Goal: Task Accomplishment & Management: Manage account settings

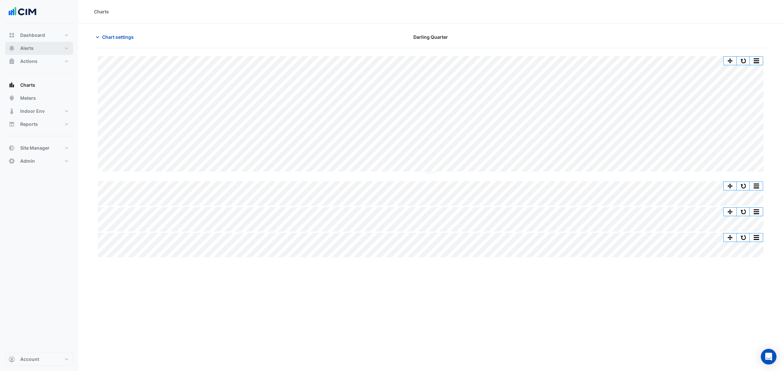
click at [34, 47] on button "Alerts" at bounding box center [39, 48] width 68 height 13
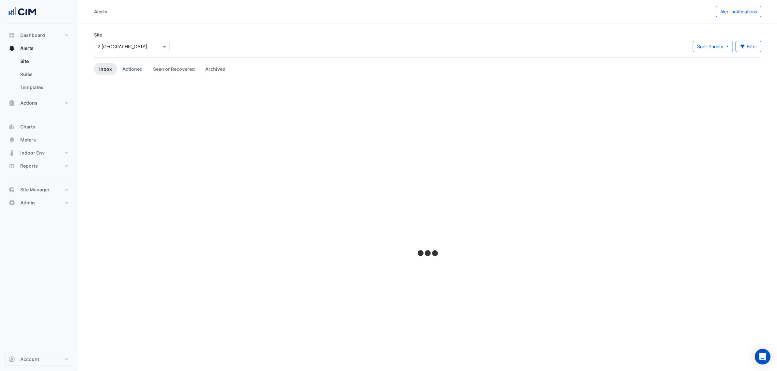
click at [106, 50] on div "× 2 Melbourne Quarter" at bounding box center [123, 46] width 50 height 7
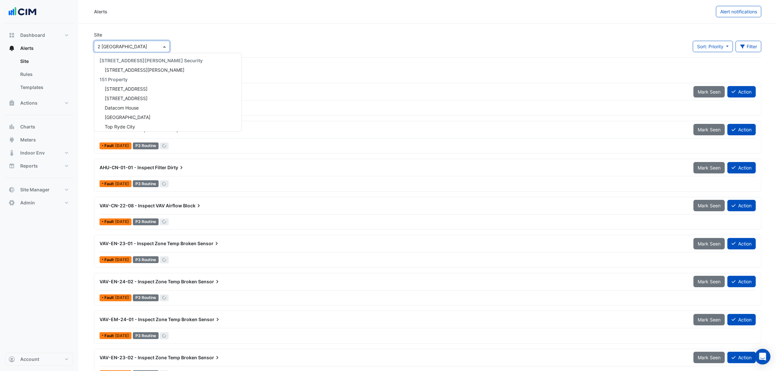
scroll to position [598, 0]
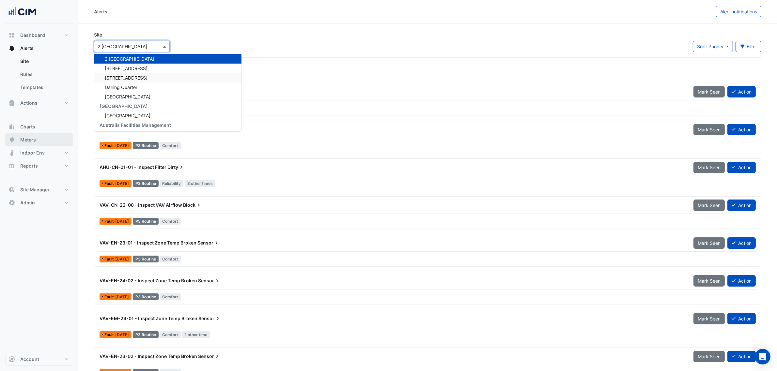
click at [39, 139] on button "Meters" at bounding box center [39, 139] width 68 height 13
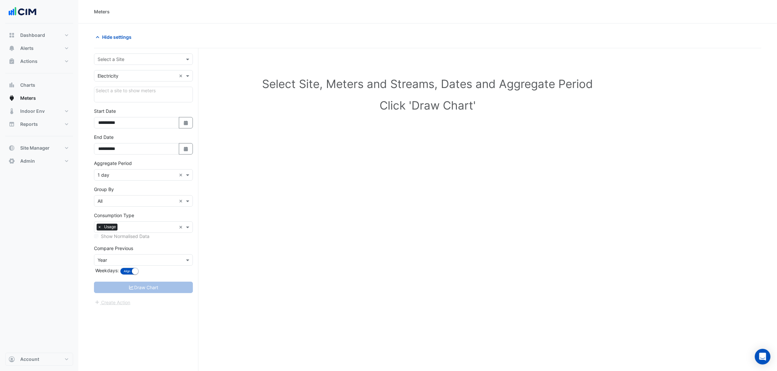
click at [138, 63] on div "Select a Site" at bounding box center [143, 59] width 99 height 11
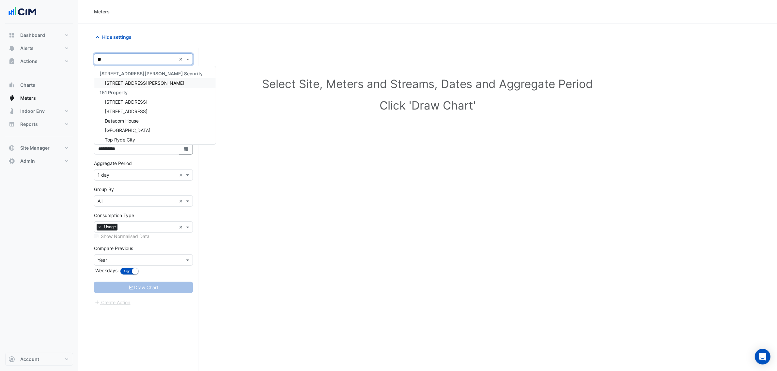
type input "***"
click at [125, 77] on div "141 Walker Street Security" at bounding box center [151, 73] width 114 height 9
click at [123, 81] on span "141 Walker Street" at bounding box center [145, 83] width 80 height 6
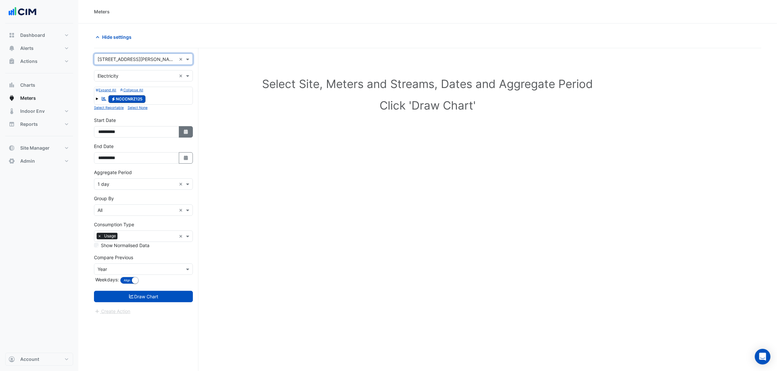
click at [186, 130] on fa-icon "Select Date" at bounding box center [186, 132] width 6 height 6
select select "*"
select select "****"
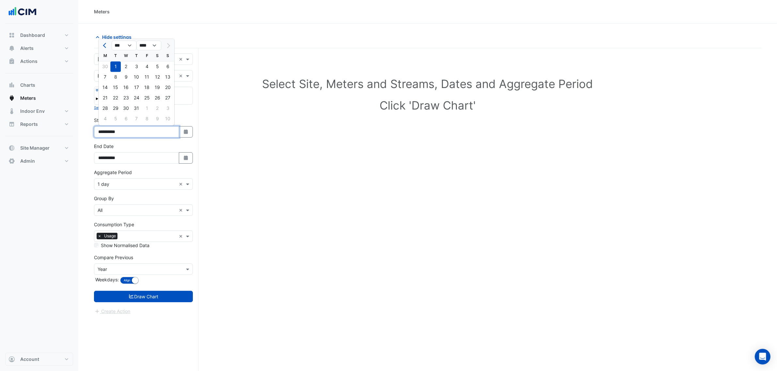
click at [108, 136] on input "**********" at bounding box center [136, 131] width 85 height 11
click at [109, 135] on input "**********" at bounding box center [136, 131] width 85 height 11
type input "**********"
click at [169, 139] on div "**********" at bounding box center [143, 130] width 107 height 26
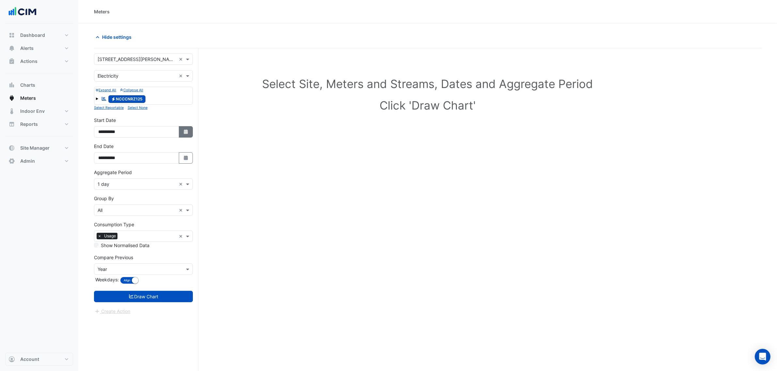
click at [184, 129] on fa-icon "Select Date" at bounding box center [186, 132] width 6 height 6
select select "*"
select select "****"
click at [135, 107] on div "1" at bounding box center [136, 108] width 10 height 10
type input "**********"
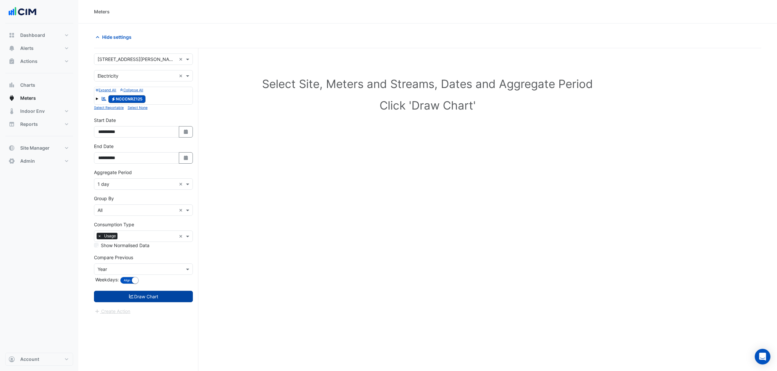
click at [140, 300] on button "Draw Chart" at bounding box center [143, 296] width 99 height 11
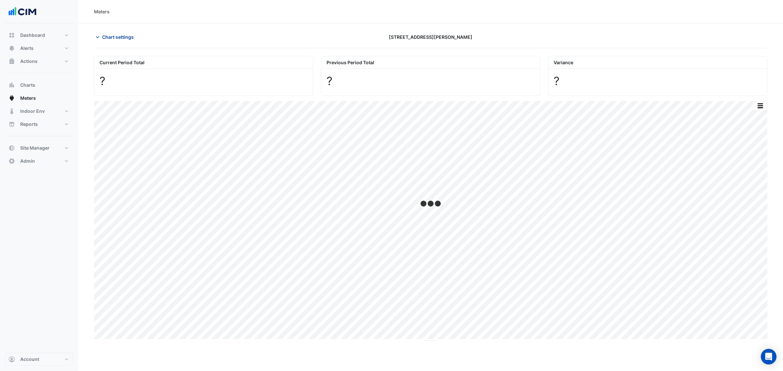
click at [119, 41] on button "Chart settings" at bounding box center [116, 36] width 44 height 11
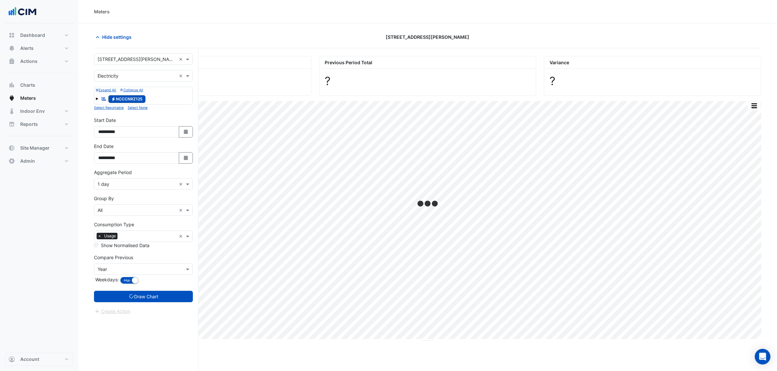
click at [116, 186] on input "text" at bounding box center [137, 184] width 79 height 7
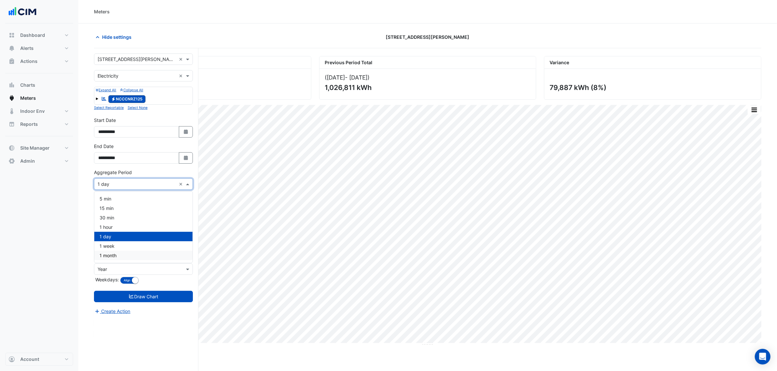
scroll to position [25, 0]
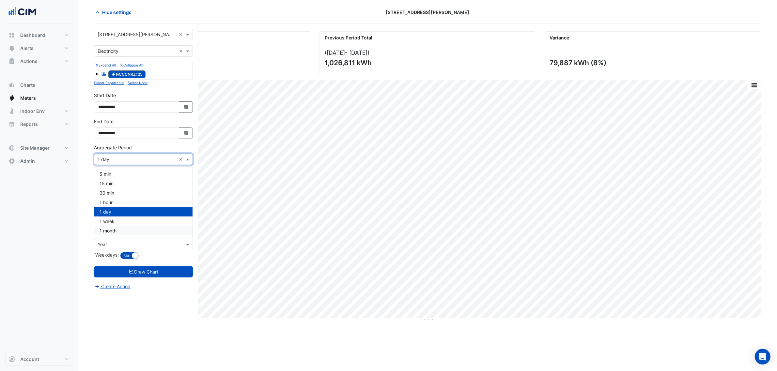
click at [118, 232] on div "1 month" at bounding box center [143, 230] width 98 height 9
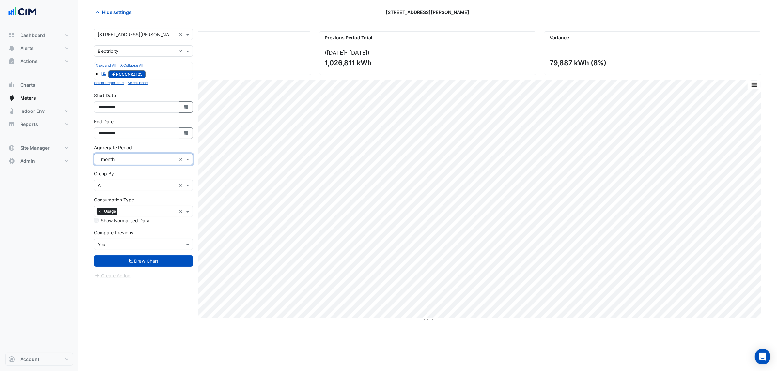
click at [145, 271] on form "**********" at bounding box center [143, 154] width 99 height 251
click at [143, 259] on button "Draw Chart" at bounding box center [143, 260] width 99 height 11
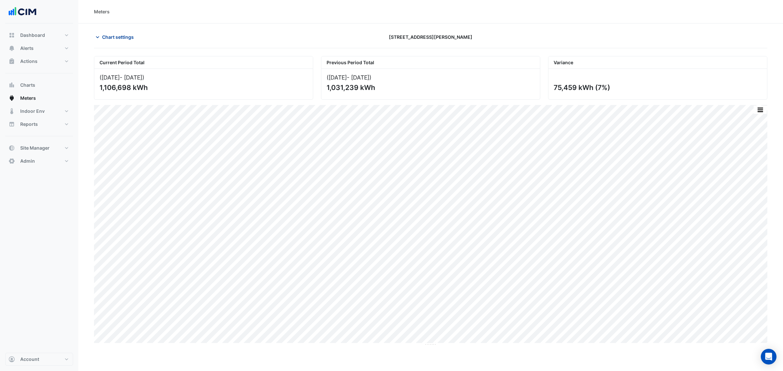
click at [118, 39] on span "Chart settings" at bounding box center [118, 37] width 32 height 7
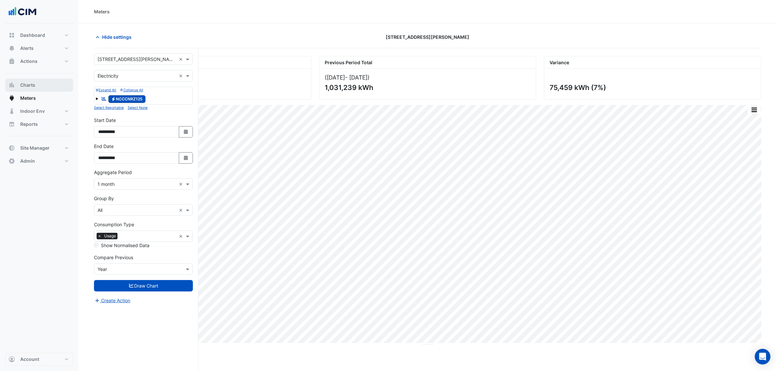
click at [35, 87] on span "Charts" at bounding box center [27, 85] width 15 height 7
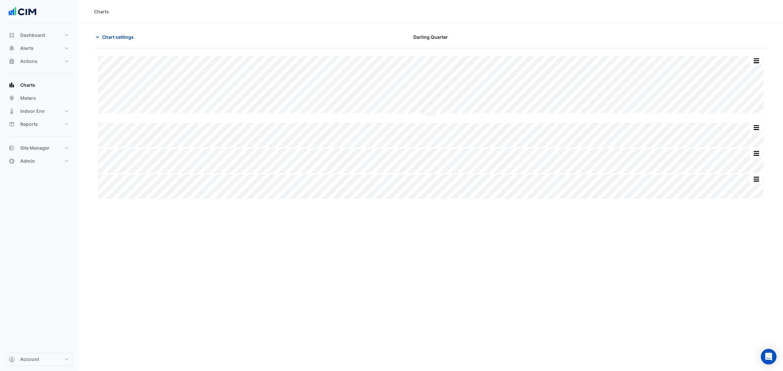
click at [113, 31] on button "Chart settings" at bounding box center [116, 36] width 44 height 11
type input "**********"
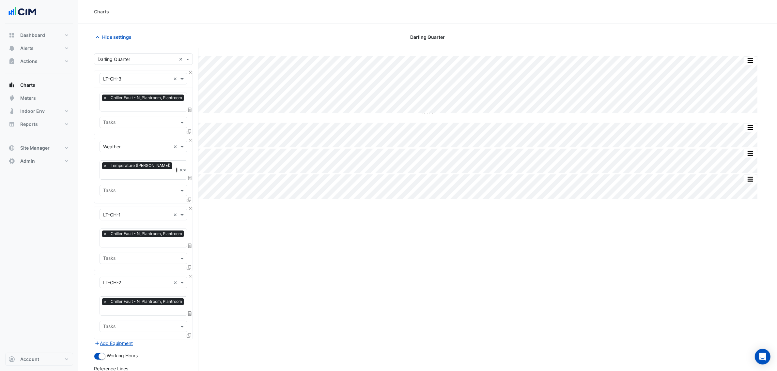
click at [126, 59] on input "text" at bounding box center [137, 59] width 79 height 7
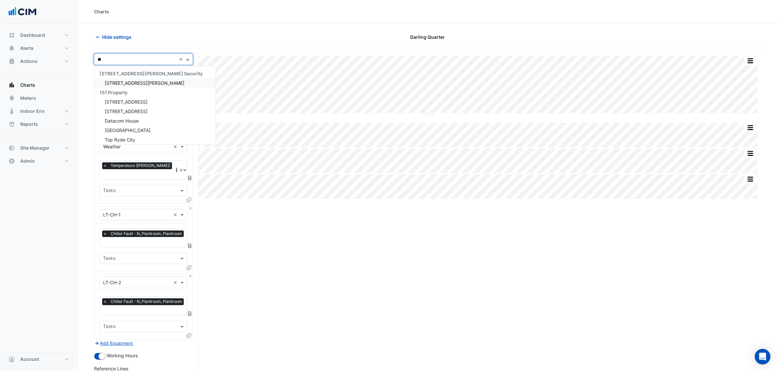
scroll to position [12, 0]
type input "***"
click at [121, 70] on span "141 Walker Street" at bounding box center [145, 71] width 80 height 6
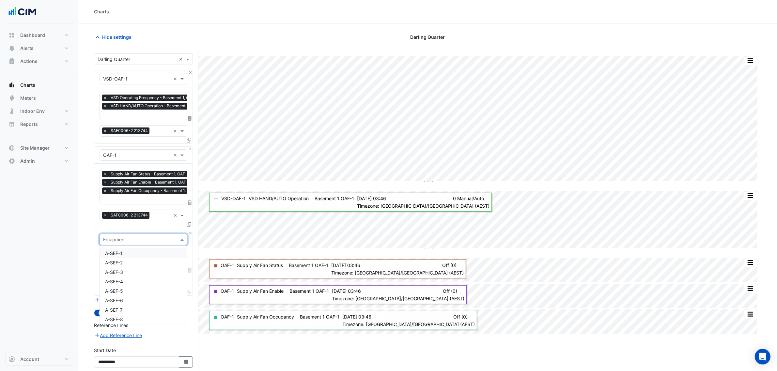
scroll to position [0, 3]
click at [118, 76] on input "text" at bounding box center [137, 79] width 68 height 7
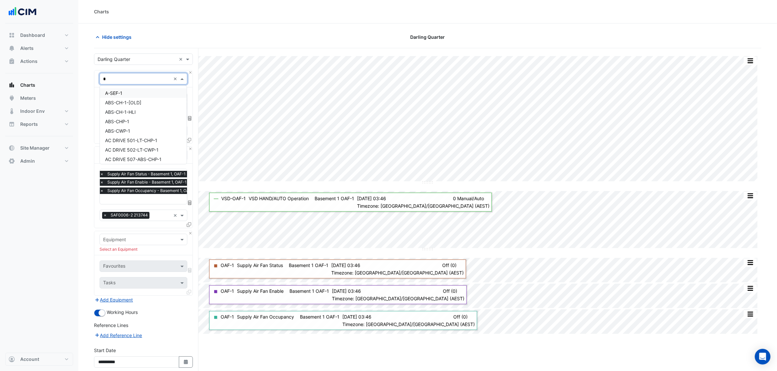
scroll to position [7497, 0]
type input "*"
click at [119, 65] on form "Select a Site × Darling Quarter × Equipment × VSD-OAF-1 * × Favourites × VSD Op…" at bounding box center [143, 239] width 99 height 370
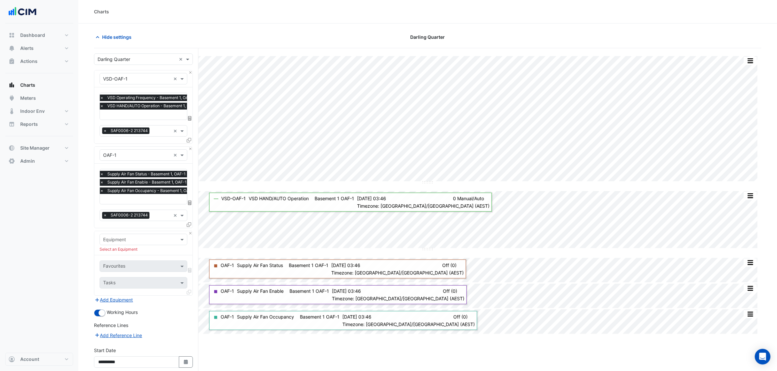
click at [118, 59] on input "text" at bounding box center [137, 59] width 79 height 7
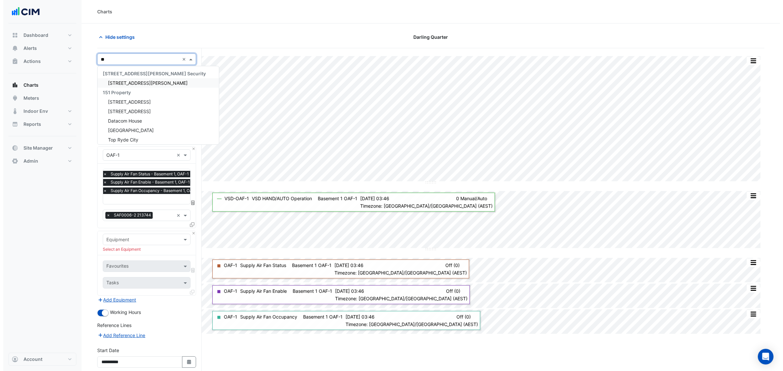
scroll to position [12, 0]
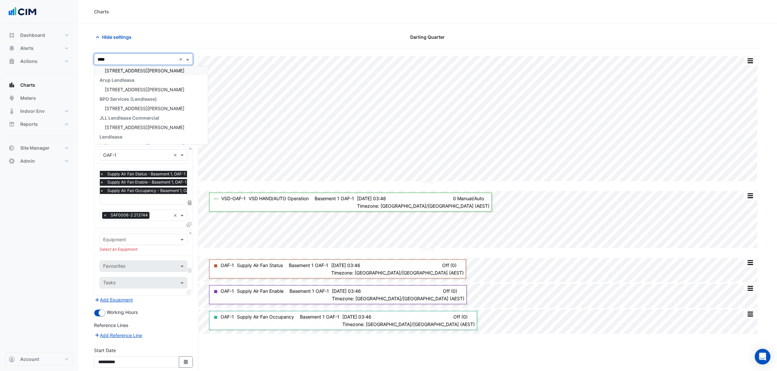
type input "*****"
drag, startPoint x: 116, startPoint y: 71, endPoint x: 162, endPoint y: 1, distance: 83.7
click at [116, 71] on span "141 Walker Street" at bounding box center [145, 71] width 80 height 6
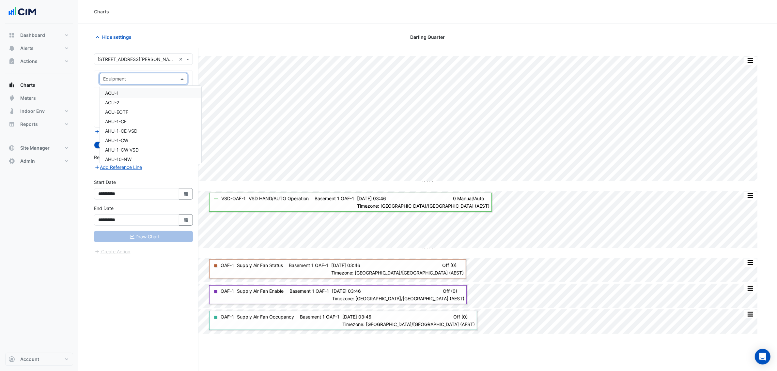
click at [128, 82] on div "Equipment" at bounding box center [138, 78] width 76 height 7
click at [130, 58] on input "text" at bounding box center [137, 59] width 79 height 7
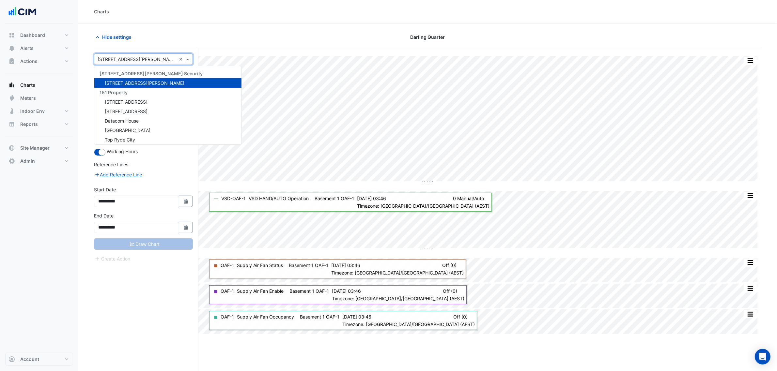
click at [121, 101] on span "1 York Street" at bounding box center [126, 102] width 43 height 6
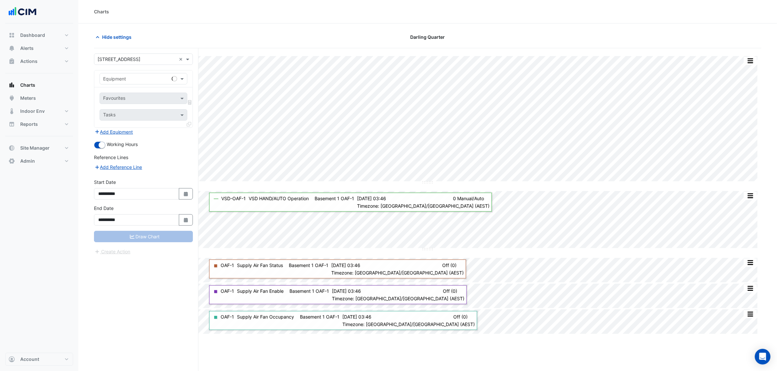
click at [118, 68] on form "**********" at bounding box center [143, 155] width 99 height 202
click at [118, 63] on div "Select a Site × 1 York Street ×" at bounding box center [143, 59] width 99 height 11
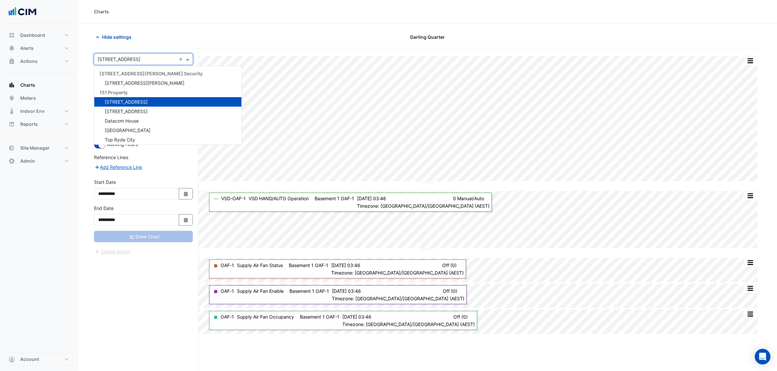
click at [117, 57] on input "text" at bounding box center [137, 59] width 79 height 7
type input "***"
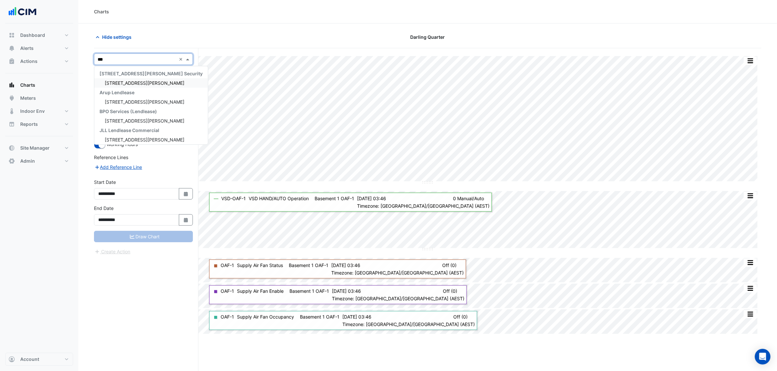
click at [115, 81] on span "141 Walker Street" at bounding box center [145, 83] width 80 height 6
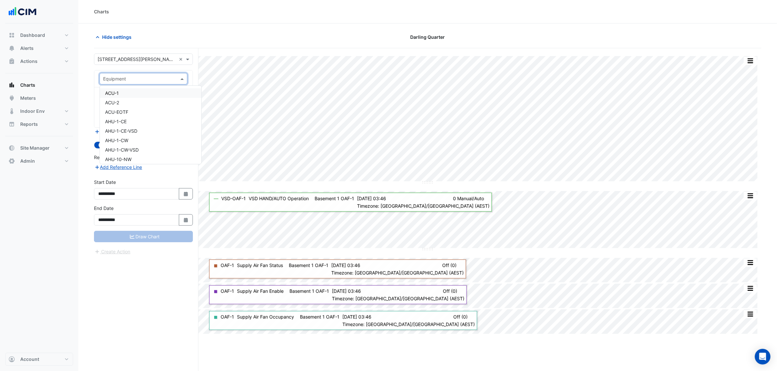
click at [125, 83] on div "Equipment" at bounding box center [144, 78] width 88 height 11
type input "*"
drag, startPoint x: 220, startPoint y: 22, endPoint x: 129, endPoint y: 67, distance: 101.9
click at [220, 22] on div "Charts" at bounding box center [427, 11] width 699 height 23
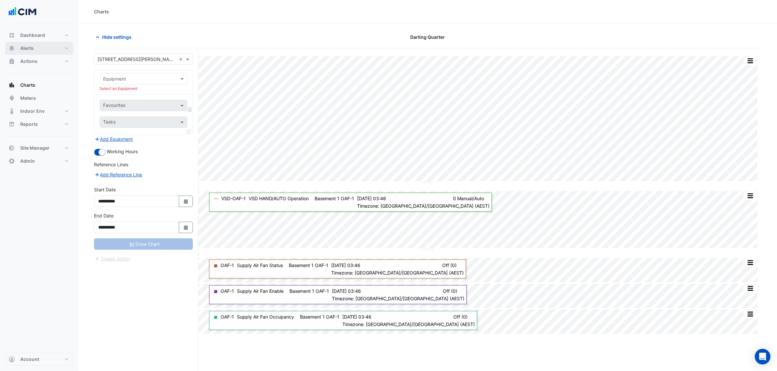
click at [32, 47] on span "Alerts" at bounding box center [26, 48] width 13 height 7
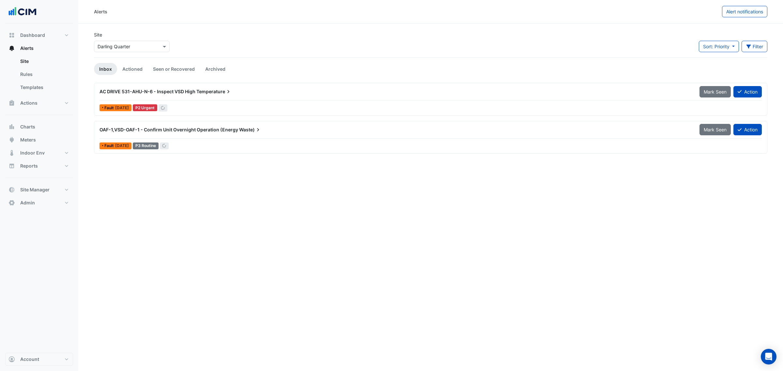
click at [135, 43] on input "text" at bounding box center [125, 46] width 55 height 7
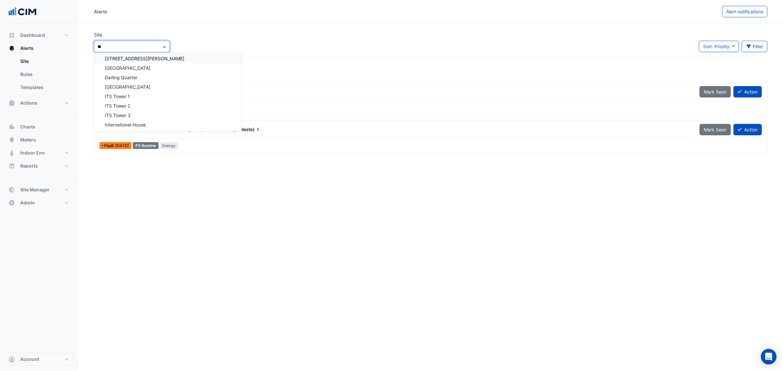
scroll to position [78, 0]
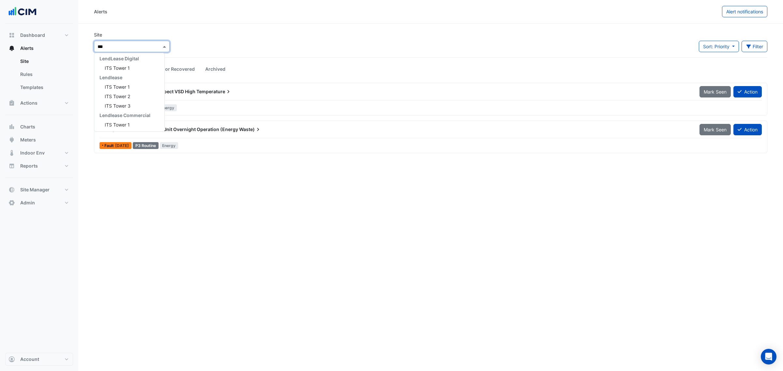
type input "***"
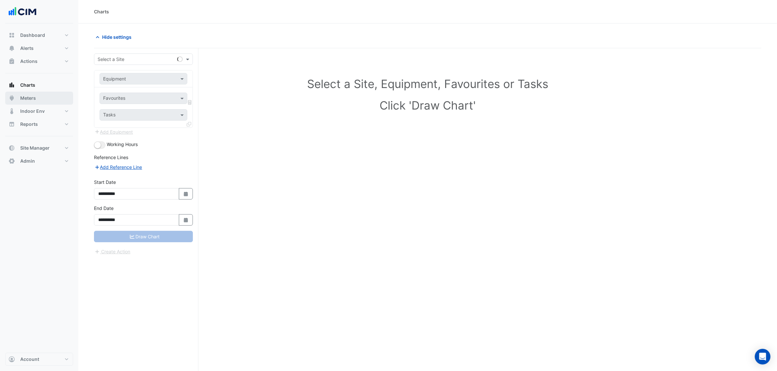
click at [45, 101] on button "Meters" at bounding box center [39, 98] width 68 height 13
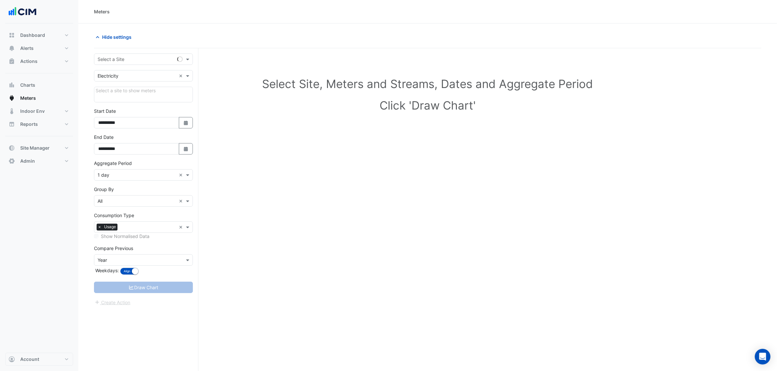
click at [131, 58] on input "text" at bounding box center [137, 59] width 79 height 7
type input "***"
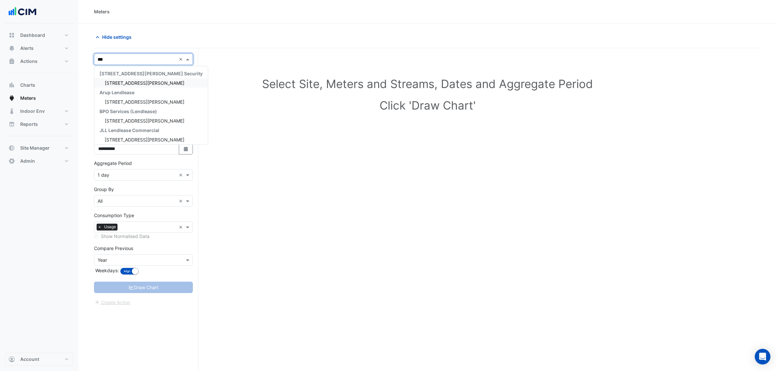
click at [142, 80] on span "141 Walker Street" at bounding box center [145, 83] width 80 height 6
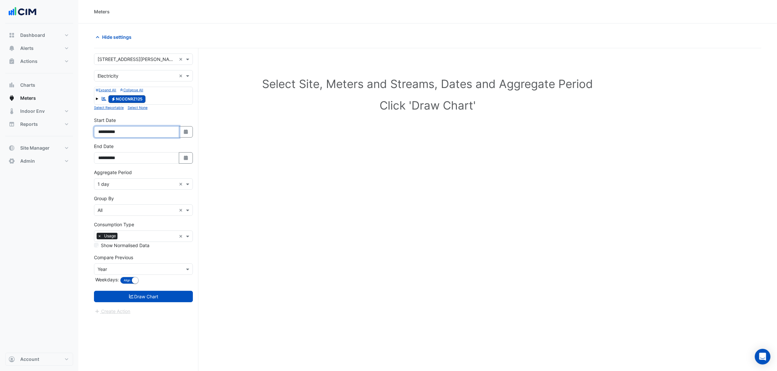
click at [109, 132] on input "**********" at bounding box center [136, 131] width 85 height 11
type input "**********"
click at [190, 135] on button "Select Date" at bounding box center [186, 131] width 14 height 11
select select "*"
select select "****"
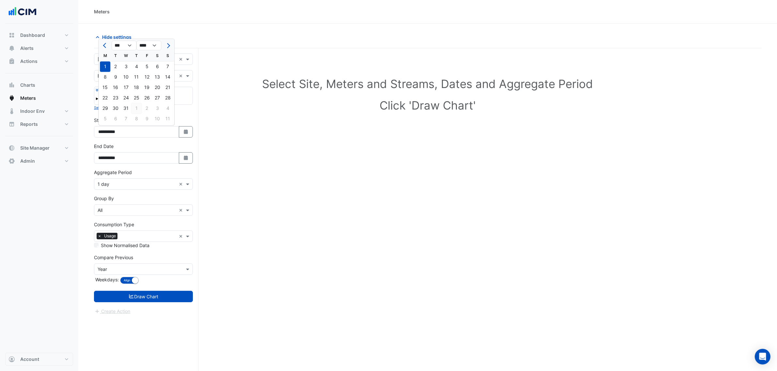
click at [136, 106] on div "1" at bounding box center [136, 108] width 10 height 10
type input "**********"
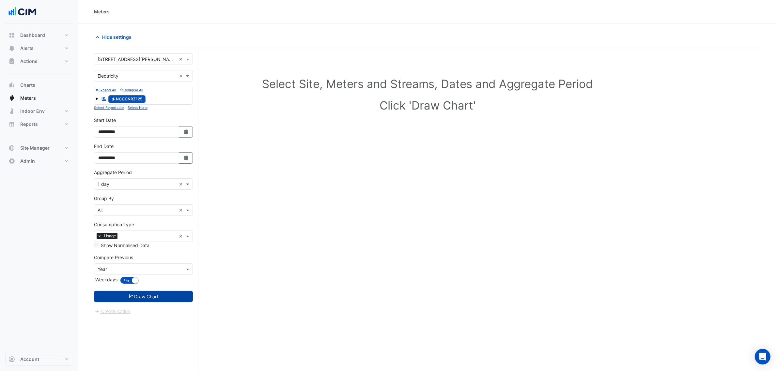
click at [167, 299] on button "Draw Chart" at bounding box center [143, 296] width 99 height 11
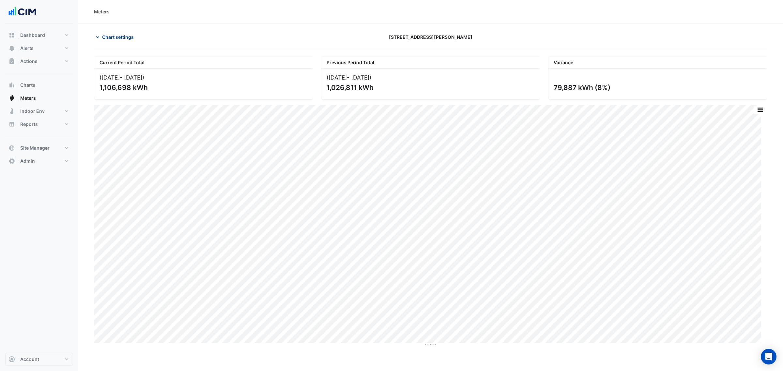
drag, startPoint x: 108, startPoint y: 46, endPoint x: 105, endPoint y: 37, distance: 9.8
click at [107, 43] on app-chart-meter-data "Chart settings 141 Walker Street Current Period Total (01 Aug 24 - 31 Jul 25 ) …" at bounding box center [430, 188] width 673 height 315
click at [105, 37] on span "Chart settings" at bounding box center [118, 37] width 32 height 7
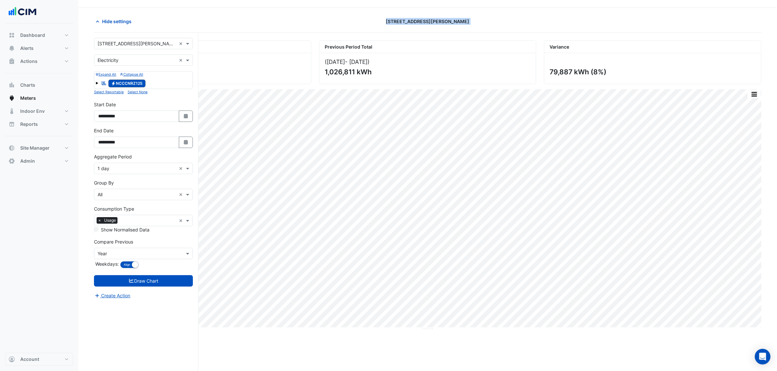
scroll to position [25, 0]
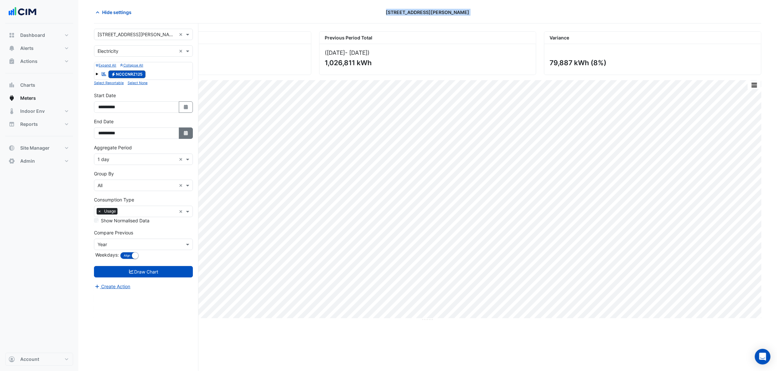
click at [190, 130] on button "Select Date" at bounding box center [186, 133] width 14 height 11
select select "*"
select select "****"
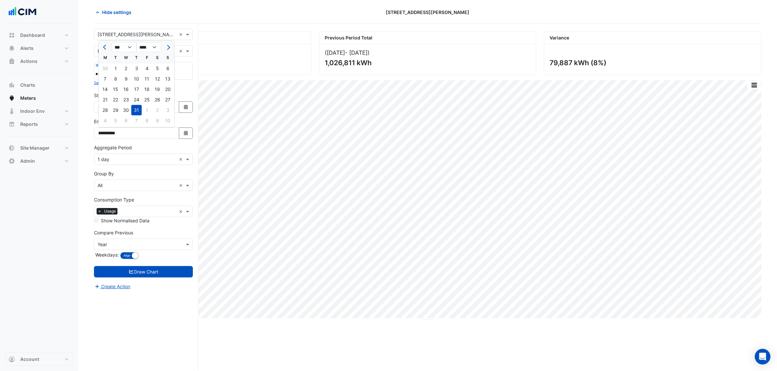
click at [129, 157] on input "text" at bounding box center [137, 159] width 79 height 7
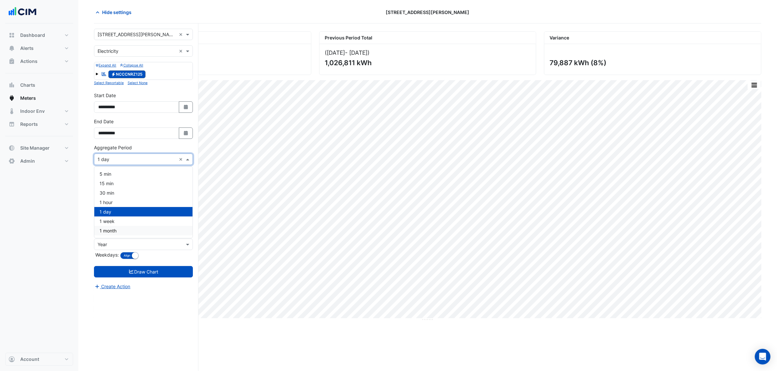
click at [131, 235] on div "1 month" at bounding box center [143, 230] width 98 height 9
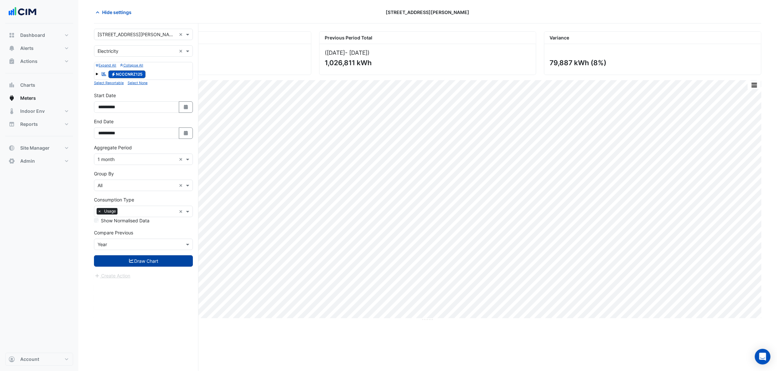
click at [146, 262] on button "Draw Chart" at bounding box center [143, 260] width 99 height 11
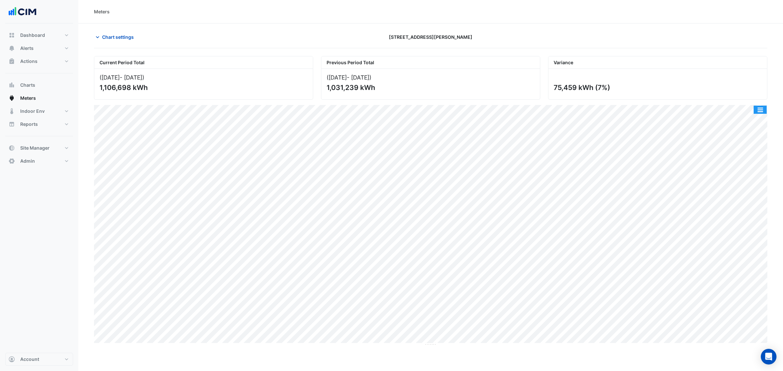
click at [762, 113] on button "button" at bounding box center [760, 110] width 13 height 8
click at [748, 136] on div "Save as JPEG" at bounding box center [747, 132] width 39 height 11
drag, startPoint x: 771, startPoint y: 110, endPoint x: 766, endPoint y: 114, distance: 6.9
click at [771, 110] on section "Chart settings 141 Walker Street Current Period Total (Aug 24 - Jul 25 ) 1,106,…" at bounding box center [430, 184] width 705 height 323
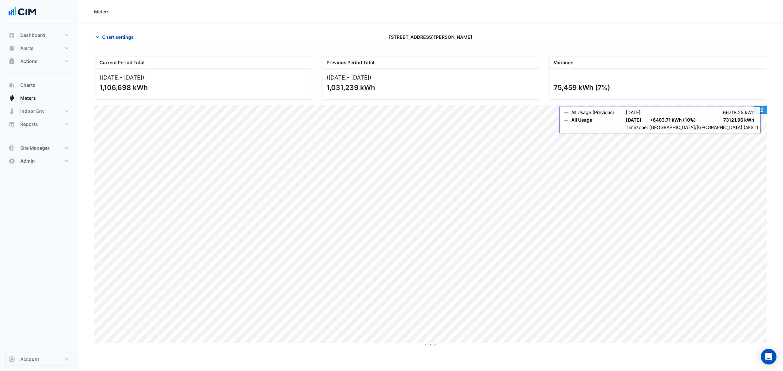
click at [766, 109] on button "button" at bounding box center [760, 110] width 13 height 8
click at [763, 112] on button "button" at bounding box center [760, 110] width 13 height 8
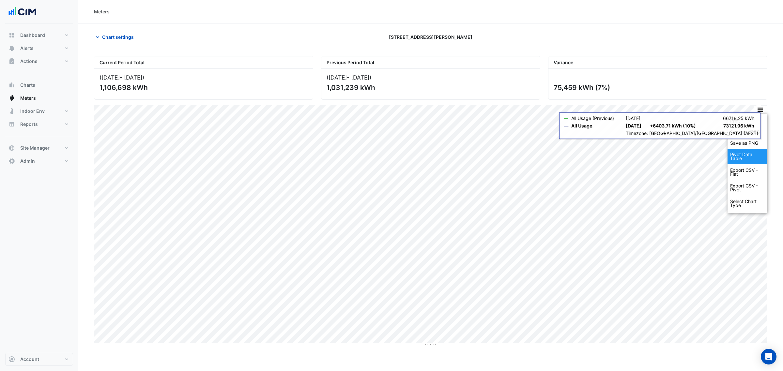
click at [745, 157] on div "Pivot Data Table" at bounding box center [747, 157] width 39 height 16
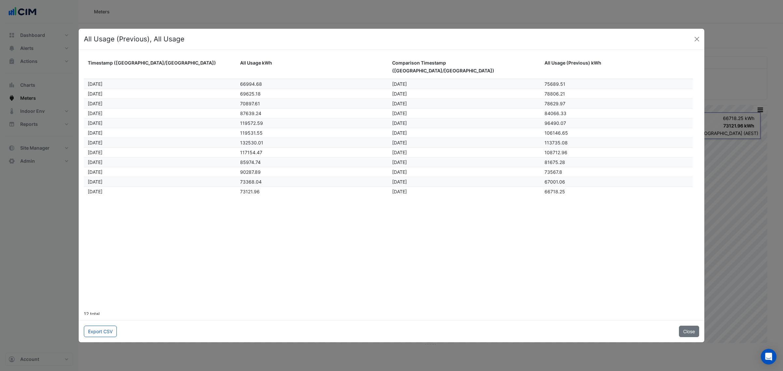
drag, startPoint x: 684, startPoint y: 330, endPoint x: 170, endPoint y: 311, distance: 514.6
click at [172, 311] on app-data-table "All Usage (Previous), All Usage Timestamp (Australia/Sydney) All Usage kWh Comp…" at bounding box center [392, 186] width 626 height 314
click at [105, 327] on button "Export CSV" at bounding box center [100, 331] width 33 height 11
click at [50, 198] on ngb-modal-window "All Usage (Previous), All Usage Timestamp (Australia/Sydney) All Usage kWh Comp…" at bounding box center [391, 185] width 783 height 371
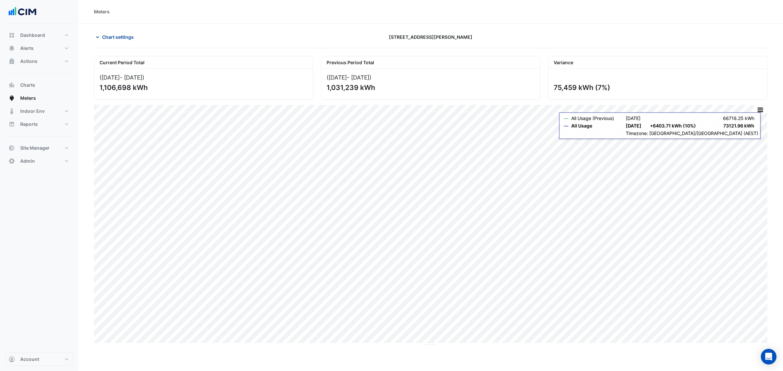
click at [99, 42] on button "Chart settings" at bounding box center [116, 36] width 44 height 11
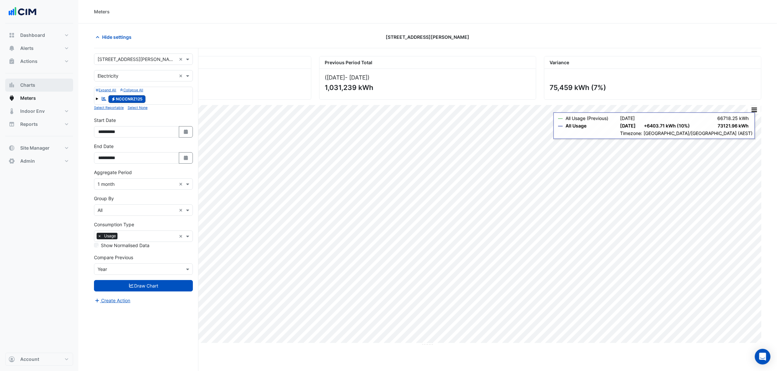
drag, startPoint x: 49, startPoint y: 81, endPoint x: 48, endPoint y: 85, distance: 4.9
click at [48, 85] on button "Charts" at bounding box center [39, 85] width 68 height 13
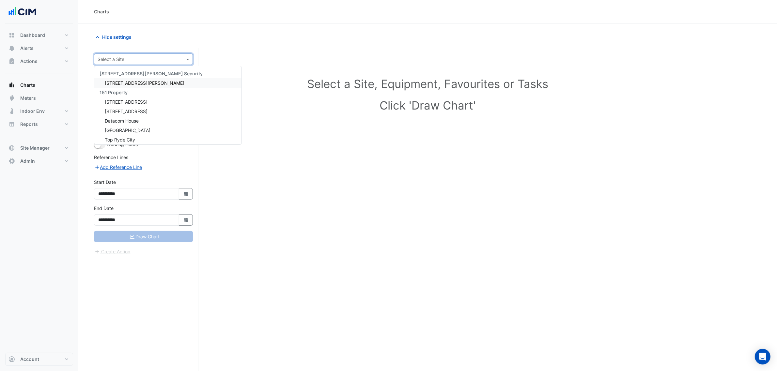
click at [119, 62] on input "text" at bounding box center [137, 59] width 79 height 7
type input "***"
click at [126, 82] on span "[STREET_ADDRESS][PERSON_NAME]" at bounding box center [145, 83] width 80 height 6
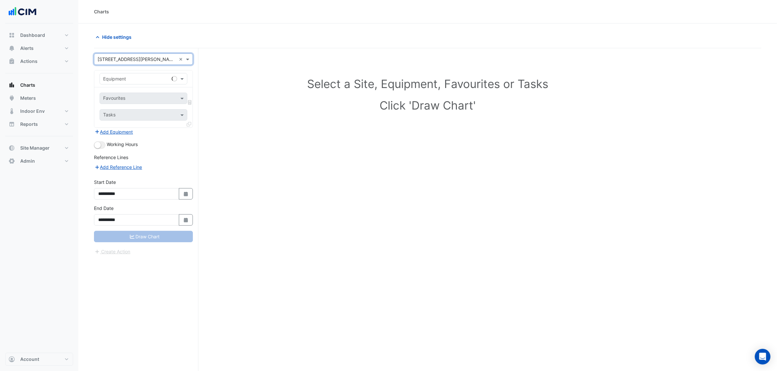
click at [128, 76] on input "text" at bounding box center [137, 79] width 68 height 7
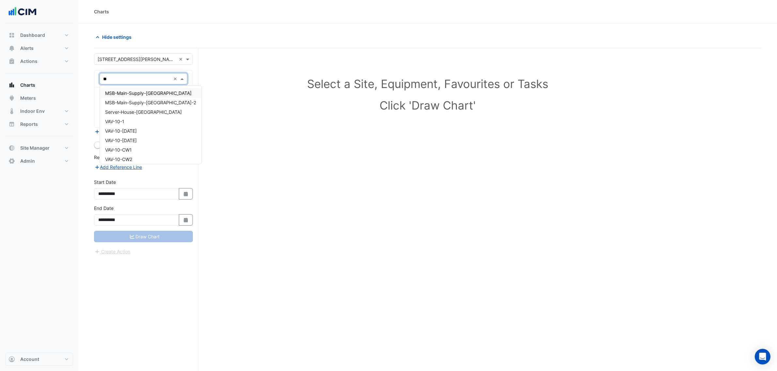
type input "***"
click at [138, 122] on div "VAV-10-CW1" at bounding box center [143, 121] width 87 height 9
click at [128, 92] on div "Favourites Tasks" at bounding box center [143, 107] width 98 height 40
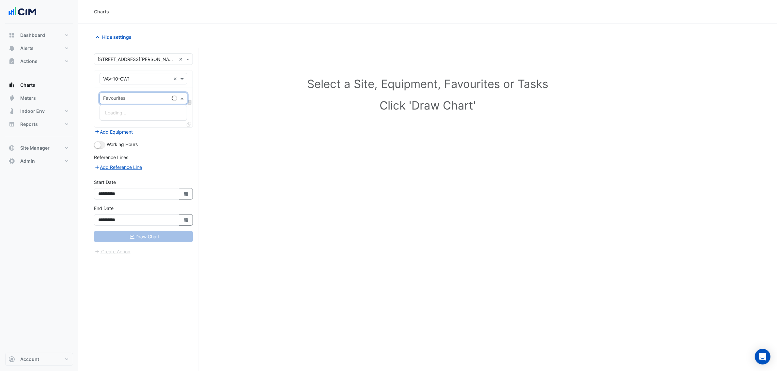
click at [131, 100] on input "text" at bounding box center [136, 99] width 66 height 7
type input "*"
type input "***"
type input "**"
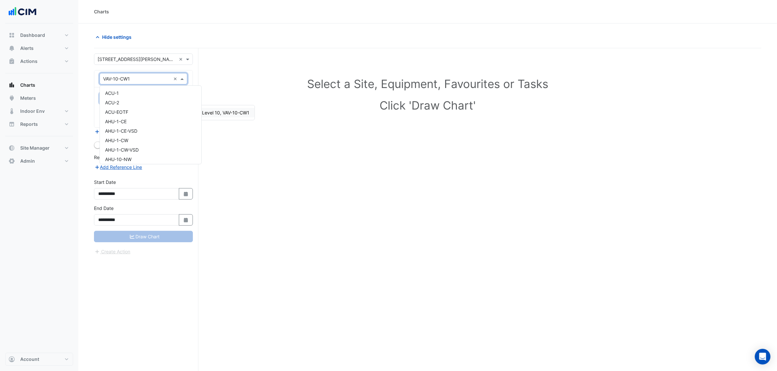
click at [142, 77] on input "text" at bounding box center [137, 79] width 68 height 7
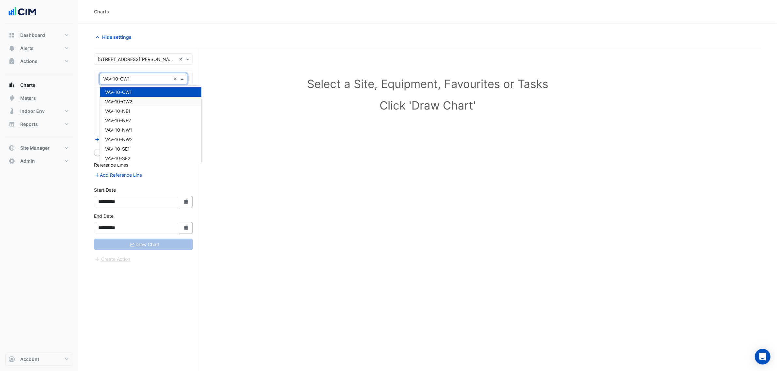
click at [124, 100] on span "VAV-10-CW2" at bounding box center [118, 102] width 27 height 6
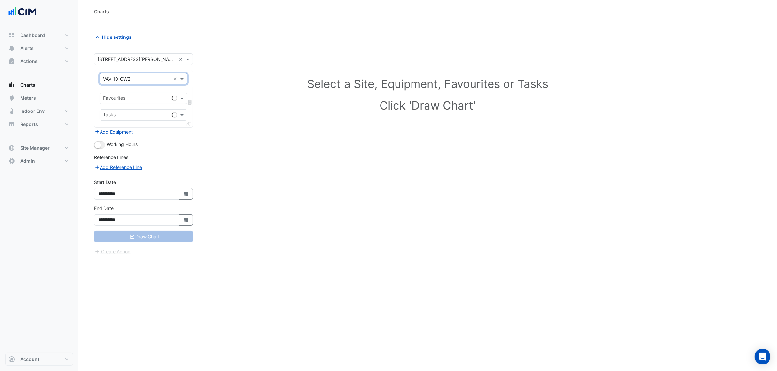
click at [124, 102] on input "text" at bounding box center [136, 99] width 66 height 7
click at [126, 79] on input "text" at bounding box center [137, 79] width 68 height 7
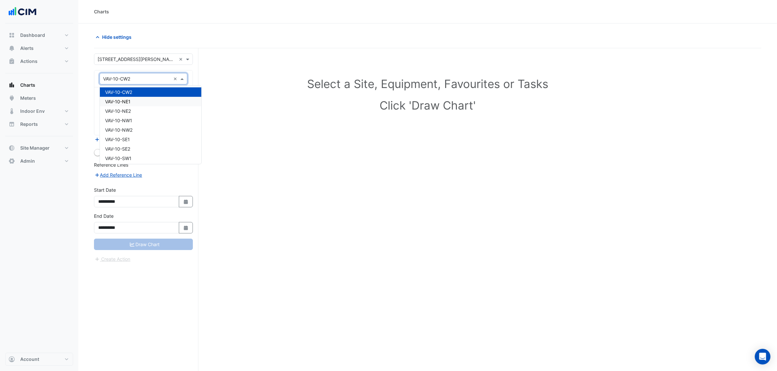
click at [133, 100] on div "VAV-10-NE1" at bounding box center [150, 101] width 101 height 9
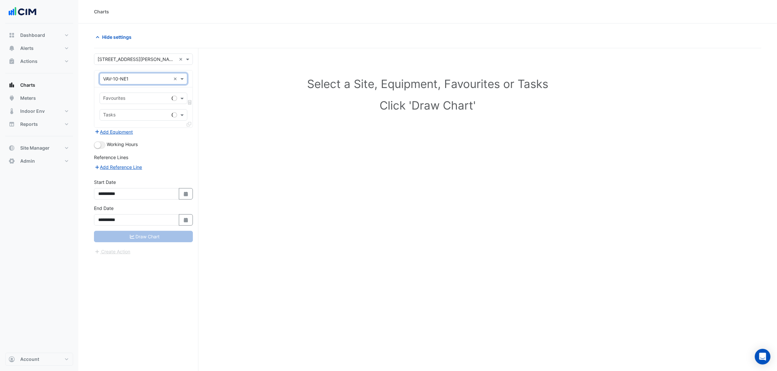
click at [134, 107] on div "Favourites Tasks" at bounding box center [143, 107] width 98 height 40
click at [134, 100] on input "text" at bounding box center [136, 99] width 66 height 7
type input "*"
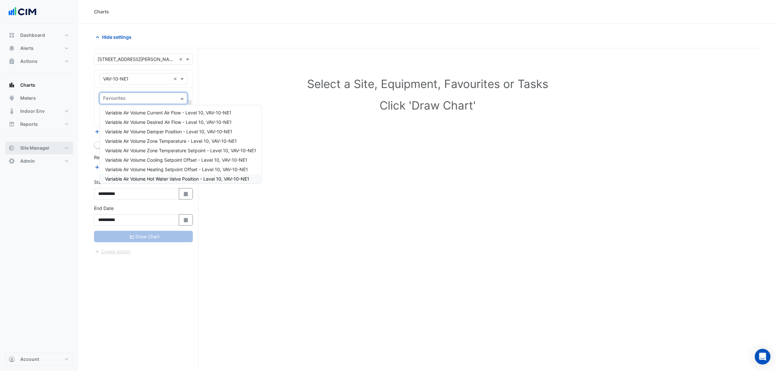
click at [44, 148] on span "Site Manager" at bounding box center [34, 148] width 29 height 7
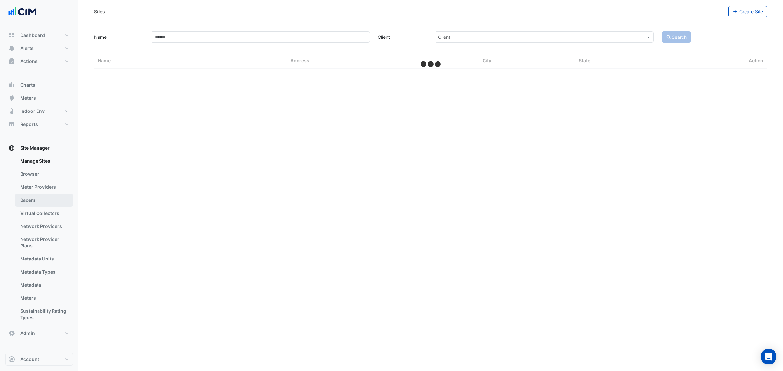
click at [44, 198] on link "Bacers" at bounding box center [44, 200] width 58 height 13
click at [437, 39] on input "text" at bounding box center [424, 42] width 317 height 7
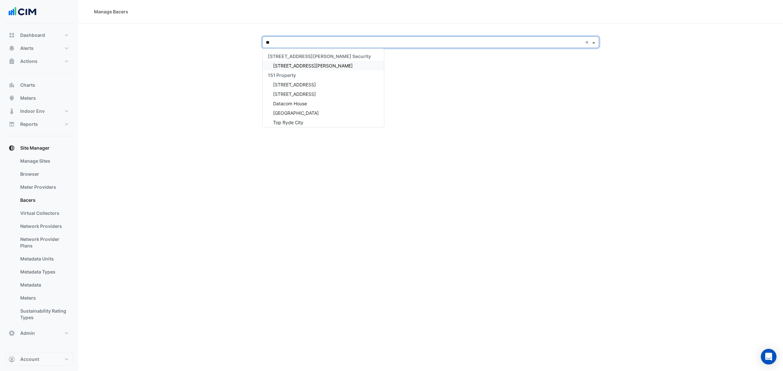
type input "***"
click at [314, 64] on div "[STREET_ADDRESS][PERSON_NAME]" at bounding box center [320, 65] width 114 height 9
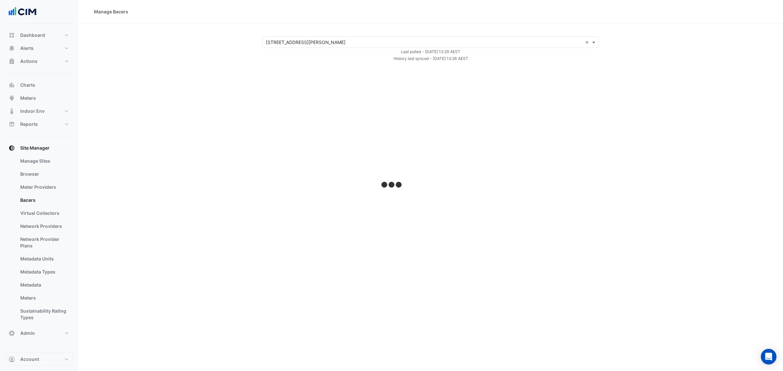
select select "**"
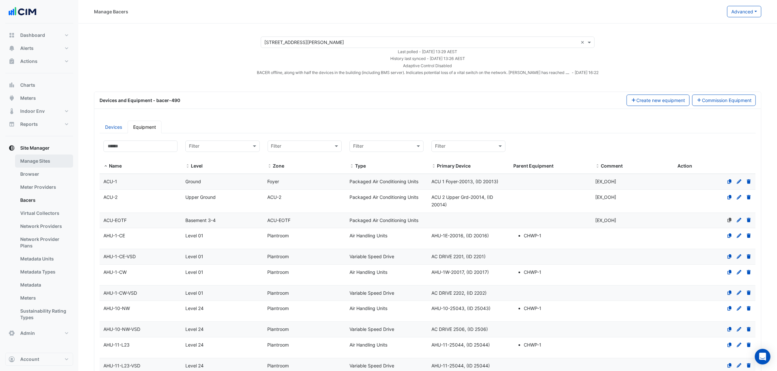
click at [28, 163] on link "Manage Sites" at bounding box center [44, 161] width 58 height 13
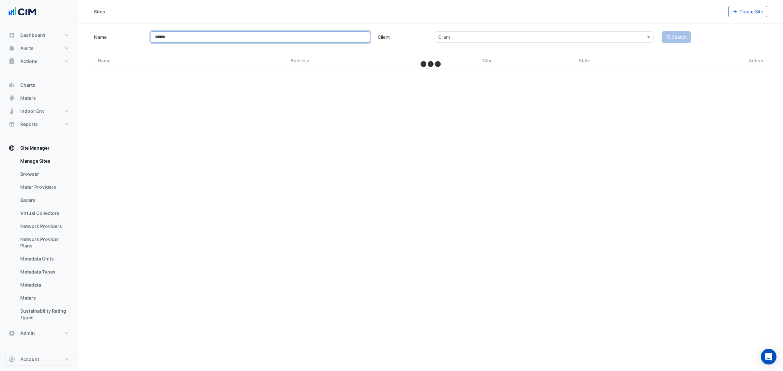
click at [268, 40] on input "Name" at bounding box center [260, 36] width 219 height 11
type input "****"
select select "**"
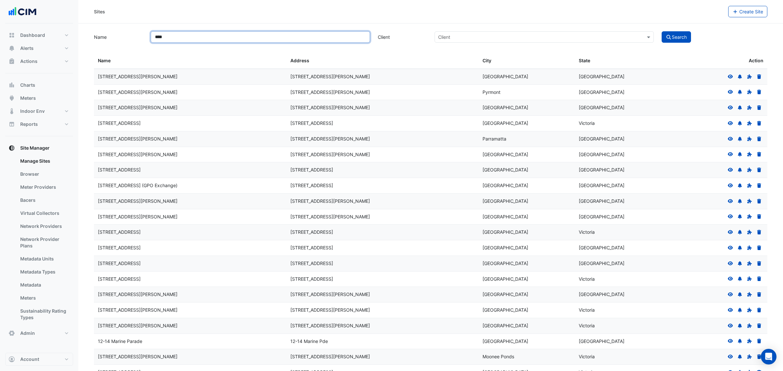
type input "****"
click at [662, 31] on button "Search" at bounding box center [676, 36] width 29 height 11
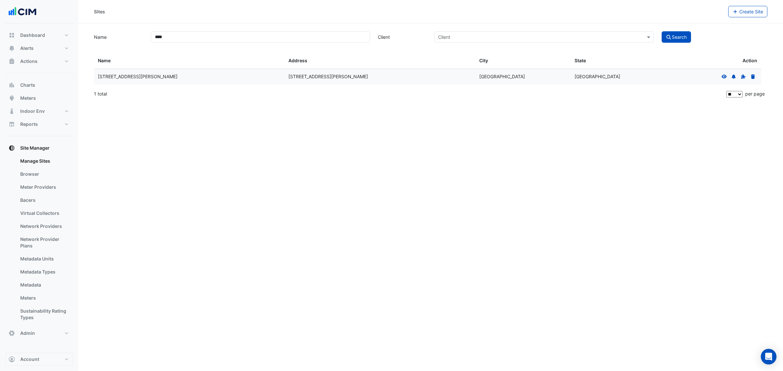
click at [723, 75] on icon at bounding box center [724, 76] width 5 height 4
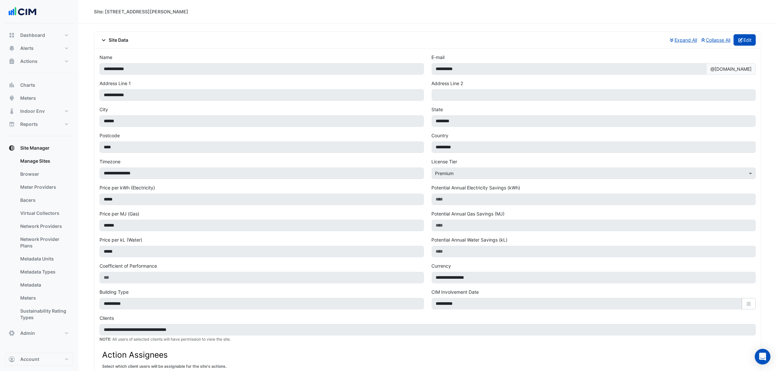
click at [738, 42] on fa-icon "button" at bounding box center [741, 40] width 6 height 6
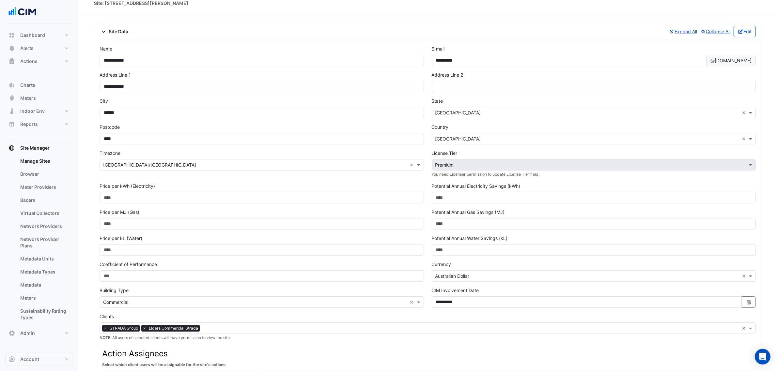
scroll to position [272, 0]
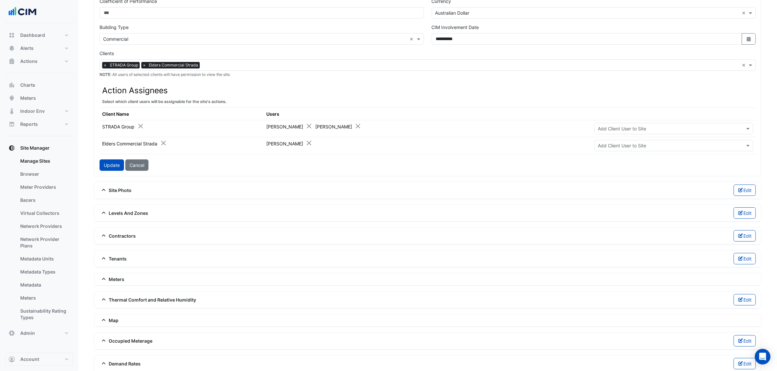
click at [632, 147] on input "text" at bounding box center [667, 146] width 139 height 7
click at [624, 162] on span "Craig Connell" at bounding box center [618, 160] width 37 height 6
click at [109, 169] on button "Update" at bounding box center [112, 165] width 24 height 11
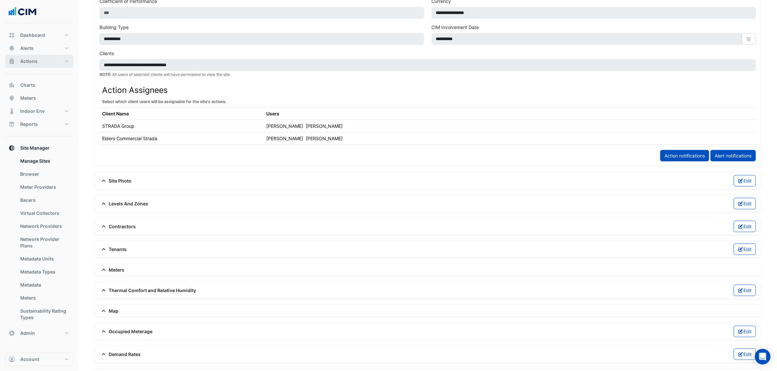
click at [30, 59] on span "Actions" at bounding box center [28, 61] width 17 height 7
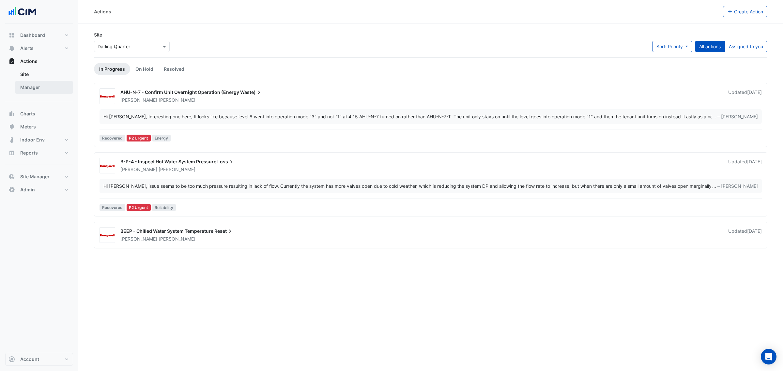
click at [44, 87] on link "Manager" at bounding box center [44, 87] width 58 height 13
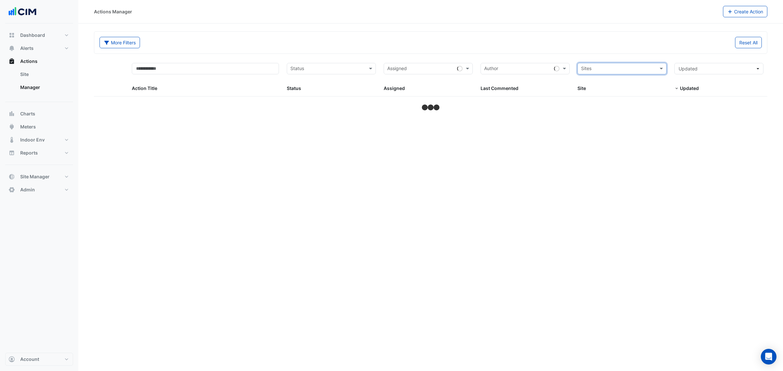
click at [657, 69] on div "Sites" at bounding box center [622, 68] width 89 height 11
type input "*****"
select select "**"
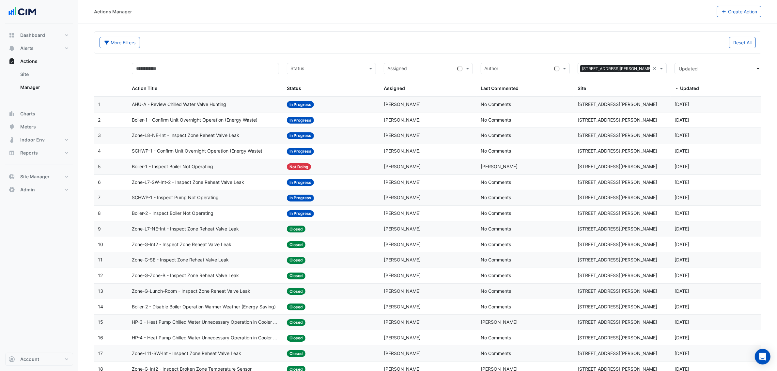
click at [391, 108] on div "Assigned: James Black" at bounding box center [428, 105] width 89 height 8
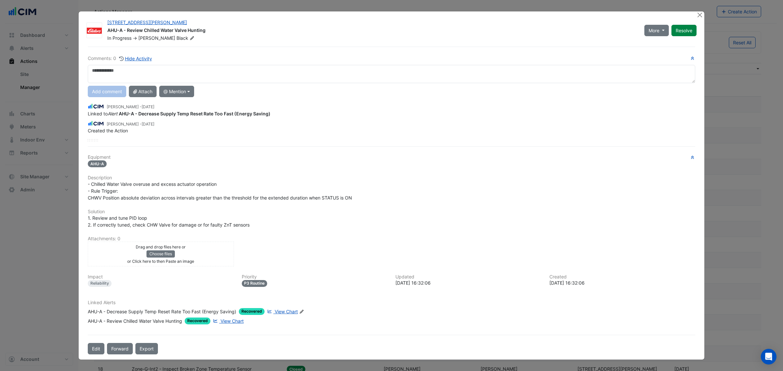
click at [177, 38] on span "Black" at bounding box center [186, 38] width 19 height 7
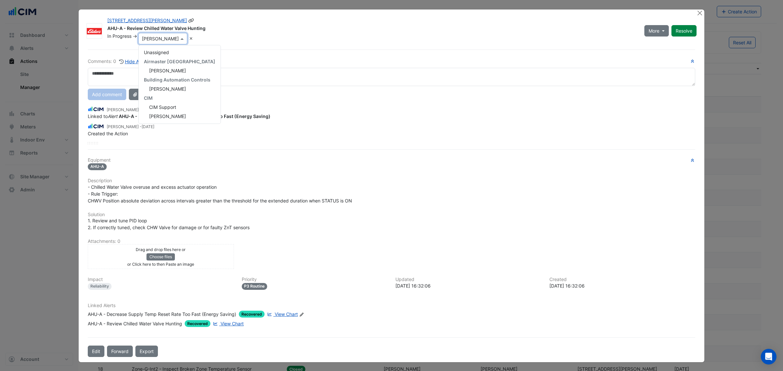
scroll to position [54, 0]
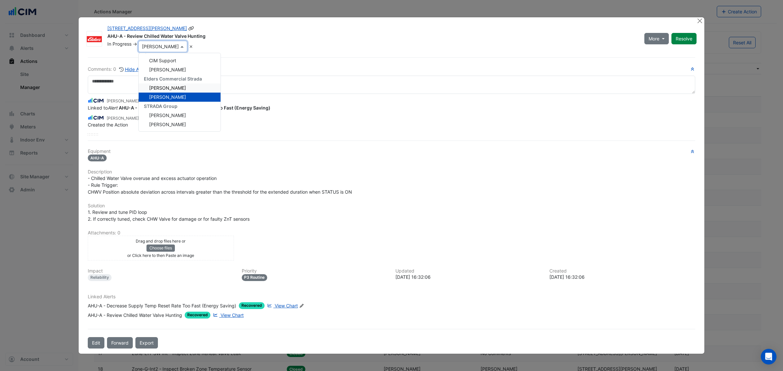
click at [171, 91] on span "Craig Connell" at bounding box center [167, 88] width 37 height 6
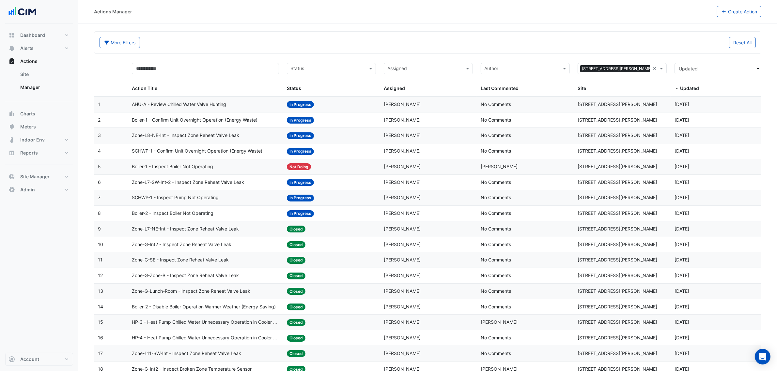
click at [184, 103] on span "AHU-A - Review Chilled Water Valve Hunting" at bounding box center [179, 105] width 94 height 8
click at [37, 48] on button "Alerts" at bounding box center [39, 48] width 68 height 13
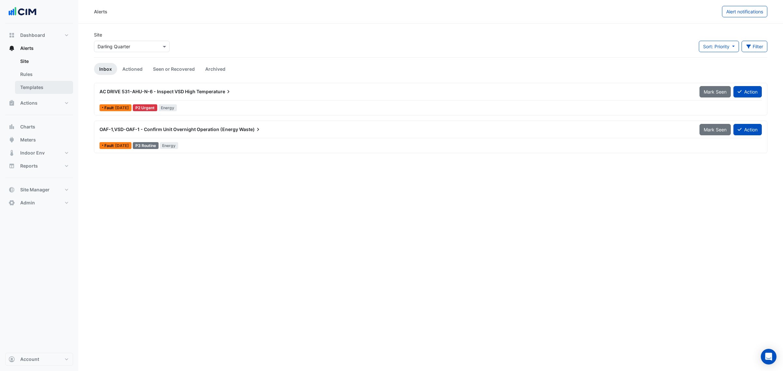
click at [48, 93] on link "Templates" at bounding box center [44, 87] width 58 height 13
select select
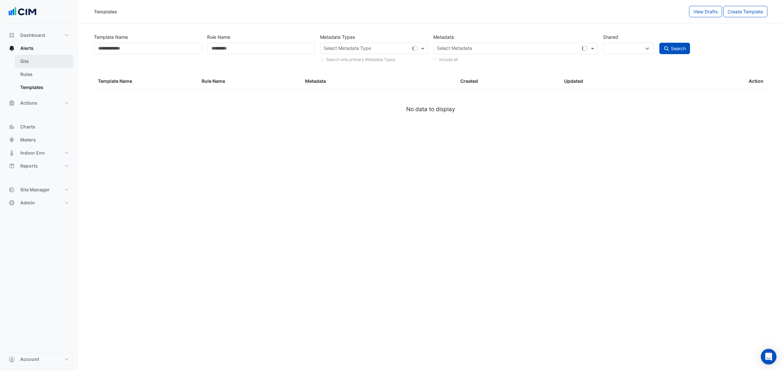
click at [25, 61] on link "Site" at bounding box center [44, 61] width 58 height 13
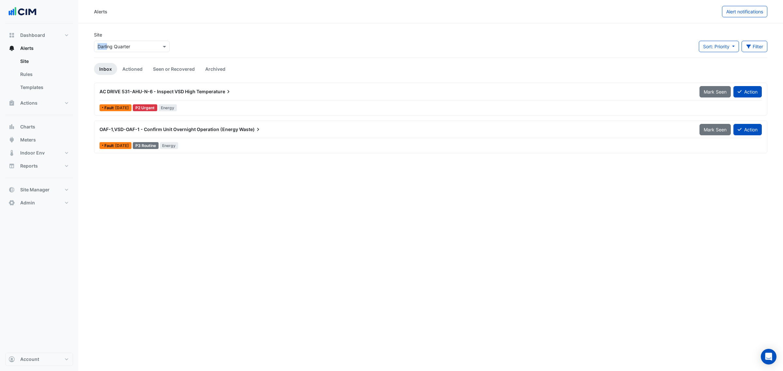
click at [110, 52] on section "Site Select a Site × Darling Quarter Sort: Priority Priority Updated Filter Tit…" at bounding box center [430, 88] width 705 height 131
click at [115, 51] on div "Select a Site × Darling Quarter" at bounding box center [132, 46] width 76 height 11
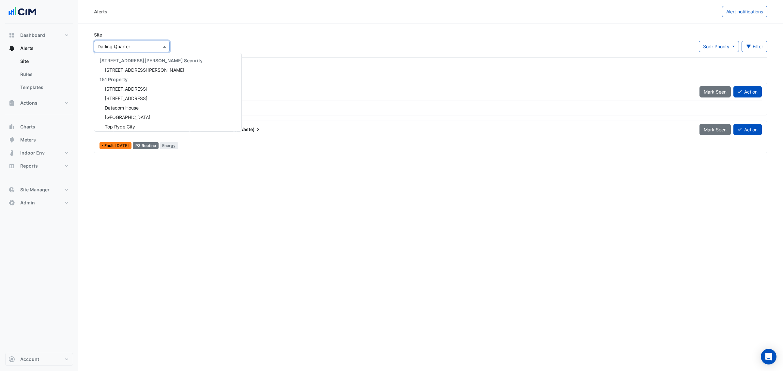
scroll to position [626, 0]
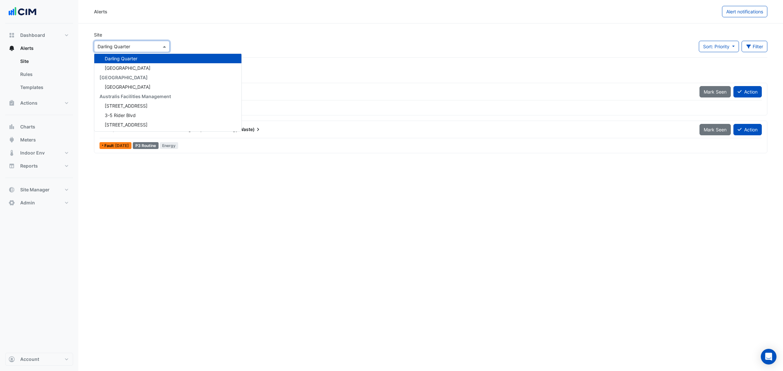
drag, startPoint x: 131, startPoint y: 57, endPoint x: 133, endPoint y: 54, distance: 4.0
click at [131, 56] on span "Darling Quarter" at bounding box center [121, 59] width 33 height 6
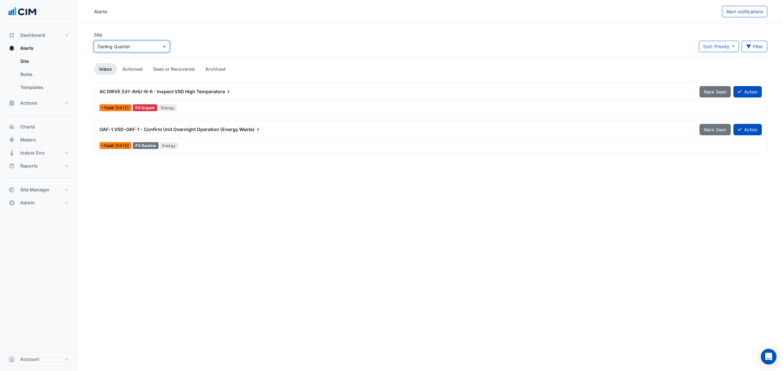
click at [135, 44] on input "text" at bounding box center [125, 46] width 55 height 7
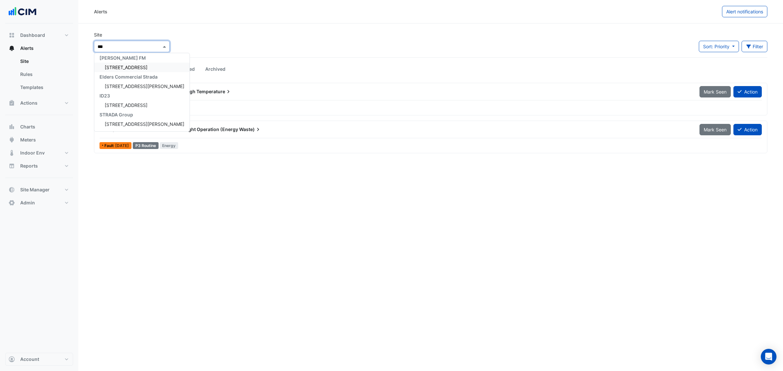
scroll to position [0, 0]
type input "*******"
click at [142, 67] on div "39 Murray St" at bounding box center [141, 69] width 95 height 9
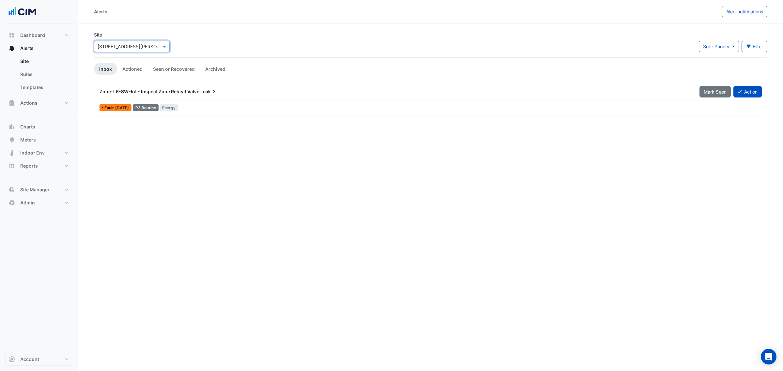
click at [181, 33] on div "Site Select a Site × 39 Murray St Sort: Priority Priority Updated Filter Title …" at bounding box center [430, 44] width 681 height 26
click at [44, 105] on button "Actions" at bounding box center [39, 103] width 68 height 13
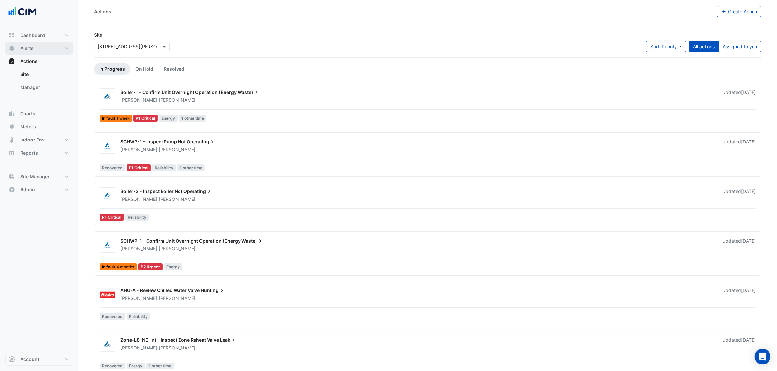
click at [23, 49] on span "Alerts" at bounding box center [26, 48] width 13 height 7
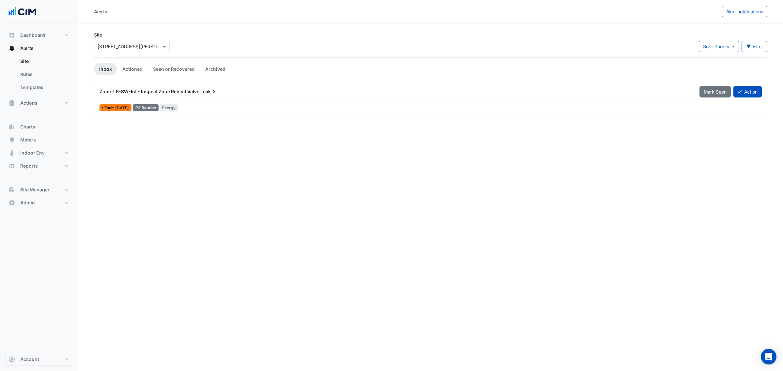
drag, startPoint x: 0, startPoint y: 68, endPoint x: 203, endPoint y: 36, distance: 205.0
click at [202, 38] on div "Site Select a Site × 39 Murray St Sort: Priority Priority Updated Filter Title …" at bounding box center [430, 44] width 681 height 26
drag, startPoint x: 129, startPoint y: 47, endPoint x: 191, endPoint y: 0, distance: 77.6
click at [129, 47] on input "text" at bounding box center [125, 46] width 55 height 7
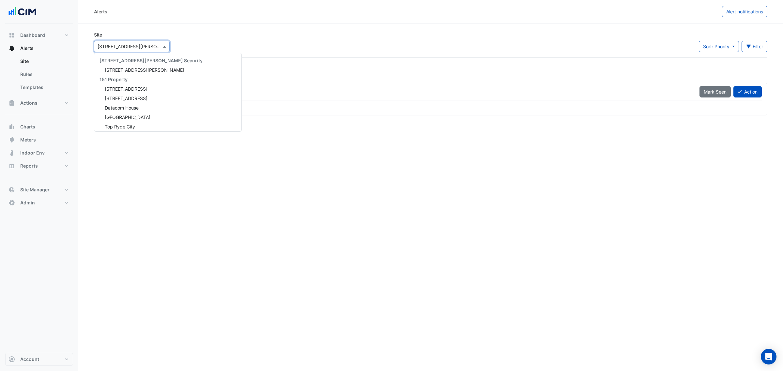
scroll to position [4530, 0]
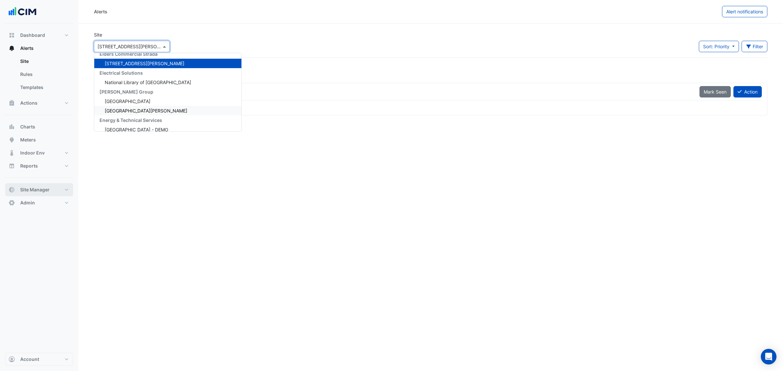
click at [34, 193] on span "Site Manager" at bounding box center [34, 190] width 29 height 7
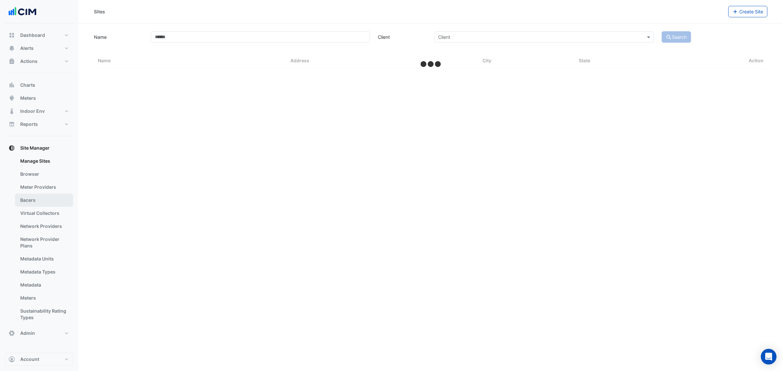
click at [46, 204] on link "Bacers" at bounding box center [44, 200] width 58 height 13
click at [339, 41] on input "text" at bounding box center [424, 42] width 317 height 7
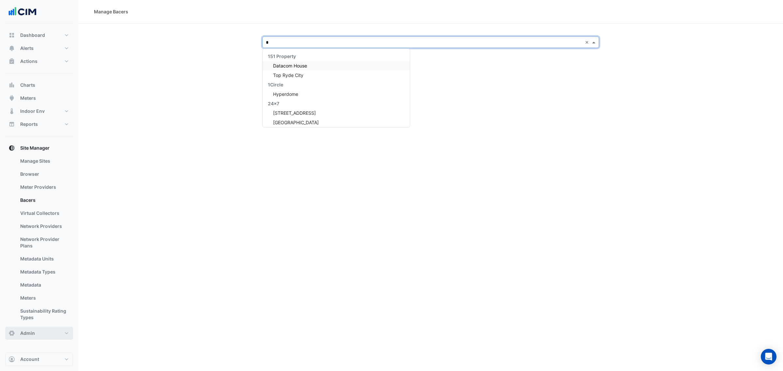
type input "*"
click at [36, 334] on button "Admin" at bounding box center [39, 333] width 68 height 13
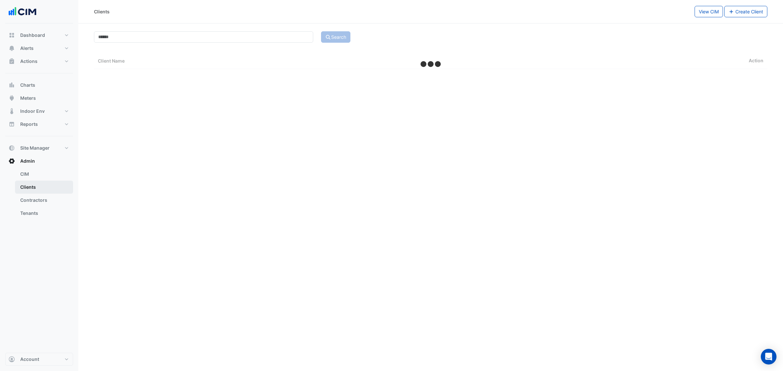
select select "**"
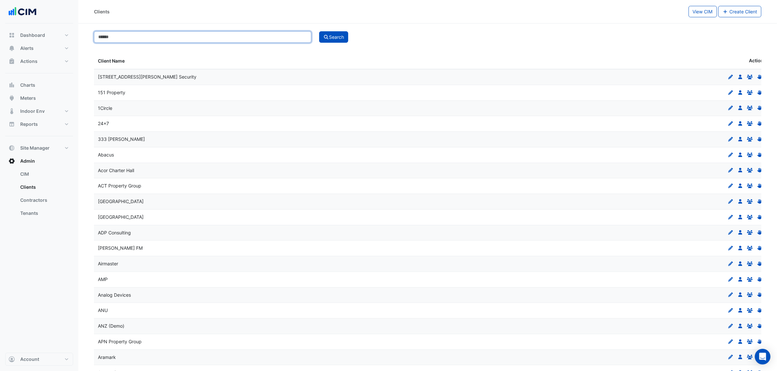
click at [154, 37] on input at bounding box center [202, 36] width 217 height 11
click at [319, 31] on button "Search" at bounding box center [333, 36] width 29 height 11
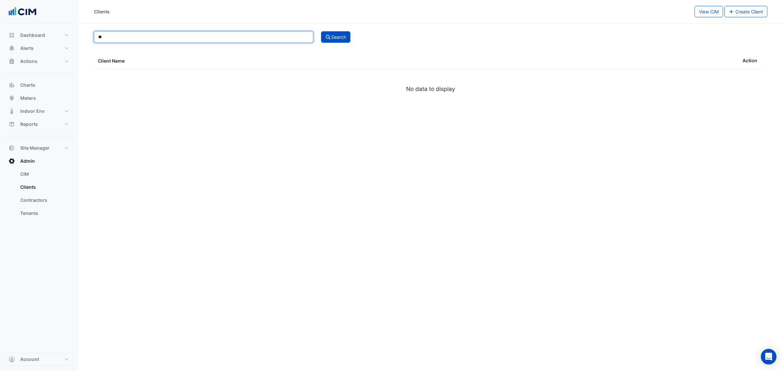
type input "*"
click at [321, 31] on button "Search" at bounding box center [335, 36] width 29 height 11
type input "**"
click at [321, 31] on button "Search" at bounding box center [335, 36] width 29 height 11
select select "**"
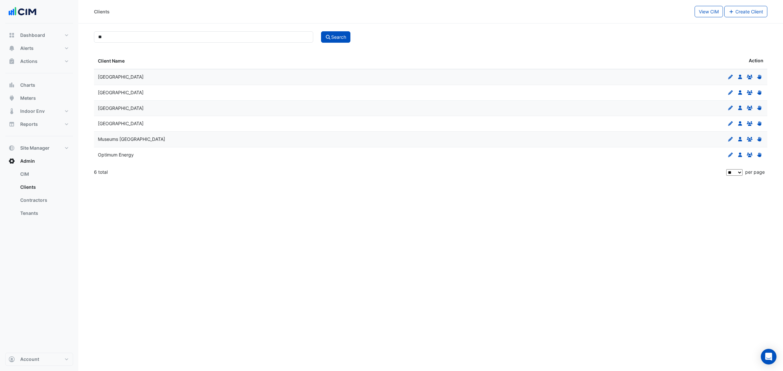
drag, startPoint x: 126, startPoint y: 81, endPoint x: 163, endPoint y: 123, distance: 56.2
click at [163, 123] on datatable-scroller "Australian Museum Edit Users Groups Permissions Australian National Maritime Mu…" at bounding box center [430, 116] width 673 height 94
click at [144, 123] on span "Museum of Applied Arts and Sciences" at bounding box center [121, 124] width 46 height 6
drag, startPoint x: 163, startPoint y: 123, endPoint x: 738, endPoint y: 126, distance: 574.6
click at [617, 124] on div "Museum of Applied Arts and Sciences Edit Users Groups Permissions" at bounding box center [430, 123] width 673 height 15
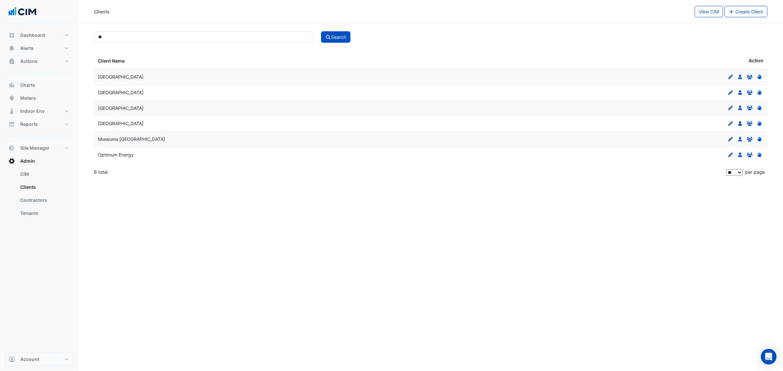
click at [743, 124] on icon "Users" at bounding box center [740, 123] width 6 height 5
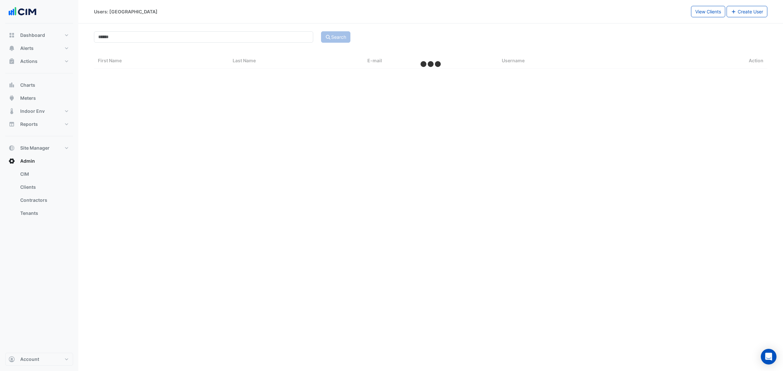
select select "**"
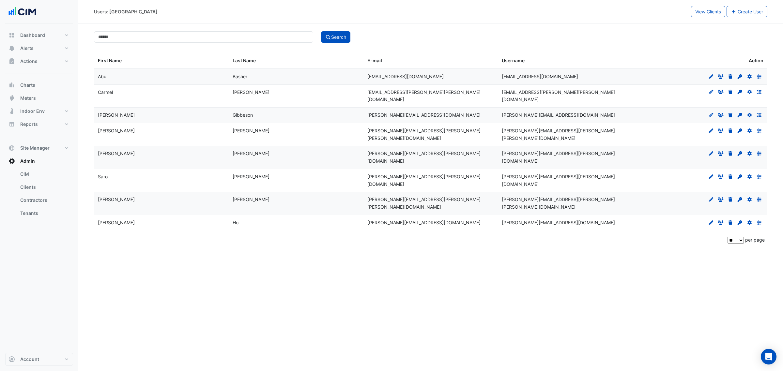
click at [191, 215] on datatable-body-cell "Victor" at bounding box center [161, 222] width 135 height 15
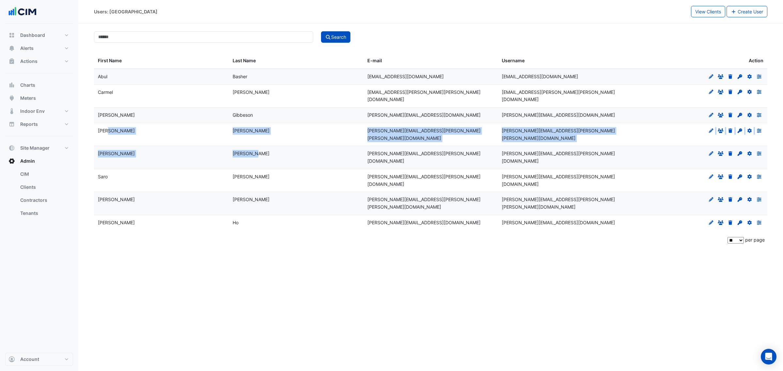
drag, startPoint x: 207, startPoint y: 122, endPoint x: 309, endPoint y: 136, distance: 103.0
click at [309, 136] on datatable-scroller "Abul Basher abul.basher@powerhouse.com.au abul.basher@powerhouse.com.au Edit Gr…" at bounding box center [430, 150] width 673 height 162
click at [309, 150] on div "Whitehead" at bounding box center [296, 154] width 127 height 8
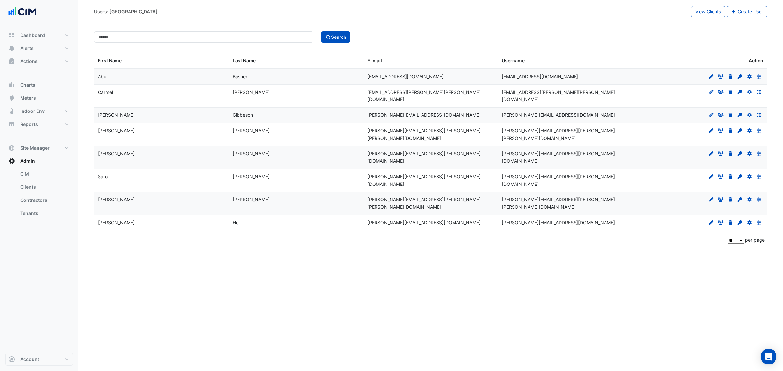
drag, startPoint x: 370, startPoint y: 126, endPoint x: 395, endPoint y: 138, distance: 28.3
click at [371, 128] on span "juby.john@maas.museum" at bounding box center [423, 134] width 113 height 13
drag, startPoint x: 417, startPoint y: 123, endPoint x: 363, endPoint y: 122, distance: 54.5
click at [363, 123] on div "Juby John juby.john@maas.museum juby.john@maas.museum Edit Groups Delete Set Pa…" at bounding box center [430, 134] width 673 height 23
copy div "juby.john@maas.museum"
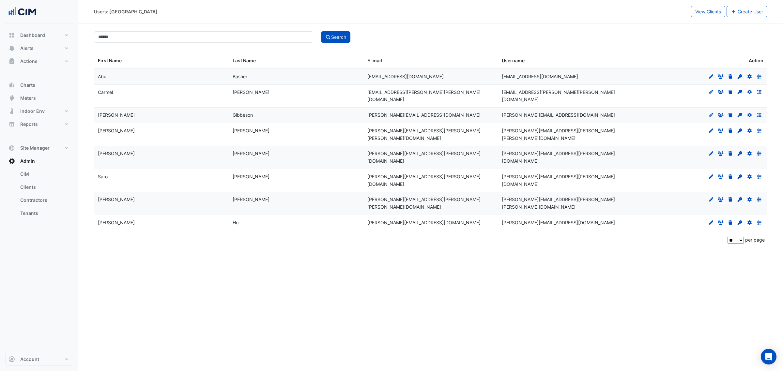
drag, startPoint x: 588, startPoint y: 125, endPoint x: 621, endPoint y: 125, distance: 33.0
click at [592, 127] on div "juby.john@maas.museum" at bounding box center [565, 134] width 127 height 15
click at [739, 129] on icon at bounding box center [740, 131] width 5 height 5
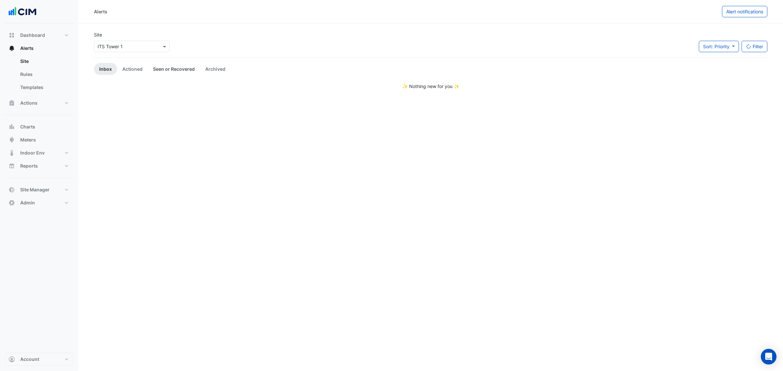
click at [155, 69] on link "Seen or Recovered" at bounding box center [174, 69] width 52 height 12
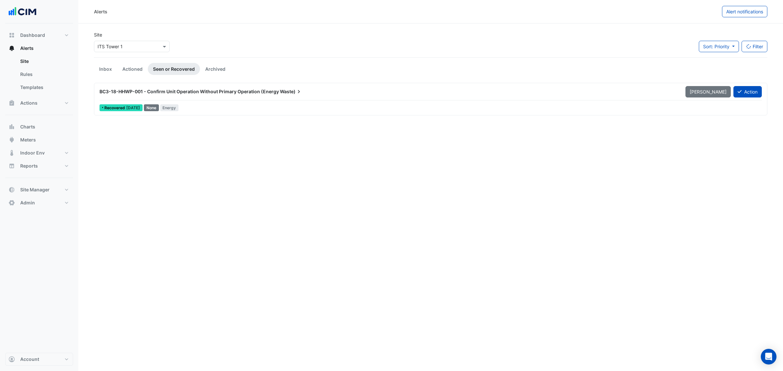
click at [271, 100] on div at bounding box center [431, 100] width 662 height 0
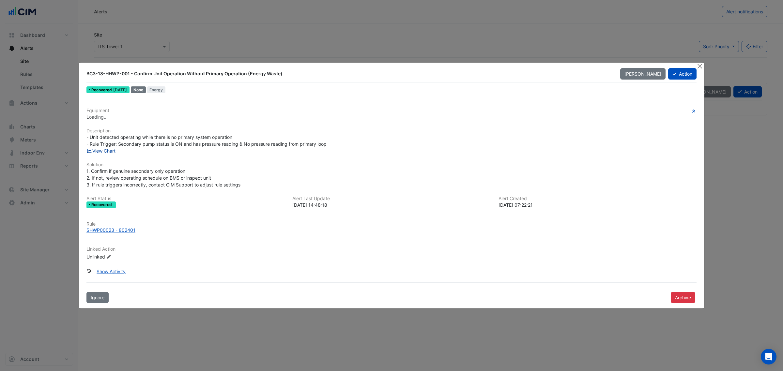
click at [112, 148] on link "View Chart" at bounding box center [100, 151] width 29 height 6
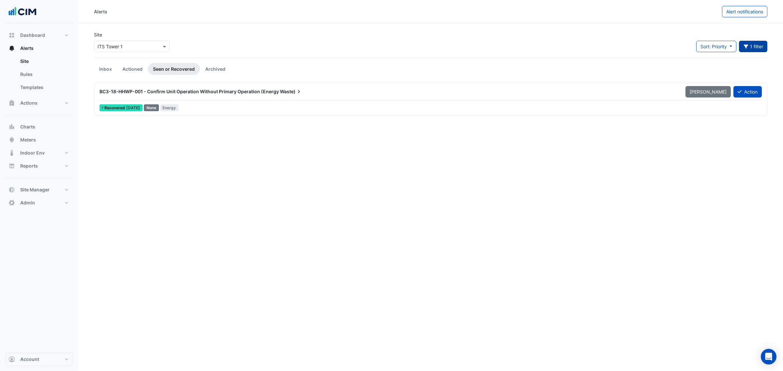
click at [747, 51] on button "1 filter" at bounding box center [753, 46] width 29 height 11
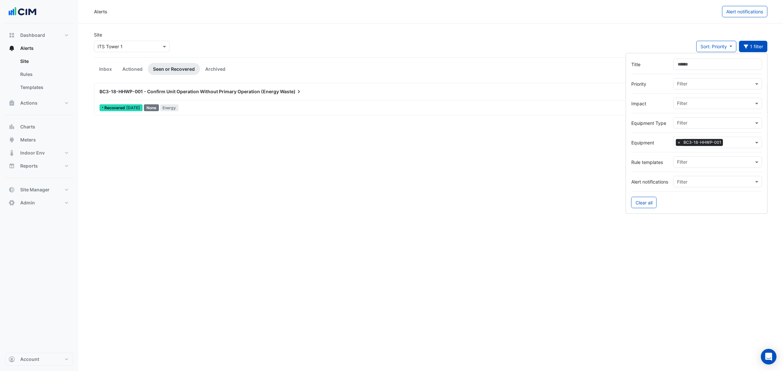
click at [752, 144] on div "Filter × BC3-18-HHWP-001" at bounding box center [717, 142] width 89 height 11
paste input "**********"
click at [678, 143] on span "×" at bounding box center [679, 142] width 6 height 7
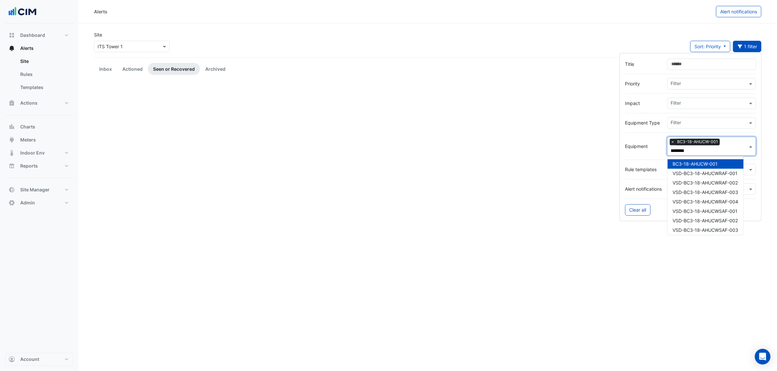
type input "********"
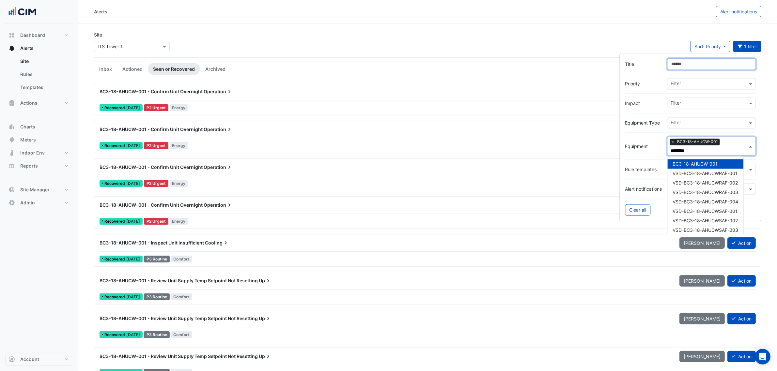
click at [687, 63] on input "Title" at bounding box center [711, 64] width 89 height 11
type input "*"
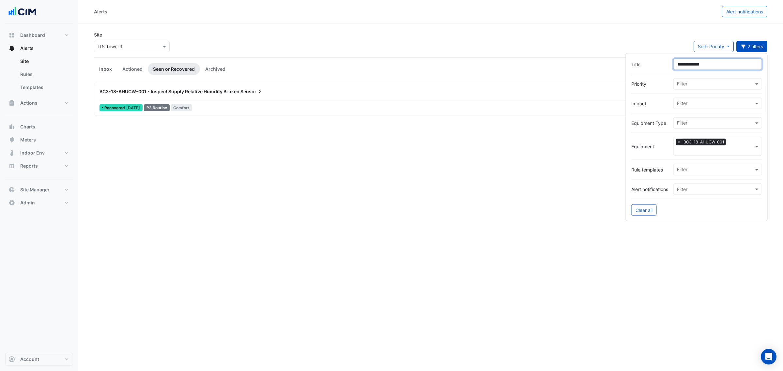
type input "**********"
click at [107, 71] on link "Inbox" at bounding box center [105, 69] width 23 height 12
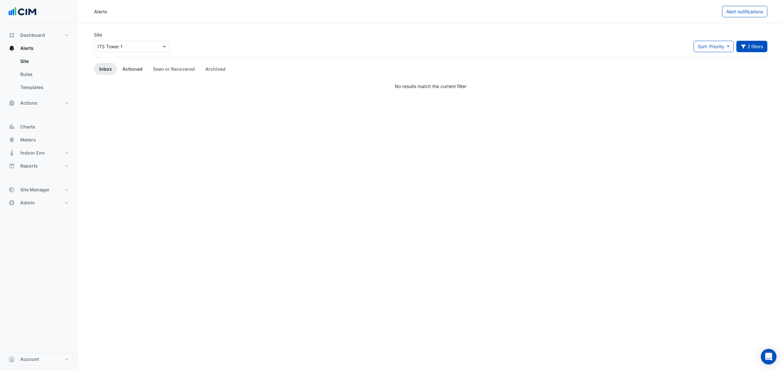
click at [131, 70] on link "Actioned" at bounding box center [132, 69] width 31 height 12
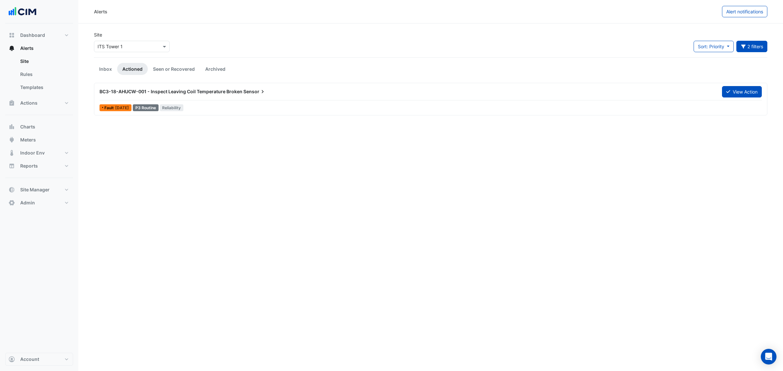
click at [242, 101] on div "BC3-18-AHUCW-001 - Inspect Leaving Coil Temperature Broken Sensor View Action F…" at bounding box center [431, 99] width 668 height 27
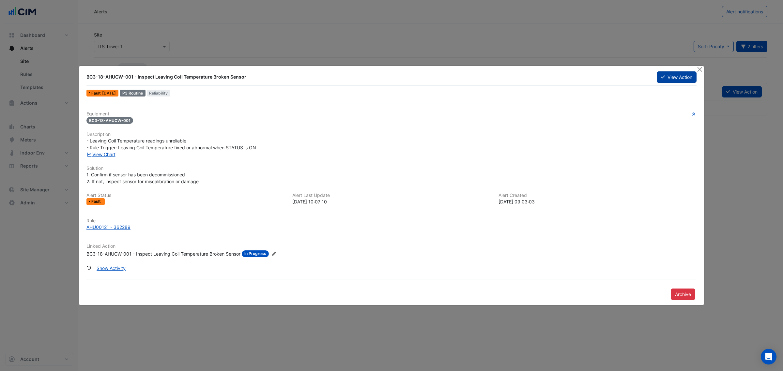
click at [668, 75] on button "View Action" at bounding box center [677, 76] width 40 height 11
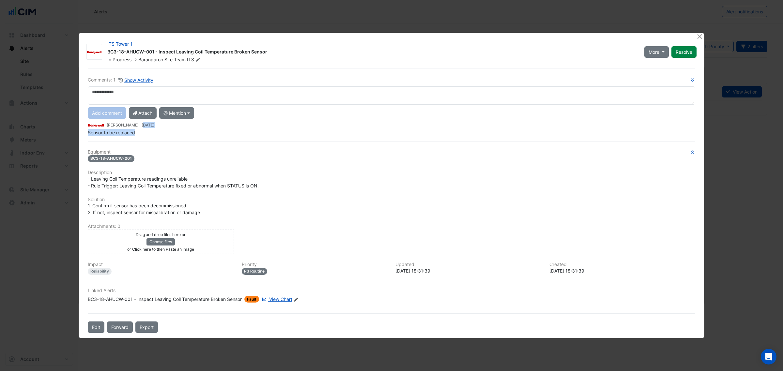
drag, startPoint x: 144, startPoint y: 127, endPoint x: 170, endPoint y: 134, distance: 26.4
click at [169, 133] on app-ticket-comment "Carter Robinson - 3 months and 28 days ago Sensor to be replaced" at bounding box center [392, 128] width 608 height 14
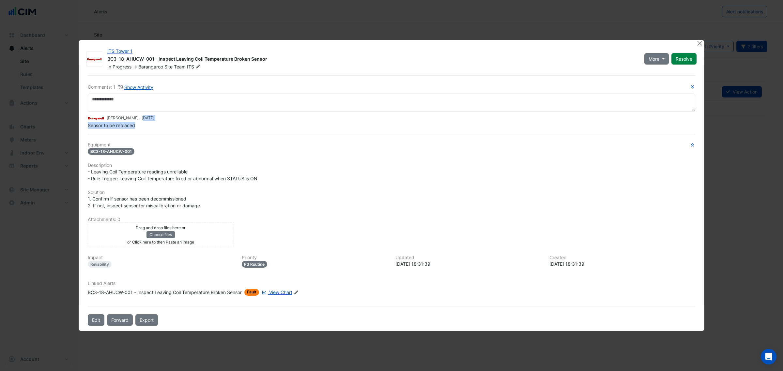
click at [128, 128] on span "Sensor to be replaced" at bounding box center [111, 126] width 47 height 6
drag, startPoint x: 127, startPoint y: 61, endPoint x: 167, endPoint y: 70, distance: 41.0
click at [167, 70] on div "ITS Tower 1 BC3-18-AHUCW-001 - Inspect Leaving Coil Temperature Broken Sensor I…" at bounding box center [371, 59] width 537 height 22
click at [196, 53] on div "ITS Tower 1" at bounding box center [371, 52] width 529 height 8
drag, startPoint x: 176, startPoint y: 59, endPoint x: 232, endPoint y: 61, distance: 55.8
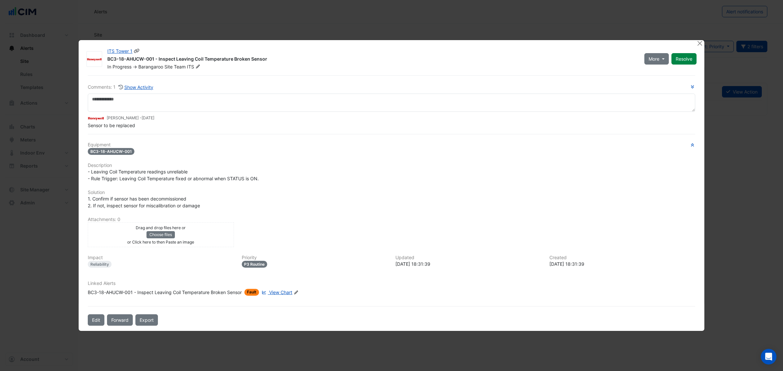
click at [232, 61] on div "BC3-18-AHUCW-001 - Inspect Leaving Coil Temperature Broken Sensor" at bounding box center [371, 60] width 529 height 8
copy div "Leaving Coil Temperature"
click at [700, 46] on button "Close" at bounding box center [699, 43] width 7 height 7
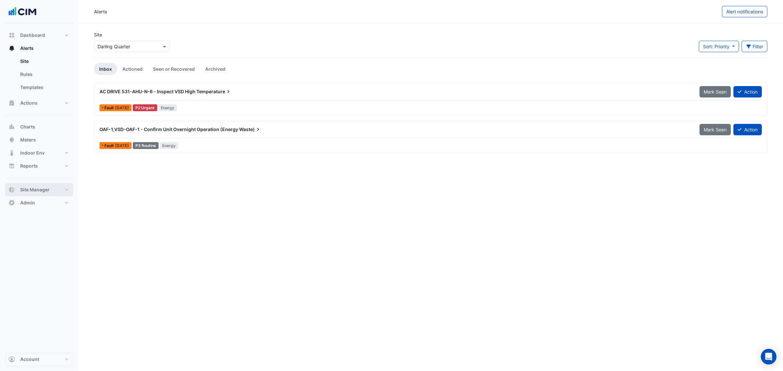
click at [35, 353] on span "Site Manager" at bounding box center [30, 355] width 27 height 5
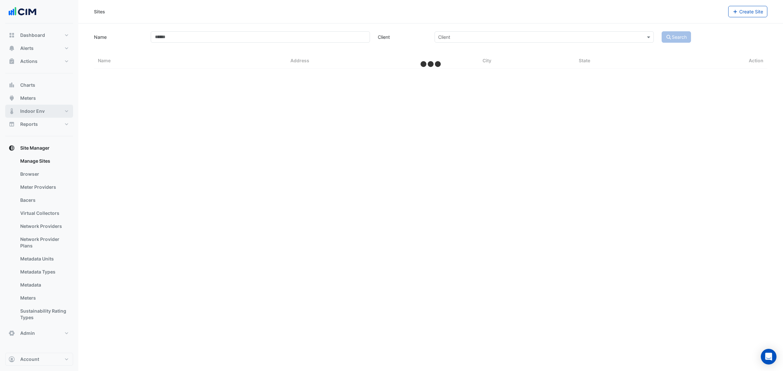
select select "**"
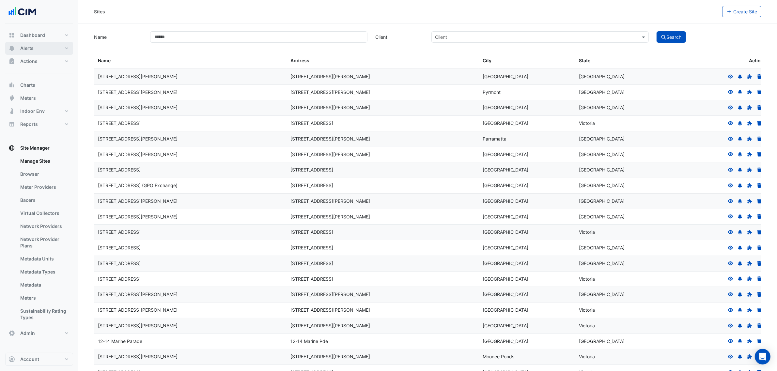
click at [29, 96] on span "Alerts" at bounding box center [23, 98] width 12 height 5
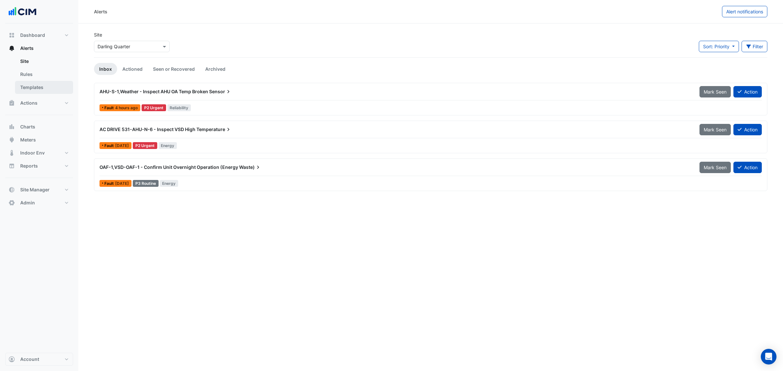
click at [23, 121] on link "Templates" at bounding box center [29, 127] width 23 height 12
select select
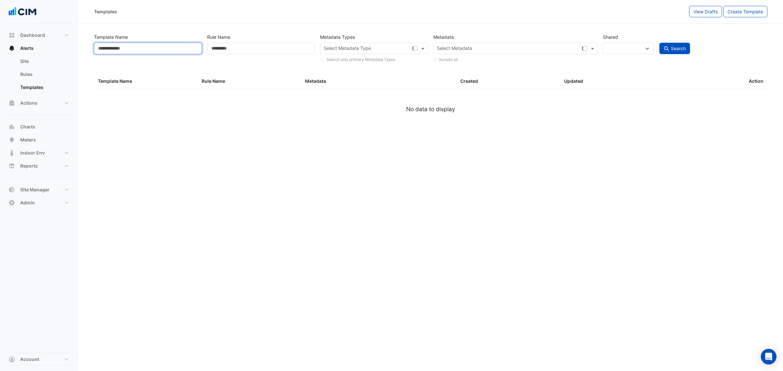
click at [162, 41] on input "Template Name" at bounding box center [154, 37] width 46 height 7
type input "**"
select select
type input "*"
select select "**"
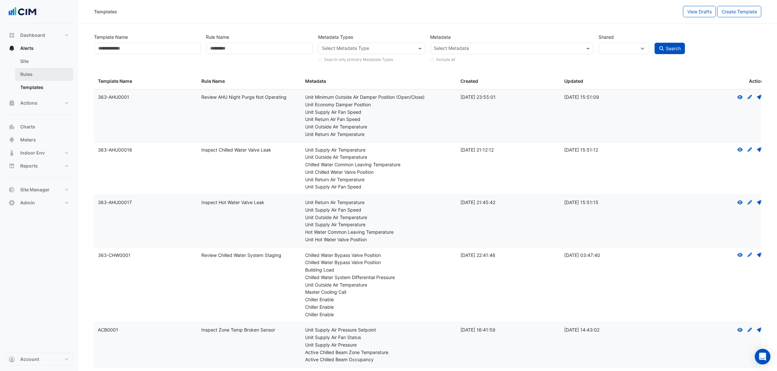
click at [30, 115] on link "Rules" at bounding box center [24, 121] width 12 height 12
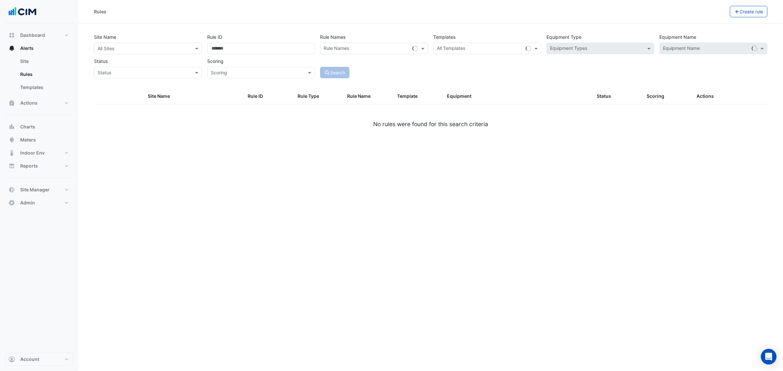
click at [122, 55] on div "Site Name All Sites Rule ID Rule Names Rule Names Templates All Templates Equip…" at bounding box center [431, 80] width 668 height 92
click at [125, 45] on input "text" at bounding box center [431, 42] width 668 height 5
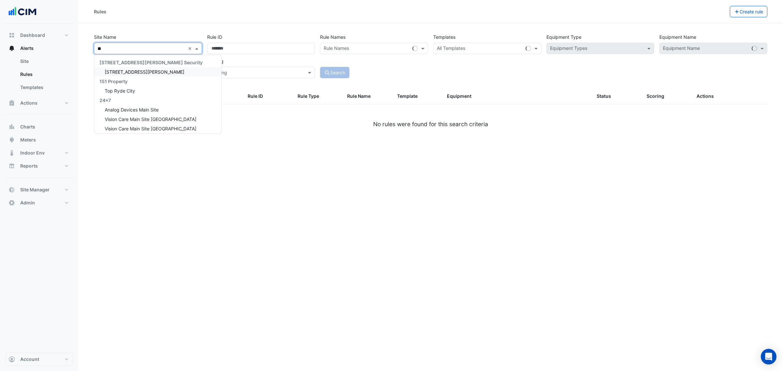
type input "***"
click at [123, 63] on span "ITS Tower 1" at bounding box center [118, 60] width 23 height 5
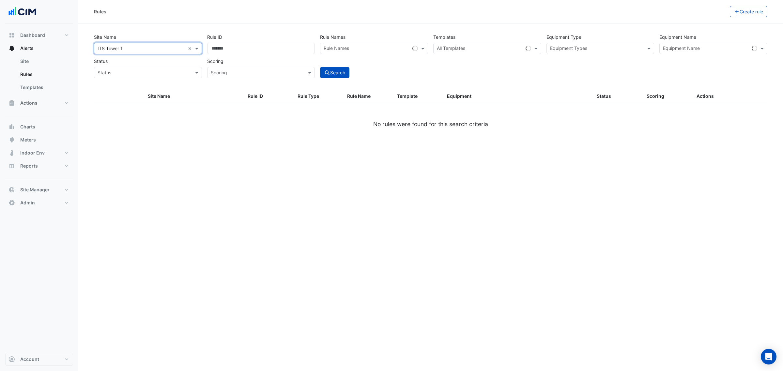
click at [712, 93] on input "text" at bounding box center [426, 95] width 658 height 5
click at [132, 101] on div "L06 Common" at bounding box center [115, 105] width 36 height 8
type input "**********"
click at [121, 120] on button "Search" at bounding box center [109, 123] width 24 height 7
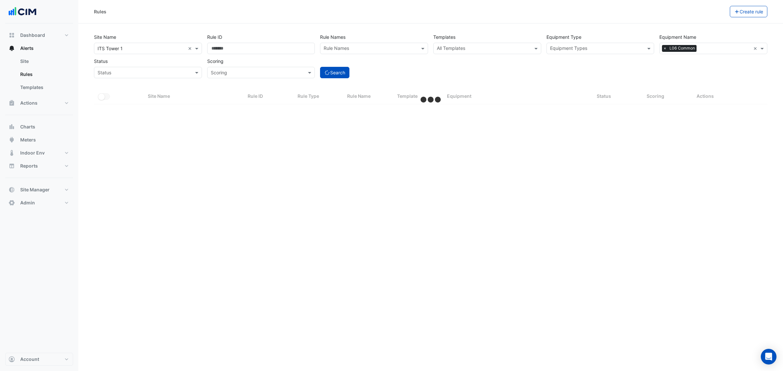
select select "**"
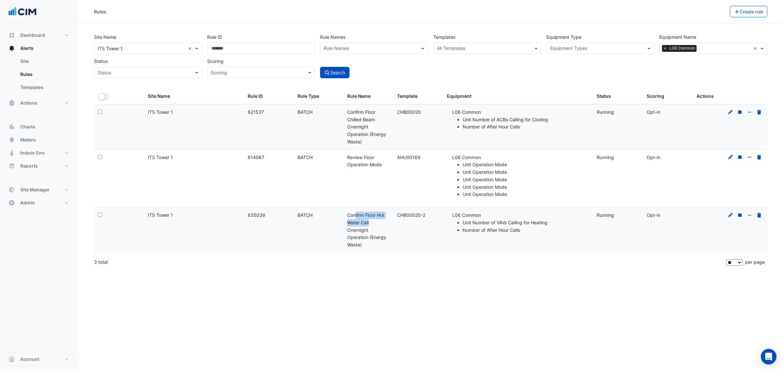
drag, startPoint x: 344, startPoint y: 216, endPoint x: 373, endPoint y: 224, distance: 29.4
click at [373, 265] on datatable-body-cell "Rule Name: Confirm Floor Hot Water Call Overnight Operation (Energy Waste)" at bounding box center [371, 287] width 50 height 44
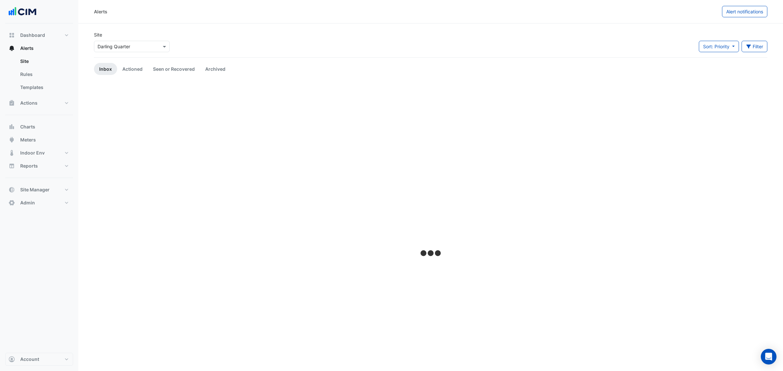
click at [150, 48] on input "text" at bounding box center [125, 46] width 55 height 7
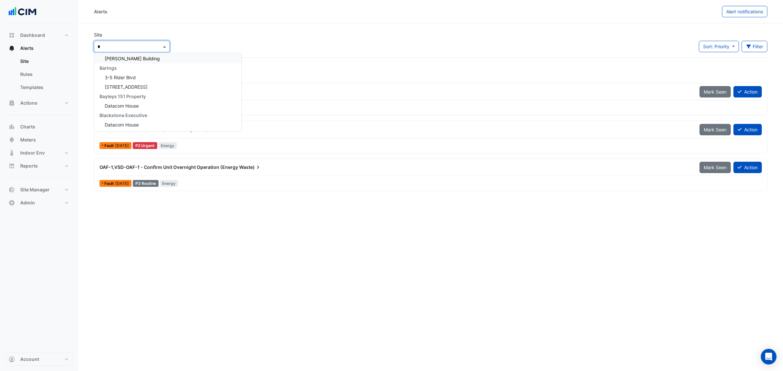
scroll to position [409, 0]
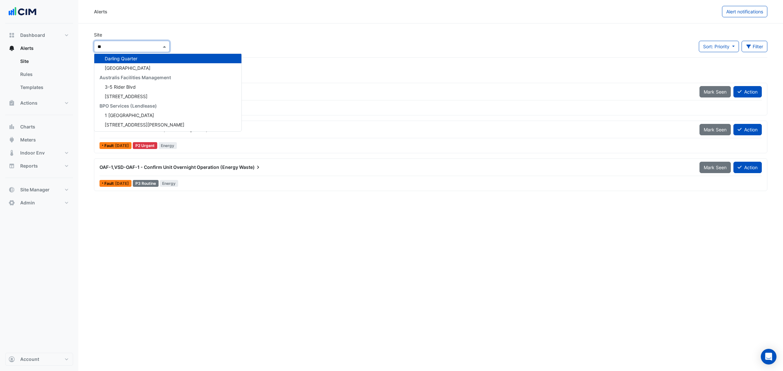
type input "***"
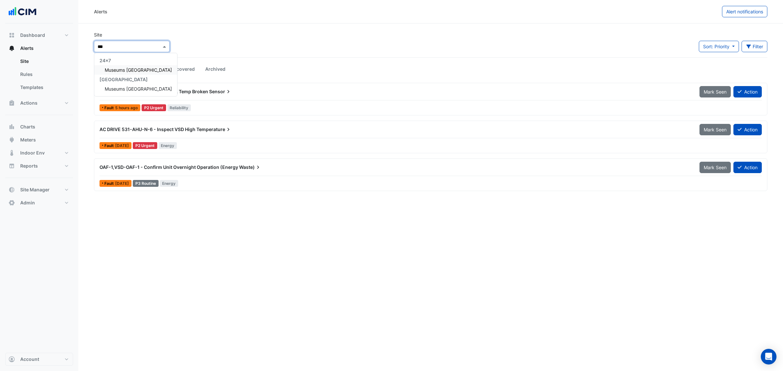
scroll to position [0, 0]
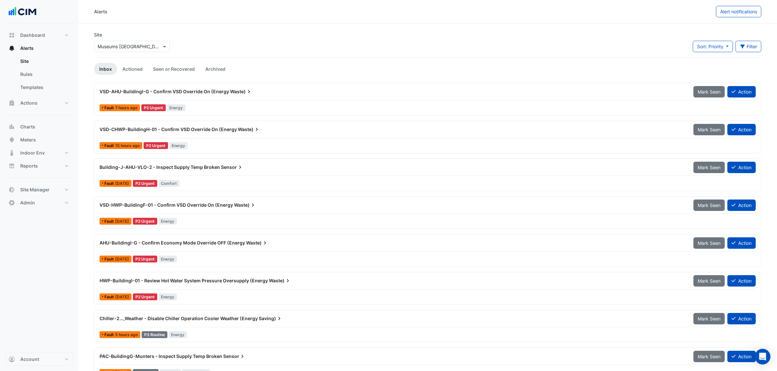
click at [269, 93] on div "VSD-AHU-BuildingI-G - Confirm VSD Override On (Energy Waste)" at bounding box center [393, 91] width 586 height 7
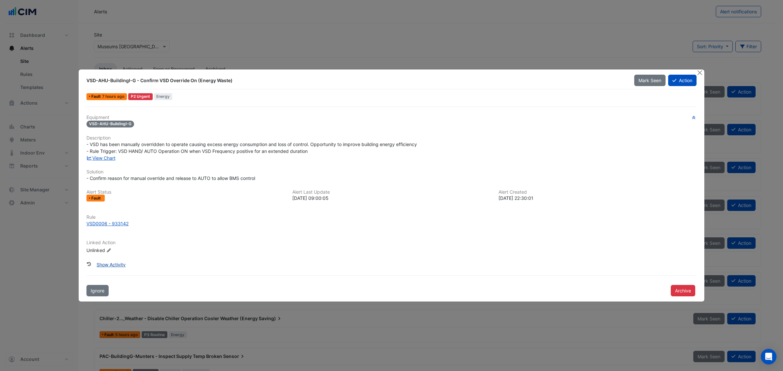
click at [112, 259] on button "Show Activity" at bounding box center [111, 264] width 38 height 11
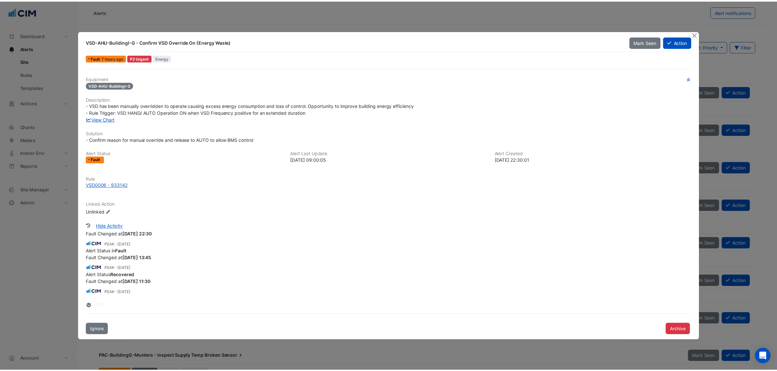
scroll to position [1885, 0]
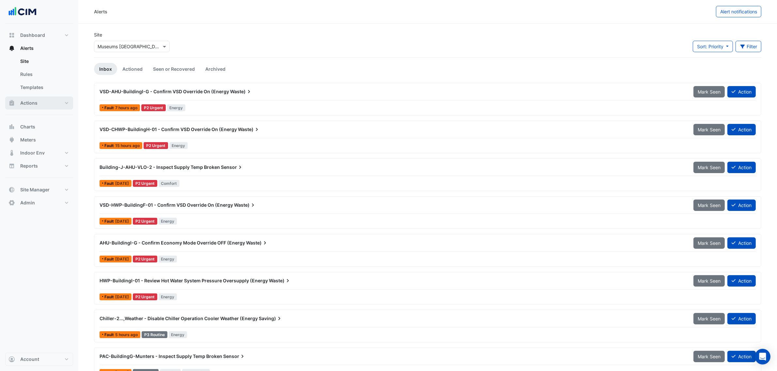
click at [40, 108] on button "Actions" at bounding box center [39, 103] width 68 height 13
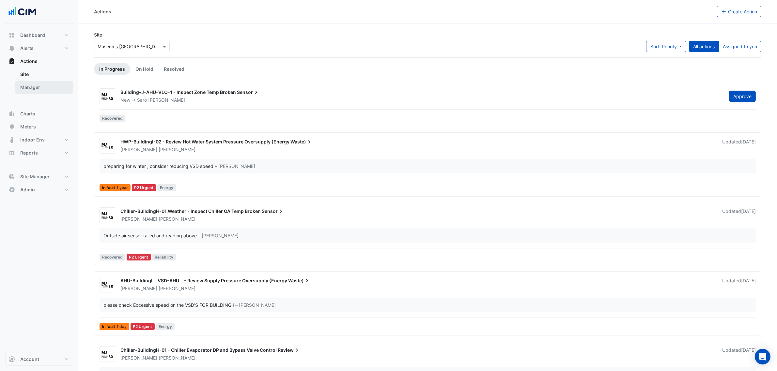
click at [32, 89] on link "Manager" at bounding box center [44, 87] width 58 height 13
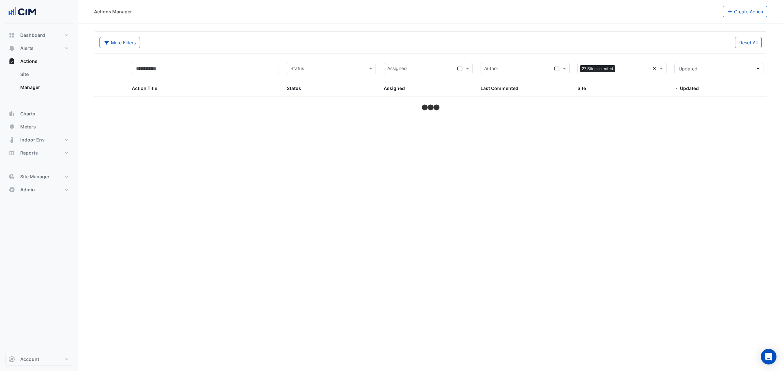
click at [650, 71] on input "text" at bounding box center [634, 70] width 32 height 8
select select "**"
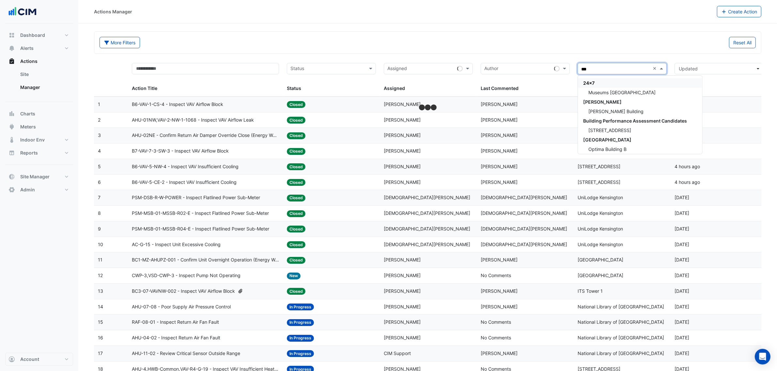
type input "****"
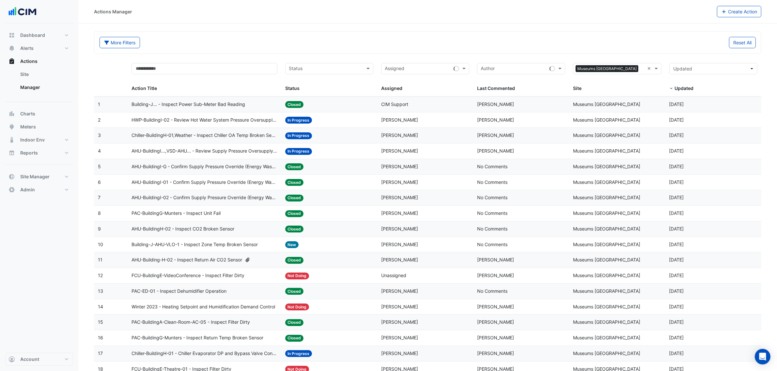
click at [534, 107] on div "Last Commented: Brian Nguyen" at bounding box center [521, 105] width 88 height 8
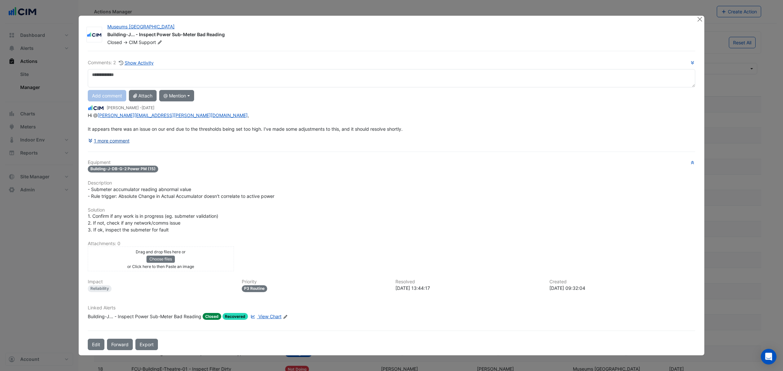
click at [105, 141] on button "1 more comment" at bounding box center [109, 140] width 42 height 11
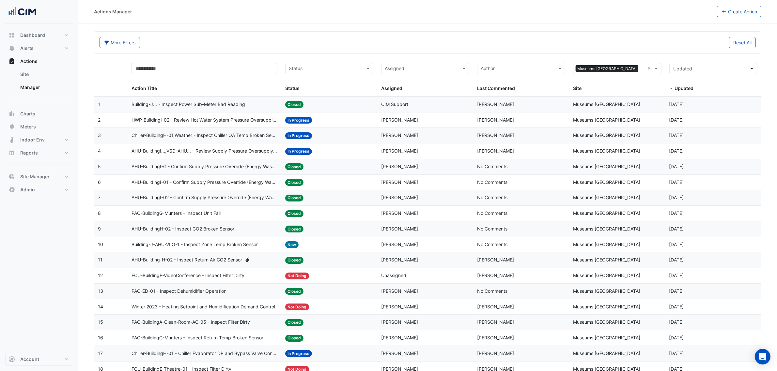
click at [661, 123] on datatable-body-cell "Site: Museums Discovery Centre" at bounding box center [617, 120] width 96 height 15
click at [193, 114] on datatable-body-cell "Action Title: HWP-BuildingI-02 - Review Hot Water System Pressure Oversupply (E…" at bounding box center [205, 120] width 154 height 15
click at [165, 125] on datatable-body-cell "Action Title: HWP-BuildingI-02 - Review Hot Water System Pressure Oversupply (E…" at bounding box center [205, 120] width 154 height 15
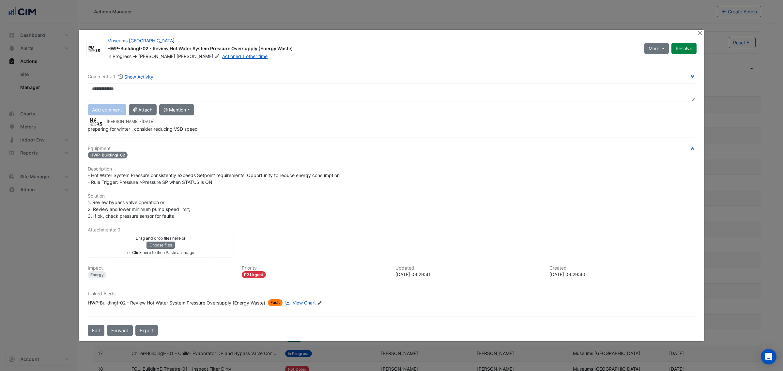
click at [150, 134] on div "Comments: 1 Show Activity Add comment Attach @ Mention CIM CIM Support Carrier …" at bounding box center [391, 201] width 615 height 272
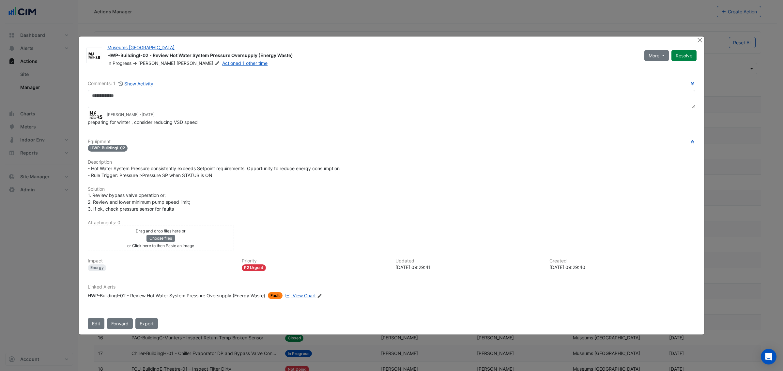
click at [150, 127] on div "Comments: 1 Show Activity Kevin Whitehead - 3 months and 7 days ago preparing f…" at bounding box center [391, 201] width 615 height 258
click at [147, 120] on span "preparing for winter , consider reducing VSD speed" at bounding box center [143, 122] width 110 height 6
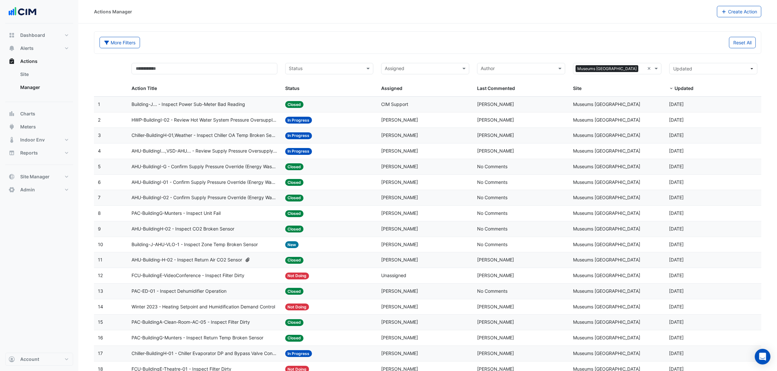
click at [255, 135] on span "Chiller-BuildingH-01,Weather - Inspect Chiller OA Temp Broken Sensor" at bounding box center [204, 136] width 146 height 8
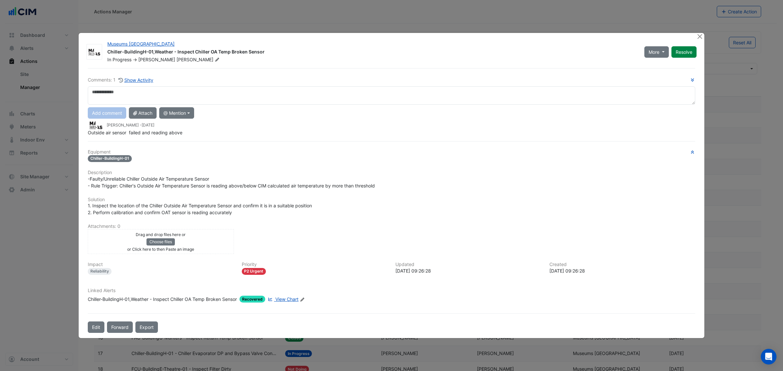
click at [124, 133] on div "Comments: 1 Show Activity Add comment Attach @ Mention CIM CIM Support Carrier …" at bounding box center [391, 200] width 615 height 265
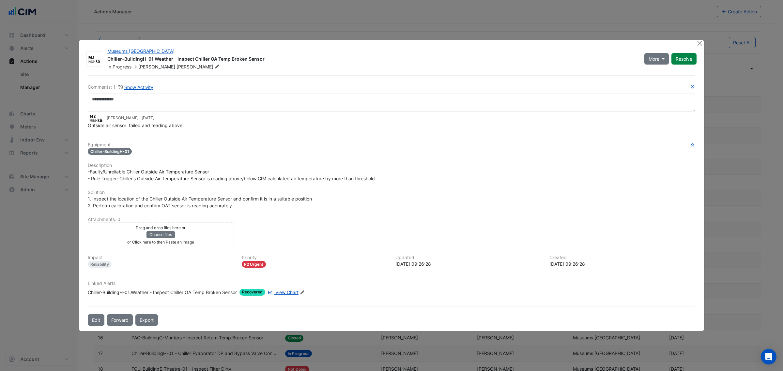
drag, startPoint x: 124, startPoint y: 133, endPoint x: 131, endPoint y: 131, distance: 7.4
click at [126, 133] on div "Comments: 1 Show Activity Kevin Whitehead - 3 months and 7 days ago Outside air…" at bounding box center [391, 200] width 615 height 251
click at [138, 125] on span "Outside air sensor failed and reading above" at bounding box center [135, 126] width 95 height 6
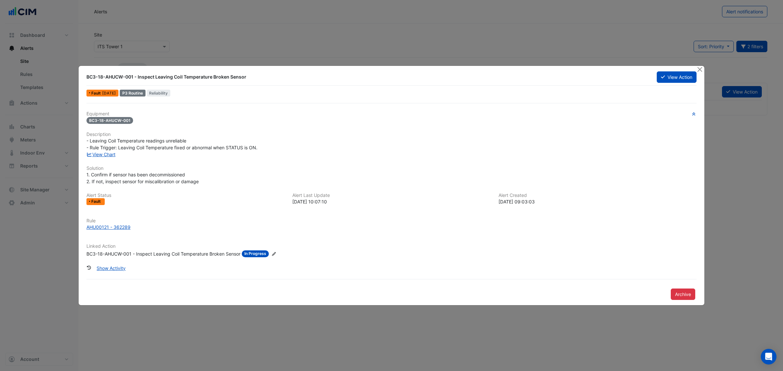
click at [44, 156] on ngb-modal-window "BC3-18-AHUCW-001 - Inspect Leaving Coil Temperature Broken Sensor View Action F…" at bounding box center [391, 185] width 783 height 371
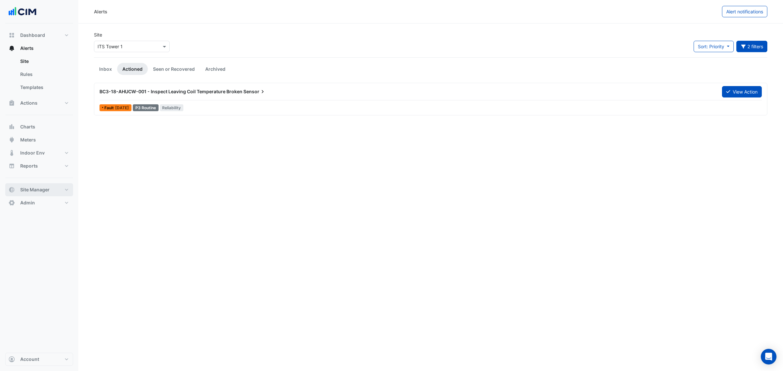
click at [43, 184] on button "Site Manager" at bounding box center [39, 189] width 68 height 13
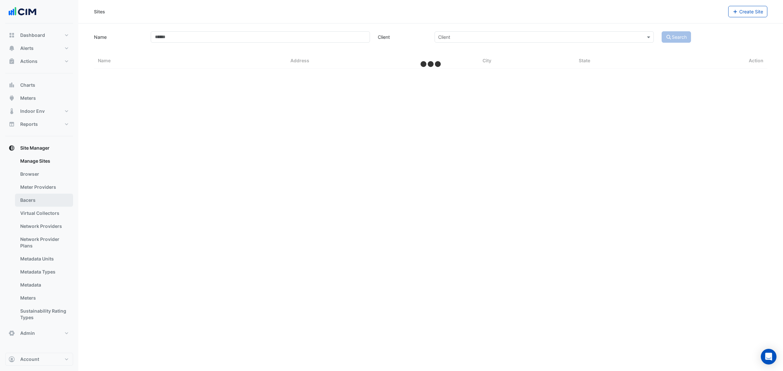
click at [35, 206] on link "Bacers" at bounding box center [44, 200] width 58 height 13
click at [438, 44] on input "text" at bounding box center [424, 42] width 317 height 7
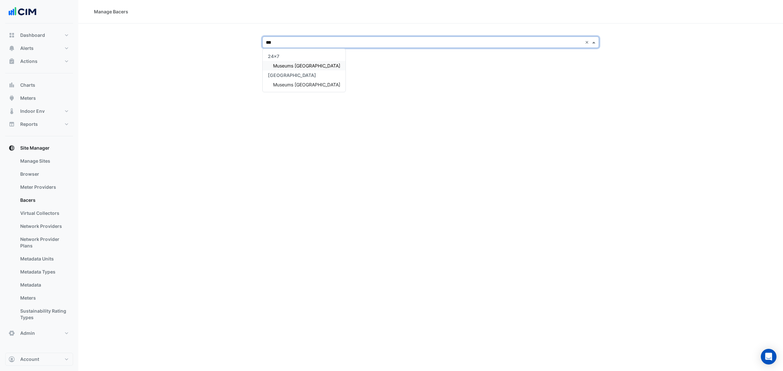
type input "****"
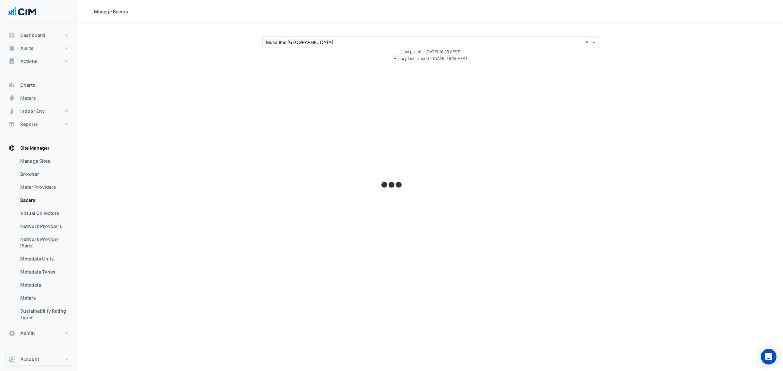
click at [291, 27] on section "Select a Site × Museums Discovery Centre × Last polled - Thu 21-Aug-2025 16:15 …" at bounding box center [430, 42] width 705 height 39
select select "**"
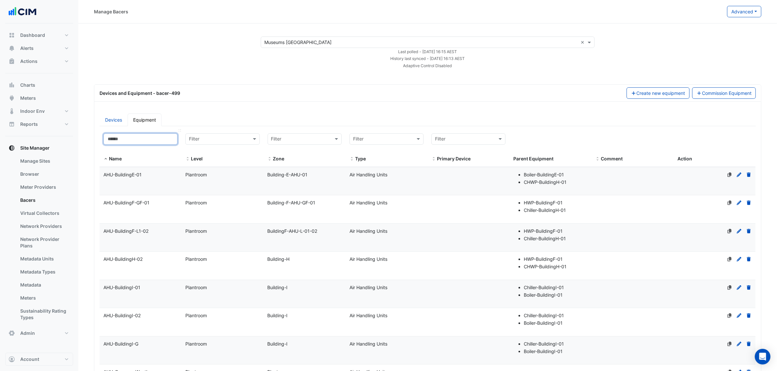
click at [139, 142] on input at bounding box center [140, 138] width 74 height 11
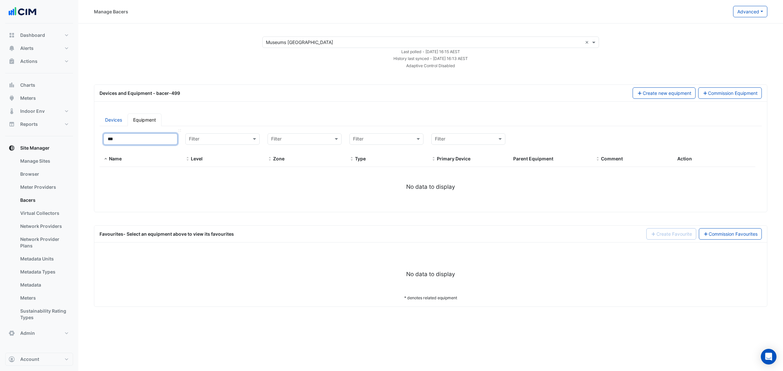
type input "**"
select select "**"
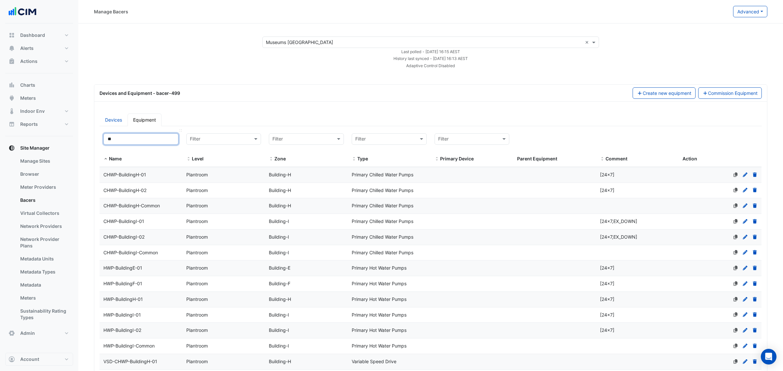
type input "*"
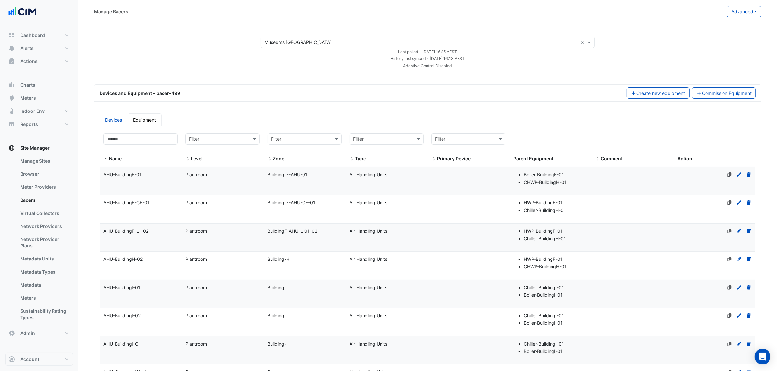
click at [402, 141] on input "text" at bounding box center [380, 140] width 54 height 8
type input "***"
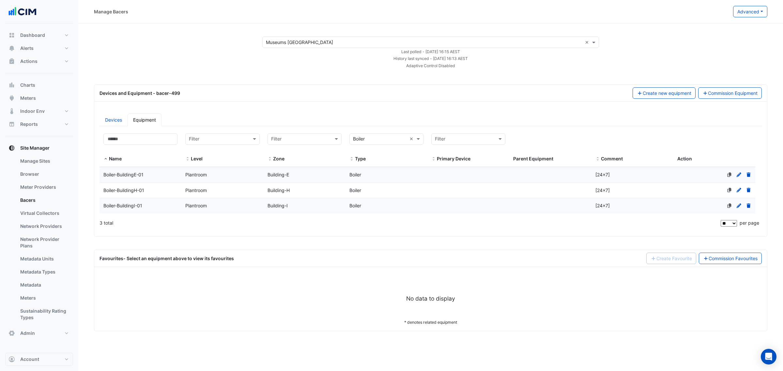
click at [178, 193] on div "Boiler-BuildingH-01" at bounding box center [141, 191] width 82 height 8
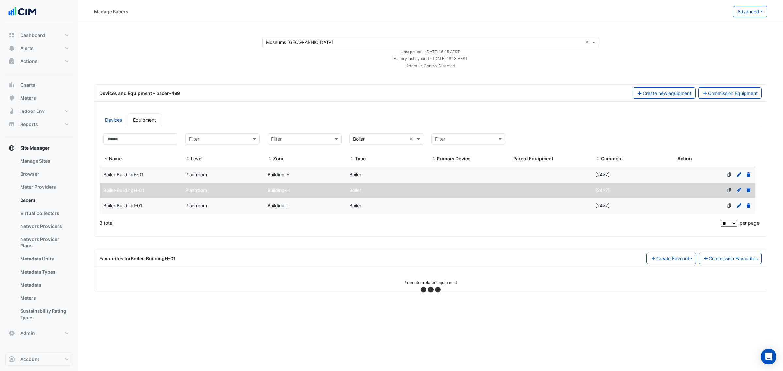
select select "**"
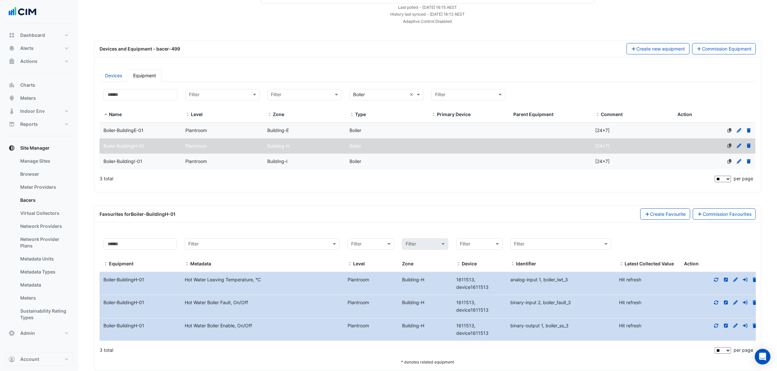
scroll to position [59, 0]
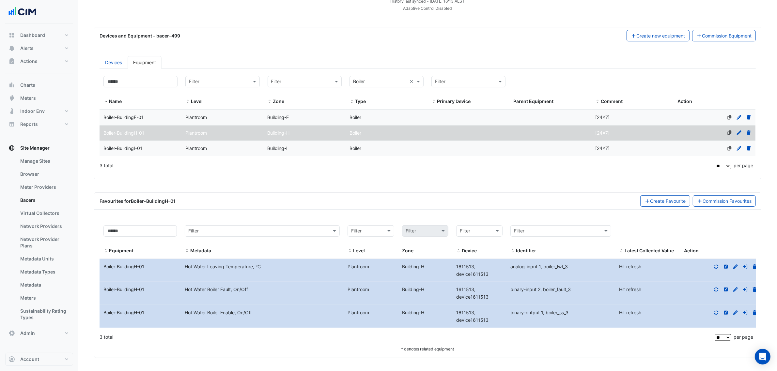
click at [717, 292] on fa-icon at bounding box center [716, 290] width 6 height 6
click at [706, 268] on div at bounding box center [715, 267] width 81 height 8
click at [707, 268] on div at bounding box center [715, 267] width 81 height 8
click at [707, 268] on icon at bounding box center [710, 267] width 6 height 5
click at [152, 85] on input at bounding box center [140, 81] width 74 height 11
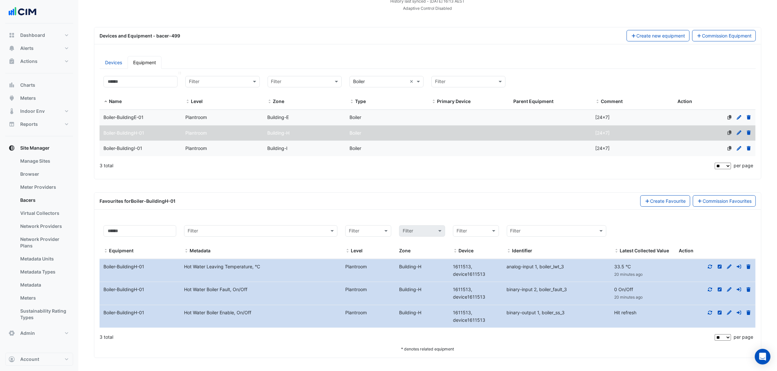
click at [165, 106] on datatable-header-cell "Name" at bounding box center [141, 91] width 82 height 38
click at [139, 79] on input at bounding box center [140, 81] width 74 height 11
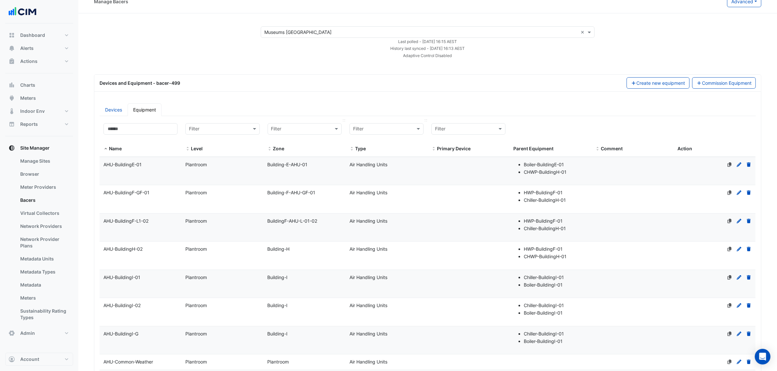
scroll to position [0, 0]
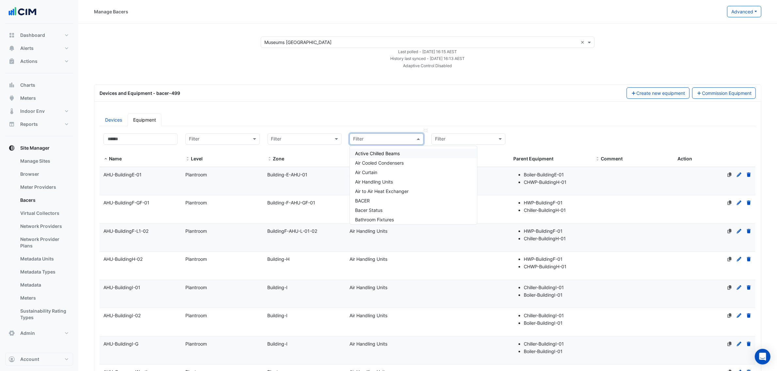
click at [381, 139] on input "text" at bounding box center [380, 140] width 54 height 8
select select "**"
type input "******"
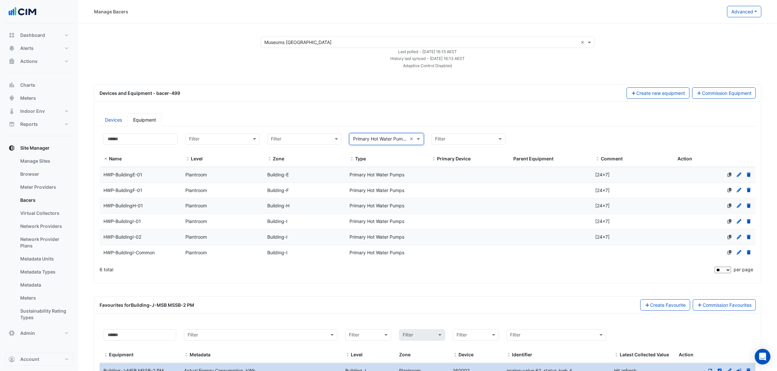
click at [153, 222] on div "HWP-BuildingI-01" at bounding box center [141, 222] width 82 height 8
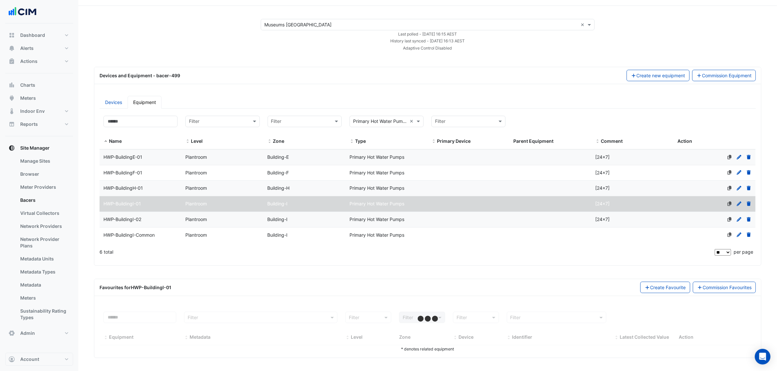
select select "**"
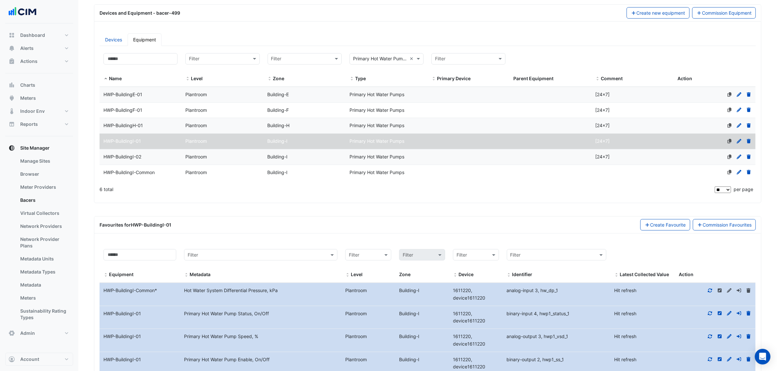
scroll to position [152, 0]
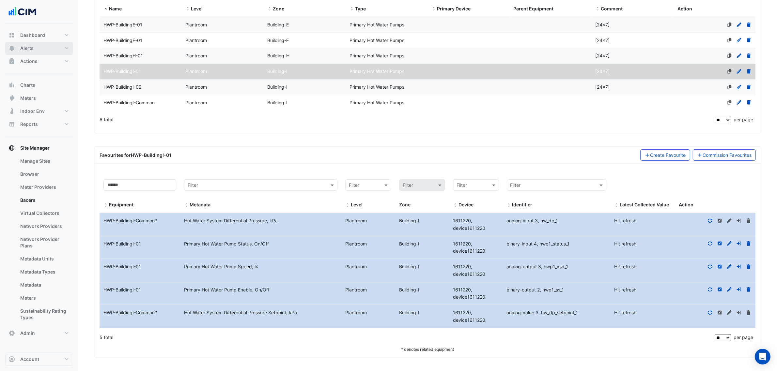
drag, startPoint x: 53, startPoint y: 48, endPoint x: 74, endPoint y: 84, distance: 42.1
click at [53, 50] on button "Alerts" at bounding box center [39, 48] width 68 height 13
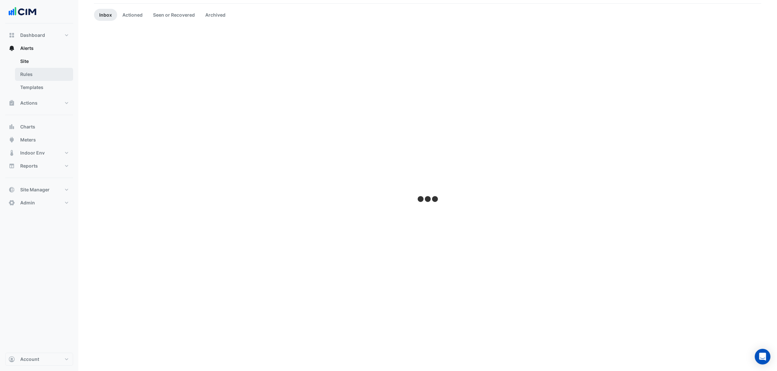
scroll to position [54, 0]
click at [54, 91] on link "Templates" at bounding box center [44, 87] width 58 height 13
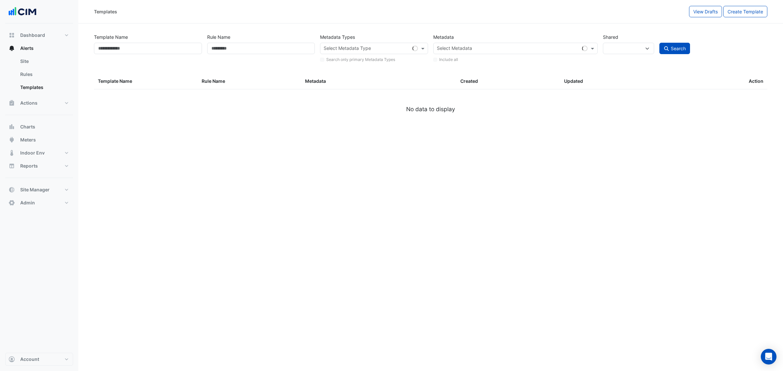
click at [126, 55] on div "Template Name" at bounding box center [147, 47] width 113 height 32
select select
click at [134, 49] on input "Template Name" at bounding box center [148, 48] width 108 height 11
click at [29, 74] on link "Rules" at bounding box center [44, 74] width 58 height 13
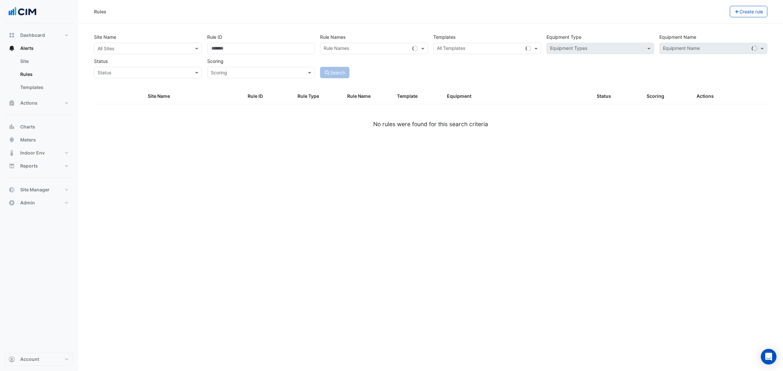
click at [128, 51] on input "text" at bounding box center [142, 48] width 88 height 7
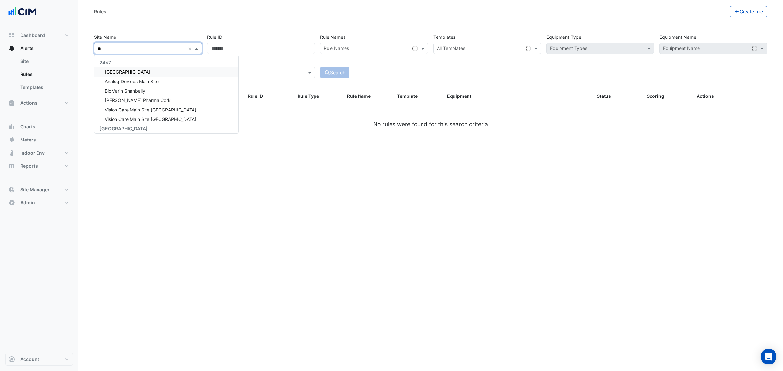
type input "*"
type input "****"
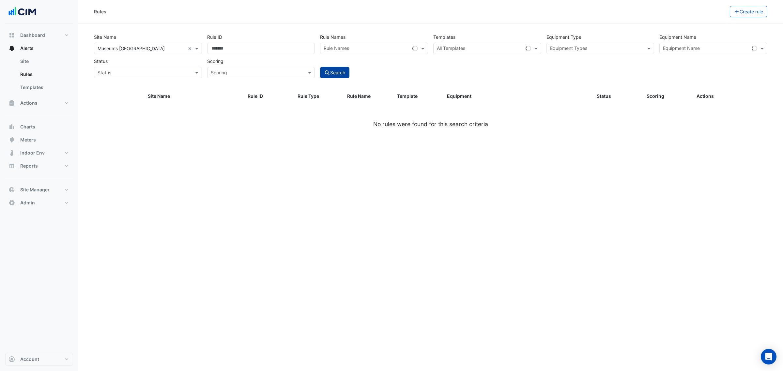
click at [332, 74] on button "Search" at bounding box center [334, 72] width 29 height 11
select select "**"
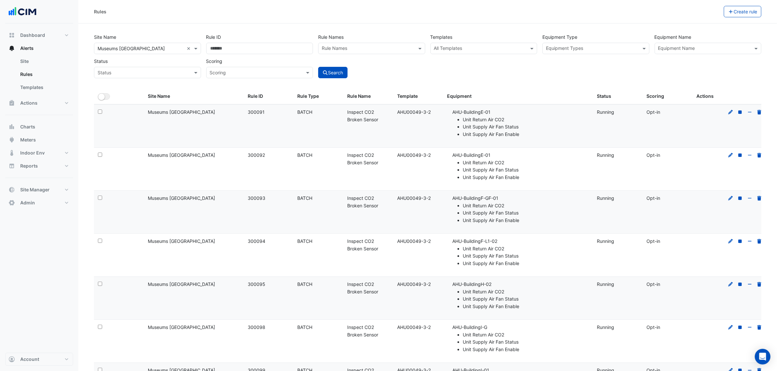
drag, startPoint x: 350, startPoint y: 179, endPoint x: 469, endPoint y: 110, distance: 137.1
click at [350, 179] on datatable-body-cell "Rule Name: Inspect CO2 Broken Sensor" at bounding box center [368, 169] width 50 height 43
drag, startPoint x: 620, startPoint y: 49, endPoint x: 652, endPoint y: 51, distance: 31.7
click at [621, 50] on input "text" at bounding box center [592, 49] width 92 height 7
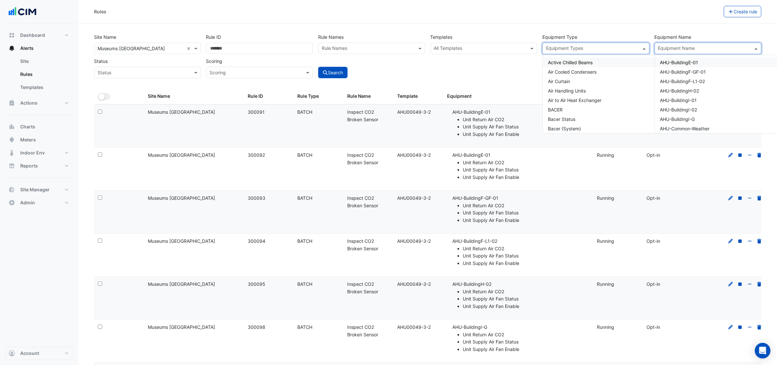
click at [674, 52] on input "text" at bounding box center [704, 49] width 92 height 7
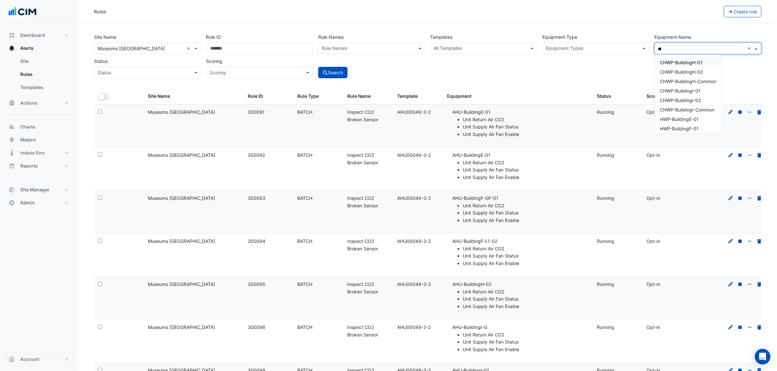
type input "**"
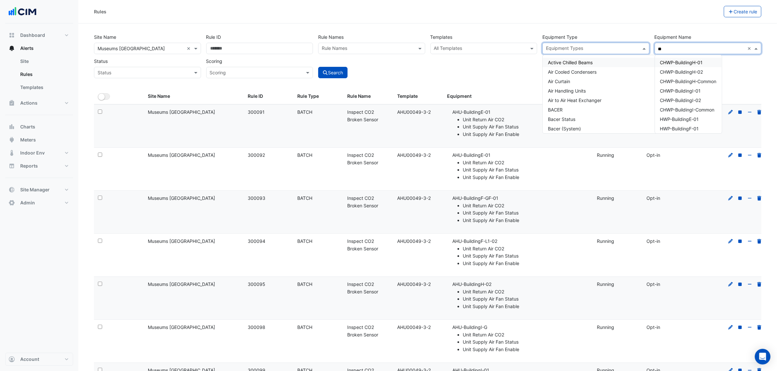
click at [593, 48] on input "text" at bounding box center [592, 49] width 92 height 7
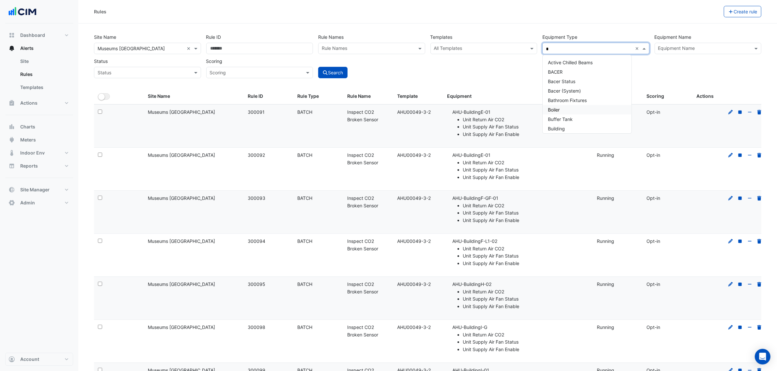
click at [567, 109] on div "Boiler" at bounding box center [587, 109] width 89 height 9
type input "*"
click at [336, 76] on button "Search" at bounding box center [332, 72] width 29 height 11
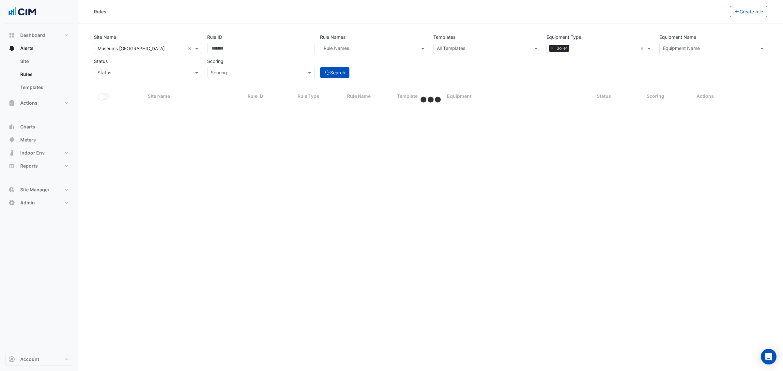
click at [485, 196] on div "Rules Create rule Site Name All Sites × Museums Discovery Centre × Rule ID Rule…" at bounding box center [430, 185] width 705 height 371
select select "**"
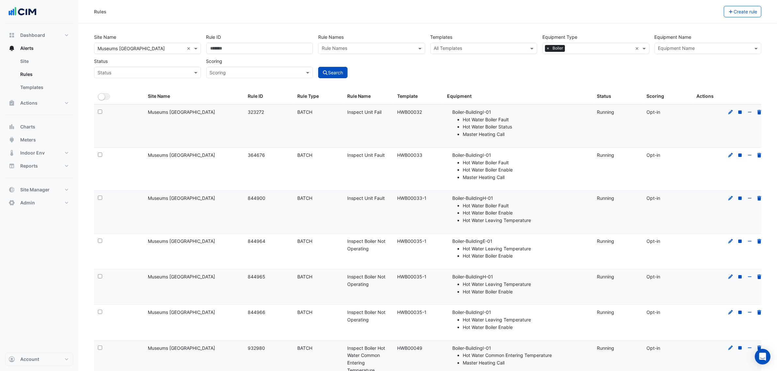
click at [674, 52] on input "text" at bounding box center [704, 49] width 92 height 7
drag, startPoint x: 677, startPoint y: 80, endPoint x: 595, endPoint y: 39, distance: 91.6
click at [672, 79] on span "Boiler-BuildingI-01" at bounding box center [679, 82] width 39 height 6
click at [643, 47] on span at bounding box center [645, 48] width 8 height 7
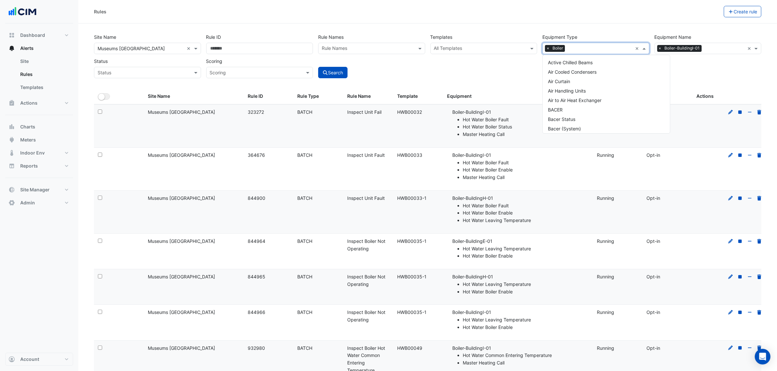
scroll to position [87, 0]
click at [337, 77] on button "Search" at bounding box center [332, 72] width 29 height 11
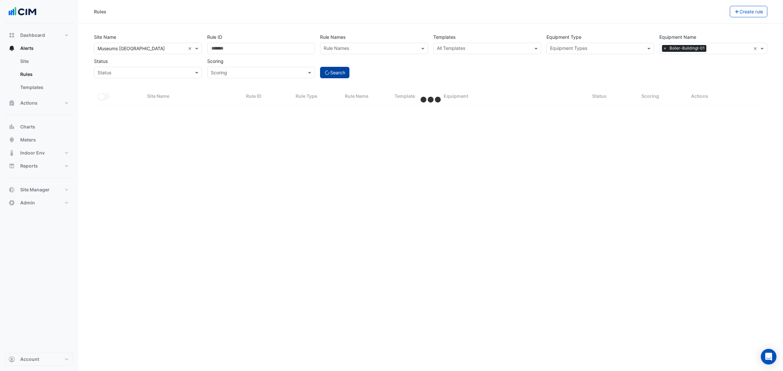
click at [338, 72] on button "Search" at bounding box center [334, 72] width 29 height 11
select select "**"
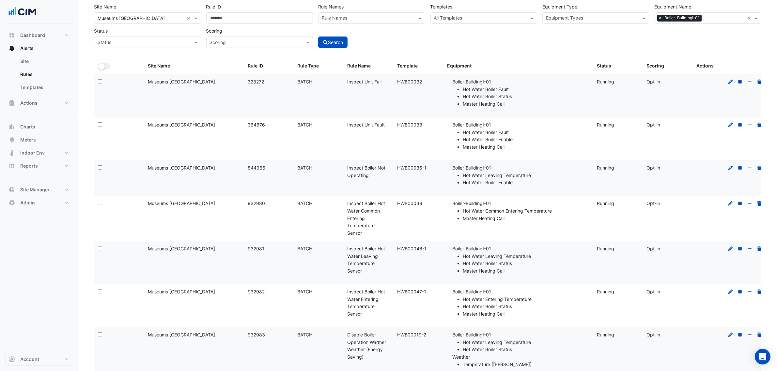
scroll to position [55, 0]
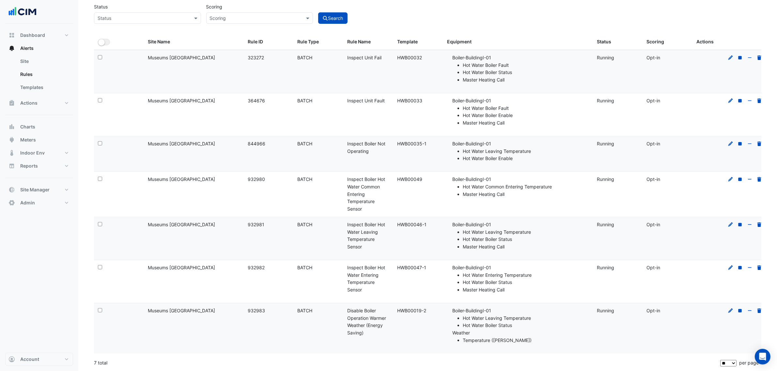
click at [454, 196] on ul "Hot Water Common Entering Temperature Master Heating Call" at bounding box center [520, 190] width 137 height 15
drag, startPoint x: 364, startPoint y: 190, endPoint x: 571, endPoint y: 215, distance: 208.7
click at [562, 213] on div "Select: Site Name: Museums Discovery Centre Rule ID: 932980 Rule Type: BATCH Ru…" at bounding box center [430, 194] width 673 height 45
click at [559, 214] on datatable-body-cell "Equipment: Boiler-BuildingI-01 Hot Water Common Entering Temperature Master Hea…" at bounding box center [518, 194] width 150 height 45
drag, startPoint x: 499, startPoint y: 188, endPoint x: 532, endPoint y: 187, distance: 32.6
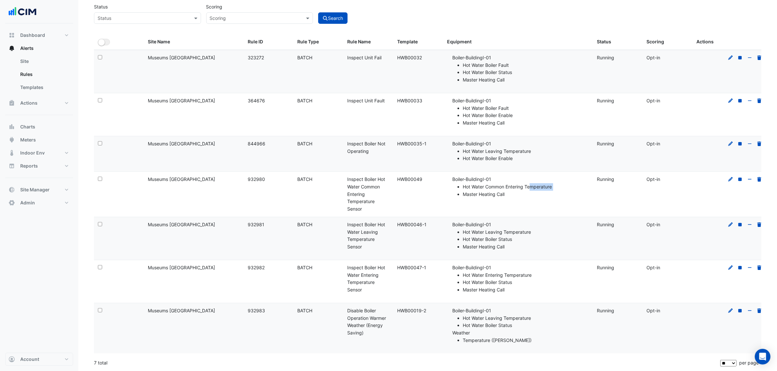
click at [532, 187] on div "Equipment: Boiler-BuildingI-01 Hot Water Common Entering Temperature Master Hea…" at bounding box center [518, 187] width 142 height 22
drag, startPoint x: 400, startPoint y: 195, endPoint x: 368, endPoint y: 191, distance: 32.2
click at [399, 195] on datatable-body-cell "Template: HWB00049" at bounding box center [418, 194] width 50 height 45
drag, startPoint x: 354, startPoint y: 180, endPoint x: 377, endPoint y: 192, distance: 25.4
click at [378, 192] on div "Rule Name: Inspect Boiler Hot Water Common Entering Temperature Sensor" at bounding box center [368, 194] width 42 height 37
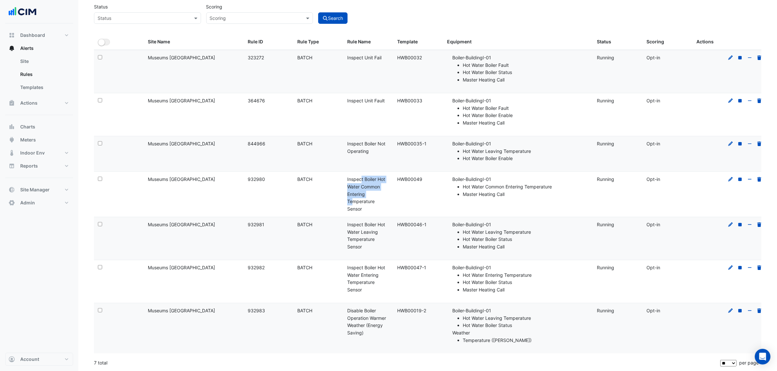
click at [372, 193] on div "Rule Name: Inspect Boiler Hot Water Common Entering Temperature Sensor" at bounding box center [368, 194] width 42 height 37
drag, startPoint x: 351, startPoint y: 263, endPoint x: 376, endPoint y: 269, distance: 25.8
click at [376, 269] on datatable-body-cell "Rule Name: Inspect Boiler Hot Water Entering Temperature Sensor" at bounding box center [368, 281] width 50 height 43
drag, startPoint x: 356, startPoint y: 277, endPoint x: 383, endPoint y: 283, distance: 27.3
click at [383, 283] on div "Rule Name: Inspect Boiler Hot Water Entering Temperature Sensor" at bounding box center [368, 279] width 42 height 30
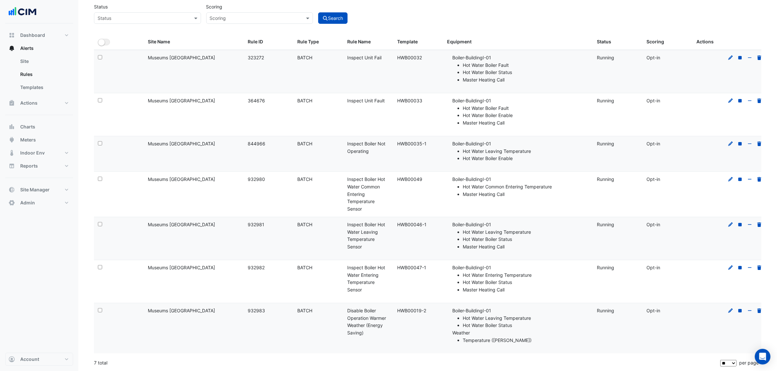
drag, startPoint x: 534, startPoint y: 277, endPoint x: 631, endPoint y: 281, distance: 98.0
click at [547, 276] on li "Hot Water Entering Temperature" at bounding box center [526, 276] width 126 height 8
click at [727, 267] on div at bounding box center [744, 268] width 37 height 8
click at [730, 268] on icon at bounding box center [731, 268] width 6 height 5
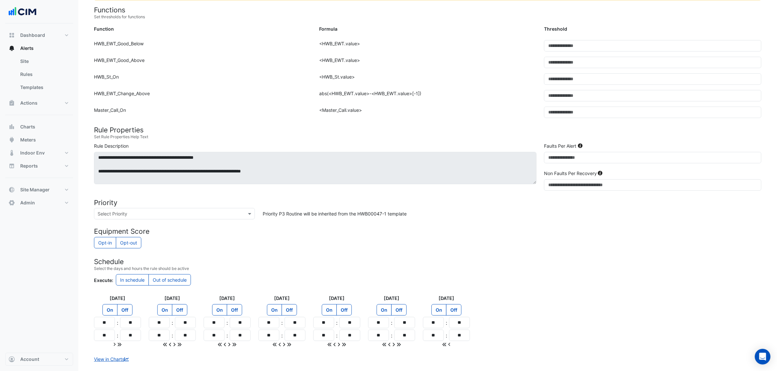
scroll to position [218, 0]
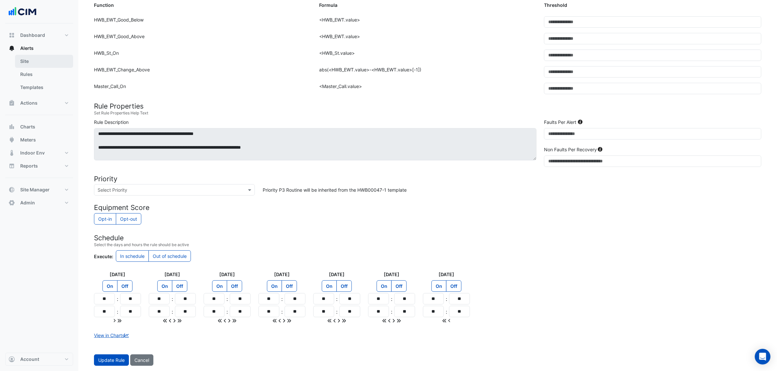
click at [50, 63] on link "Site" at bounding box center [44, 61] width 58 height 13
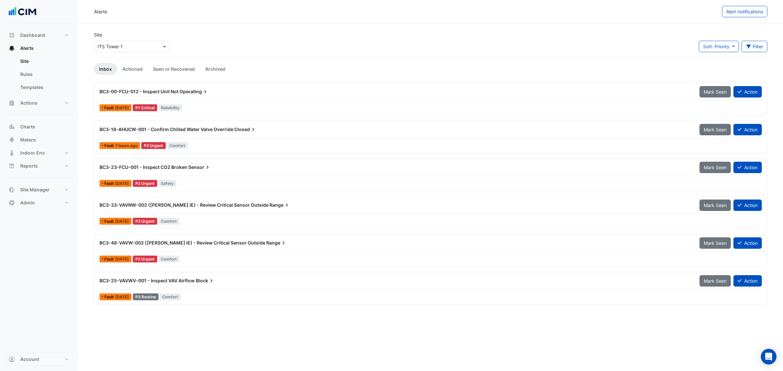
click at [143, 48] on input "text" at bounding box center [125, 46] width 55 height 7
type input "****"
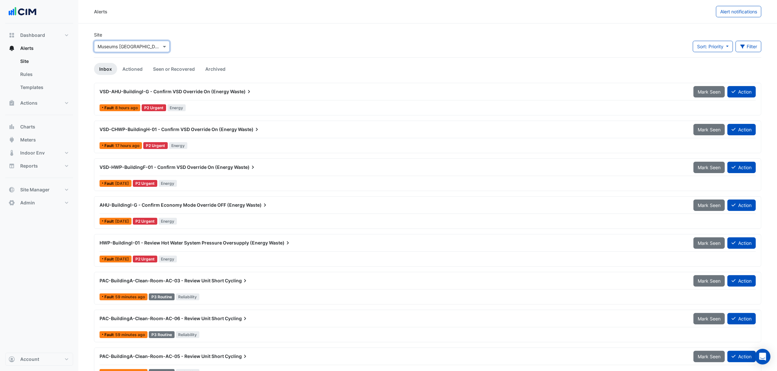
click at [389, 90] on div "VSD-AHU-BuildingI-G - Confirm VSD Override On (Energy Waste)" at bounding box center [393, 91] width 586 height 7
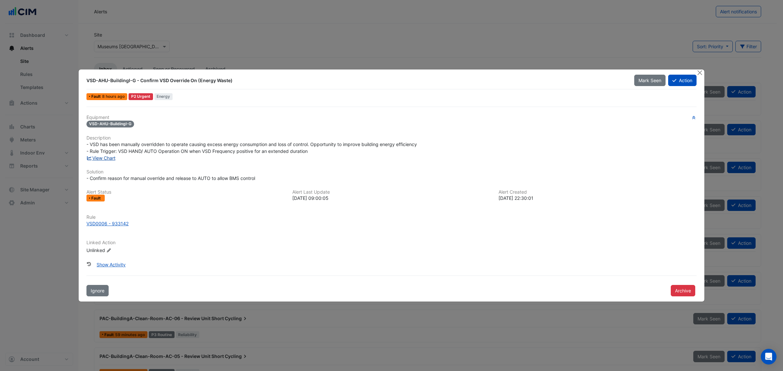
drag, startPoint x: 109, startPoint y: 152, endPoint x: 109, endPoint y: 157, distance: 5.5
click at [109, 155] on div "Equipment VSD-AHU-BuildingI-G Description - VSD has been manually overridden to…" at bounding box center [391, 187] width 610 height 145
click at [109, 160] on link "View Chart" at bounding box center [100, 158] width 29 height 6
click at [151, 142] on span "- VSD has been manually overridden to operate causing excess energy consumption…" at bounding box center [252, 148] width 332 height 12
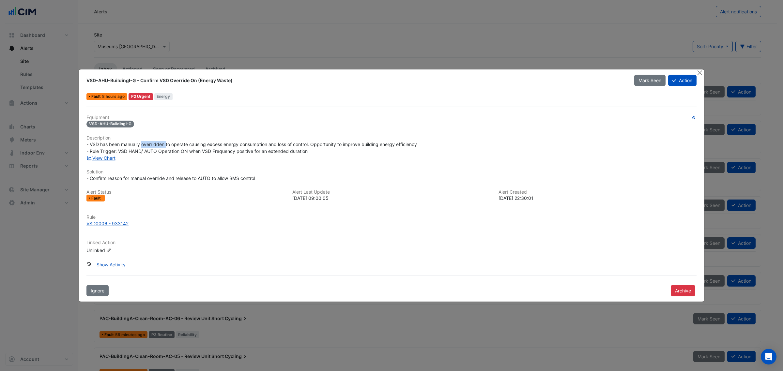
drag, startPoint x: 130, startPoint y: 144, endPoint x: 260, endPoint y: 160, distance: 131.1
click at [260, 160] on div "Equipment VSD-AHU-BuildingI-G Description - VSD has been manually overridden to…" at bounding box center [391, 187] width 610 height 145
click at [249, 144] on span "- VSD has been manually overridden to operate causing excess energy consumption…" at bounding box center [252, 148] width 332 height 12
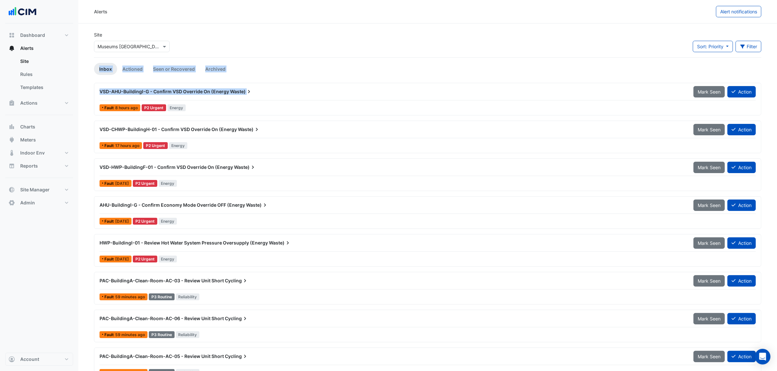
drag, startPoint x: 254, startPoint y: 91, endPoint x: 103, endPoint y: 79, distance: 151.6
click at [268, 68] on ul "Inbox Actioned Seen or Recovered Archived" at bounding box center [427, 69] width 667 height 12
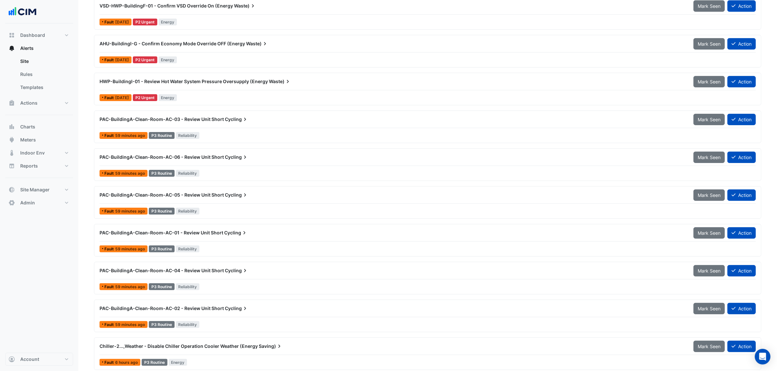
scroll to position [163, 0]
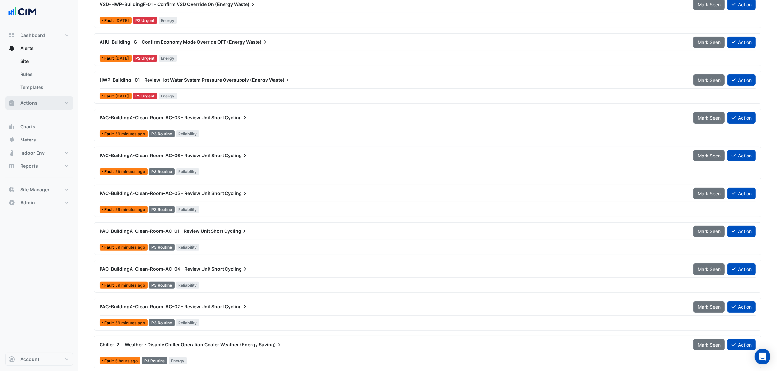
click at [28, 100] on span "Actions" at bounding box center [28, 103] width 17 height 7
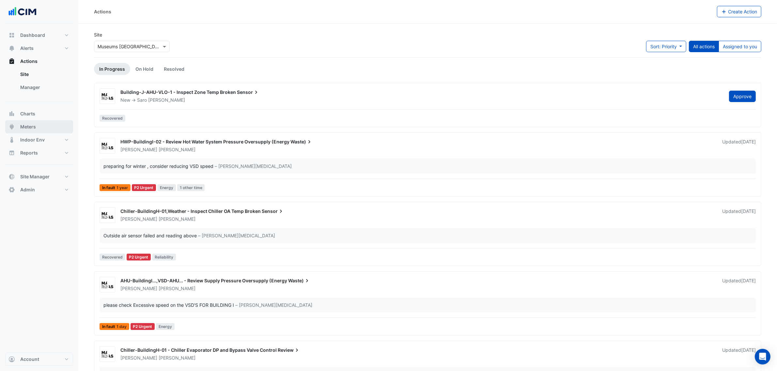
click at [33, 121] on button "Meters" at bounding box center [39, 126] width 68 height 13
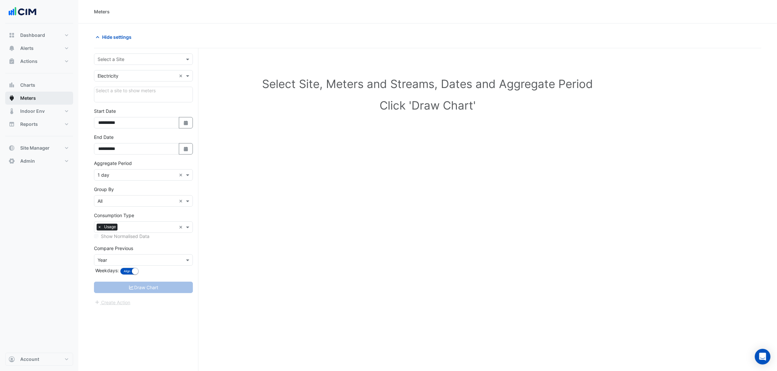
click at [34, 114] on div "Dashboard Portfolio Ratings Performance Alerts Site Rules Templates Actions Sit…" at bounding box center [39, 98] width 68 height 139
click at [32, 86] on span "Charts" at bounding box center [27, 85] width 15 height 7
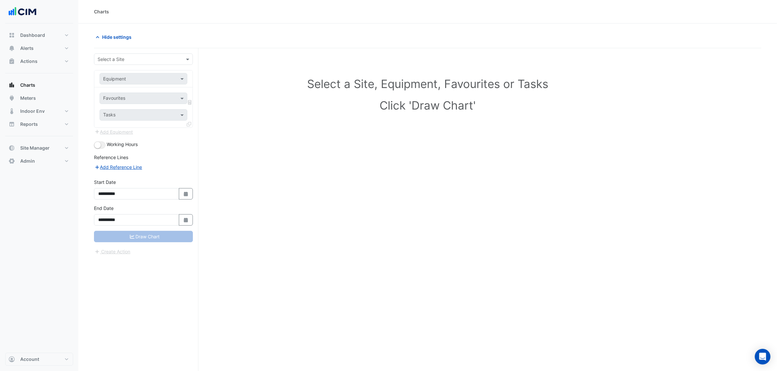
click at [177, 54] on div "Select a Site" at bounding box center [143, 59] width 99 height 11
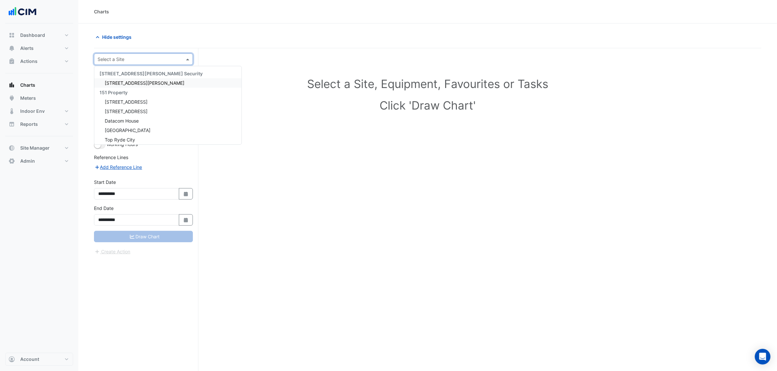
click at [169, 57] on input "text" at bounding box center [137, 59] width 79 height 7
type input "***"
click at [165, 84] on div "Equipment" at bounding box center [144, 78] width 88 height 11
type input "***"
drag, startPoint x: 147, startPoint y: 123, endPoint x: 149, endPoint y: 135, distance: 11.9
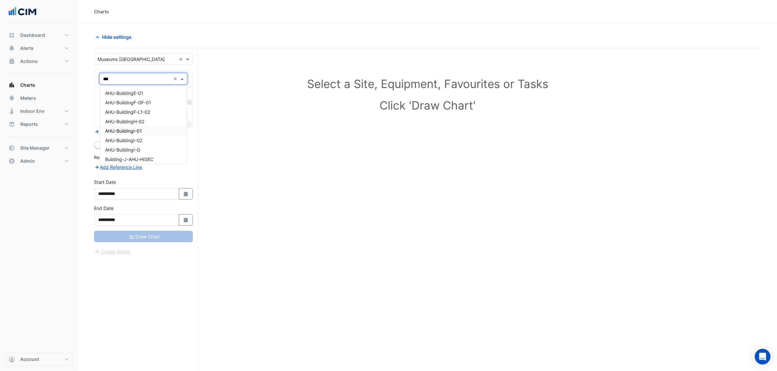
click at [149, 135] on div "AHU-BuildingE-01 AHU-BuildingF-GF-01 AHU-BuildingF-L1-02 AHU-BuildingH-02 AHU-B…" at bounding box center [143, 182] width 87 height 189
click at [147, 140] on div "AHU-BuildingI-02" at bounding box center [143, 140] width 87 height 9
click at [127, 102] on input "text" at bounding box center [136, 99] width 66 height 7
click at [273, 125] on div "Select a Site, Equipment, Favourites or Tasks Click 'Draw Chart'" at bounding box center [427, 96] width 659 height 80
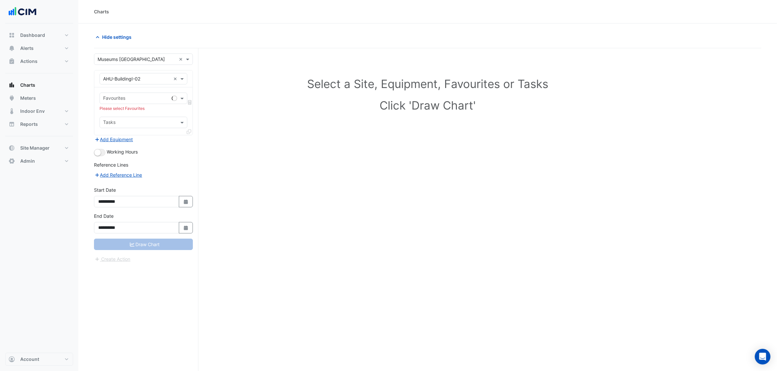
click at [147, 99] on input "text" at bounding box center [136, 99] width 66 height 7
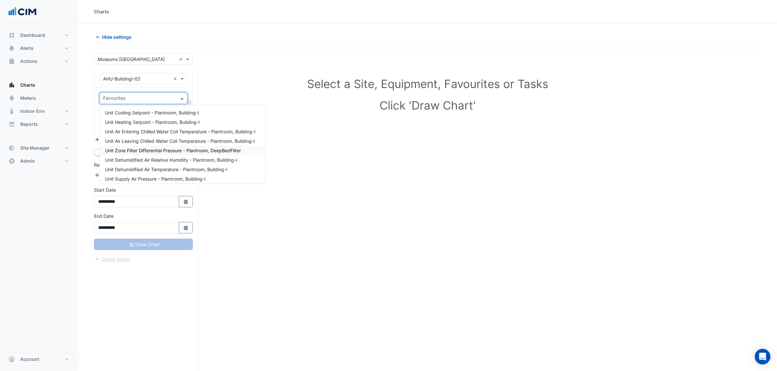
click at [302, 153] on div "Select a Site, Equipment, Favourites or Tasks Click 'Draw Chart'" at bounding box center [427, 222] width 667 height 348
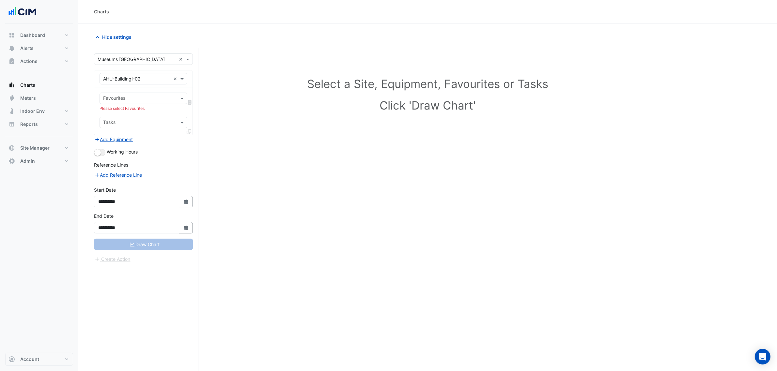
click at [158, 102] on input "text" at bounding box center [139, 99] width 73 height 7
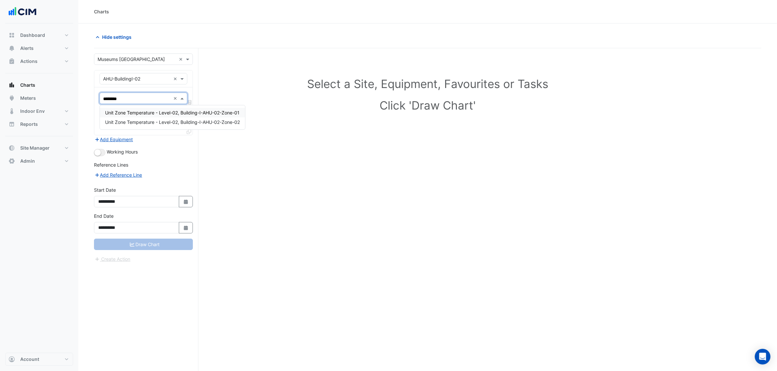
type input "*********"
click at [175, 113] on span "Unit Zone Temperature - Level-02, Building-I-AHU-02-Zone-01" at bounding box center [172, 113] width 134 height 6
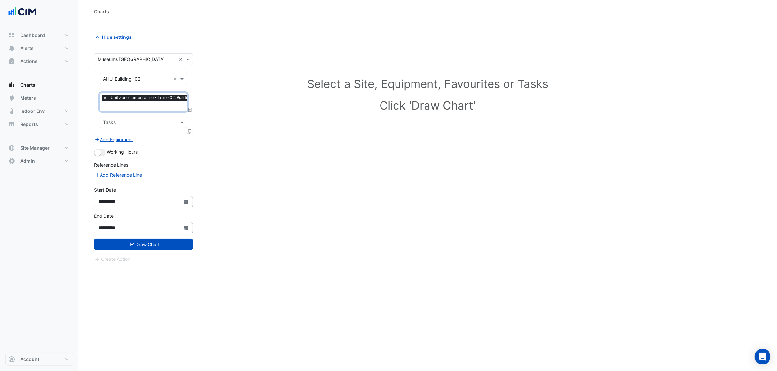
paste input "*********"
type input "*********"
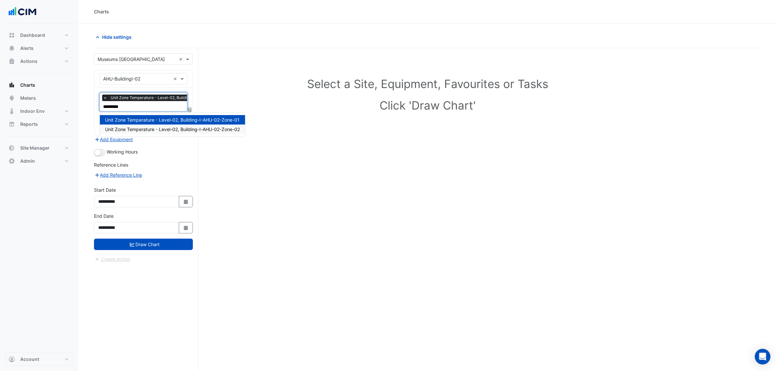
click at [169, 128] on span "Unit Zone Temperature - Level-02, Building-I-AHU-02-Zone-02" at bounding box center [172, 130] width 135 height 6
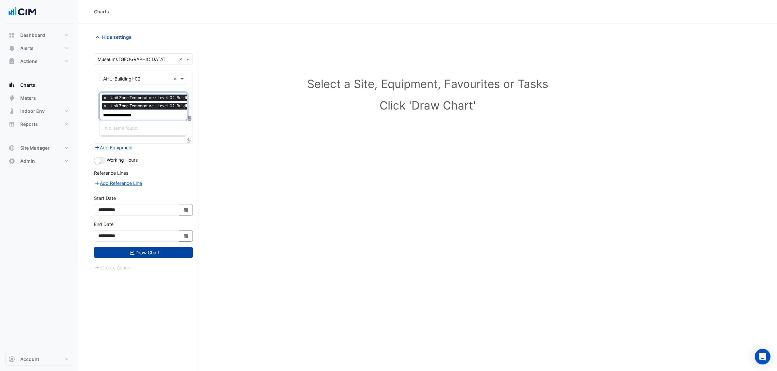
type input "**********"
click at [147, 255] on button "Draw Chart" at bounding box center [143, 252] width 99 height 11
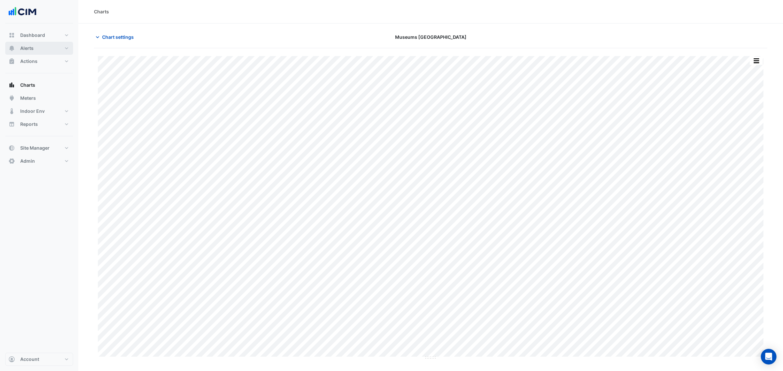
click at [47, 48] on button "Alerts" at bounding box center [39, 48] width 68 height 13
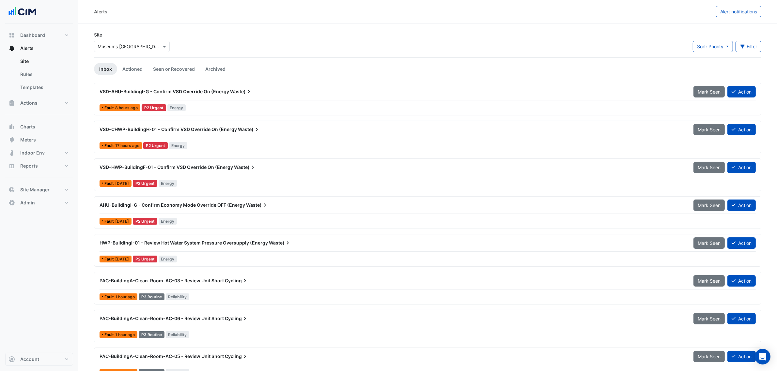
click at [91, 53] on div "Site Select a Site × Museums Discovery Centre" at bounding box center [132, 44] width 84 height 26
click at [102, 51] on div "Select a Site × Museums Discovery Centre" at bounding box center [132, 46] width 76 height 11
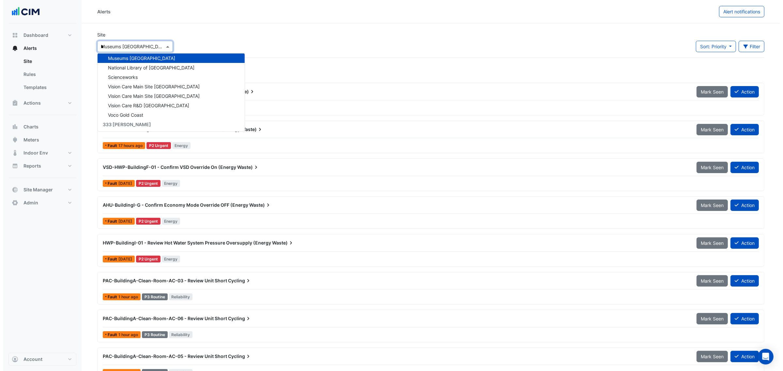
scroll to position [31, 0]
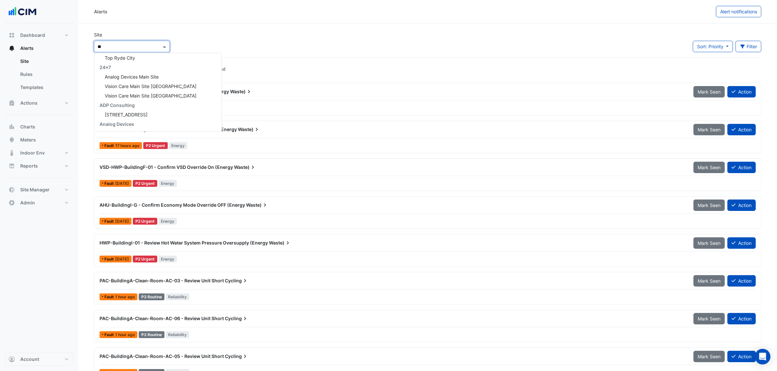
type input "***"
click at [136, 77] on div "ITS Tower 1" at bounding box center [129, 76] width 70 height 9
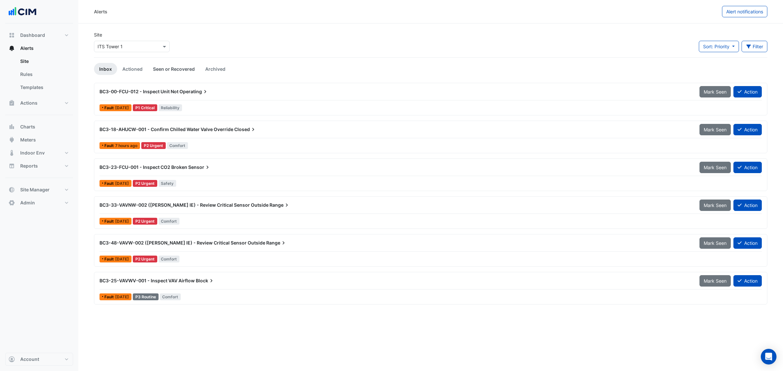
click at [181, 68] on link "Seen or Recovered" at bounding box center [174, 69] width 52 height 12
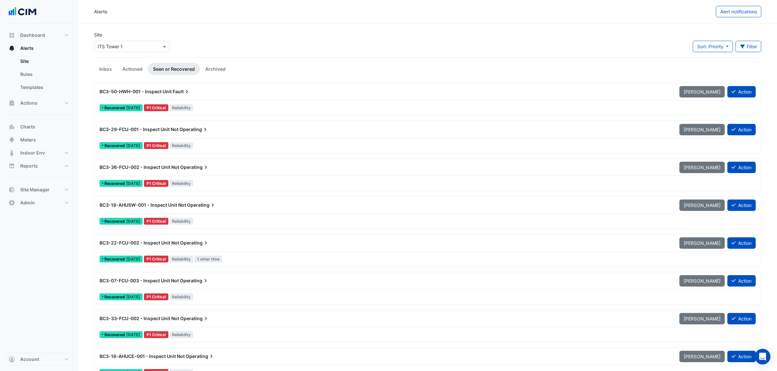
click at [226, 96] on div "BC3-50-HWH-001 - Inspect Unit Fault" at bounding box center [386, 92] width 580 height 12
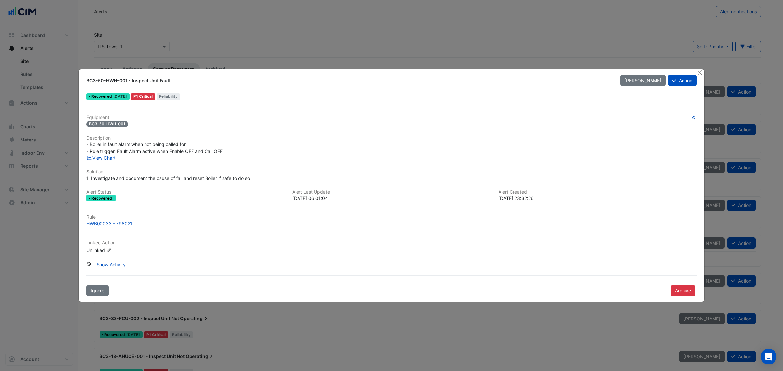
click at [147, 80] on div "BC3-50-HWH-001 - Inspect Unit Fault" at bounding box center [349, 80] width 526 height 7
click at [101, 265] on button "Show Activity" at bounding box center [111, 264] width 38 height 11
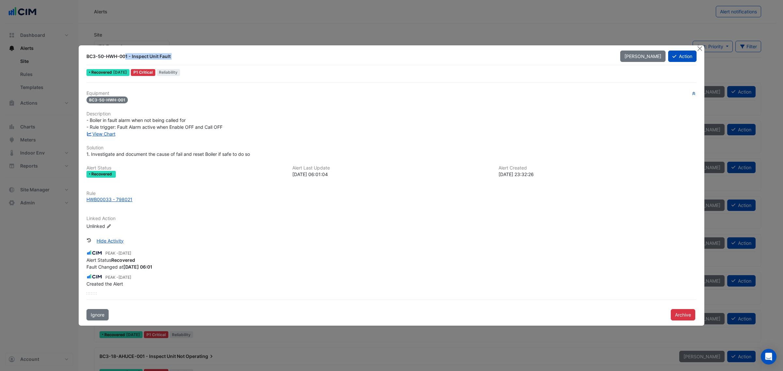
click at [234, 12] on ngb-modal-window "BC3-50-HWH-001 - Inspect Unit Fault Mark Unseen Action Recovered 2 weeks ago P1…" at bounding box center [391, 185] width 783 height 371
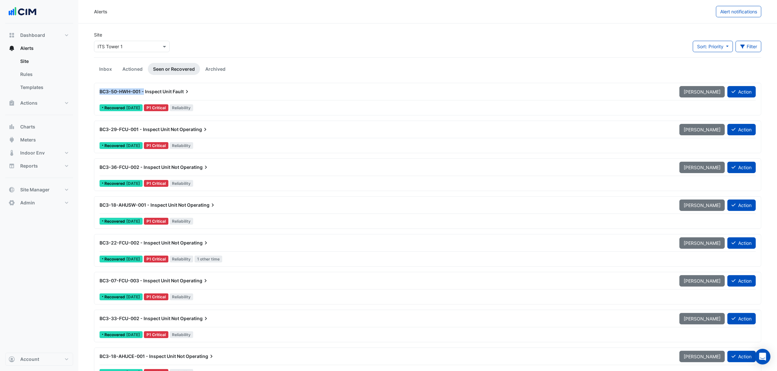
drag, startPoint x: 98, startPoint y: 93, endPoint x: 143, endPoint y: 94, distance: 44.7
click at [143, 94] on div "BC3-50-HWH-001 - Inspect Unit Fault" at bounding box center [386, 92] width 580 height 12
copy span "BC3-50-HWH-001 -"
click at [763, 47] on div "Sort: Priority Priority Updated Filter Title Priority Filter Impact Filter Equi…" at bounding box center [727, 49] width 76 height 17
click at [751, 49] on button "Filter" at bounding box center [748, 46] width 26 height 11
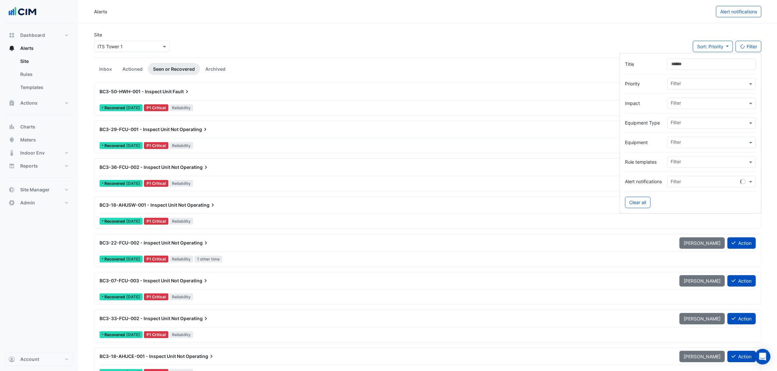
click at [684, 144] on input "text" at bounding box center [709, 143] width 77 height 7
paste input "**********"
click at [711, 165] on span "BC3-50-HWH-002" at bounding box center [693, 166] width 40 height 6
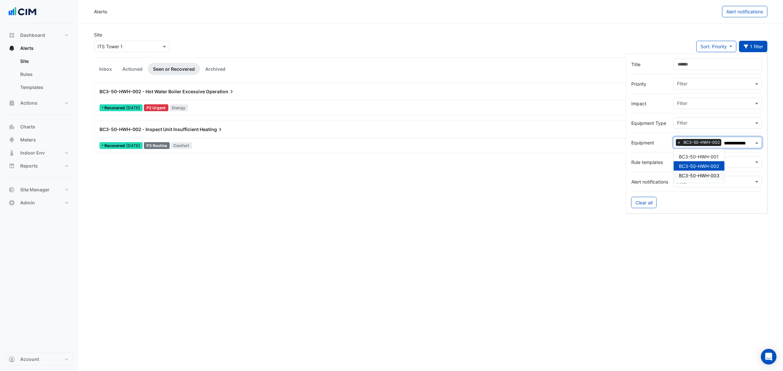
type input "**********"
drag, startPoint x: 348, startPoint y: 56, endPoint x: 232, endPoint y: 87, distance: 120.0
click at [345, 58] on app-alert-tickets "Site Select a Site × ITS Tower 1 Sort: Priority Priority Updated 1 filter Inbox…" at bounding box center [430, 92] width 673 height 123
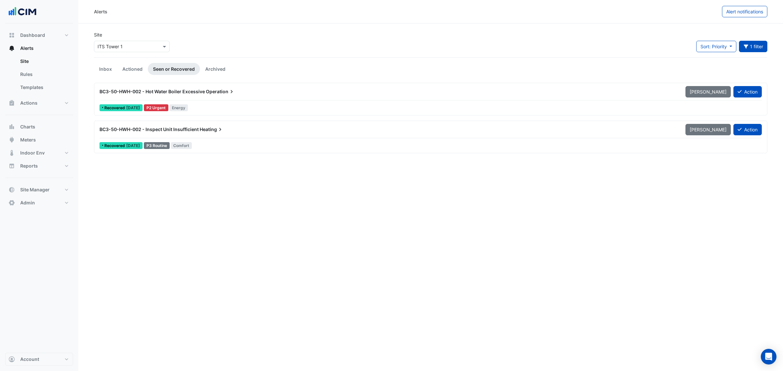
click at [519, 93] on div "BC3-50-HWH-002 - Hot Water Boiler Excessive Operation" at bounding box center [389, 91] width 578 height 7
drag, startPoint x: 234, startPoint y: 133, endPoint x: 211, endPoint y: 72, distance: 64.7
click at [211, 72] on app-alert-tickets "Site Select a Site × ITS Tower 1 Sort: Priority Priority Updated 1 filter Title…" at bounding box center [430, 92] width 673 height 123
click at [103, 66] on link "Inbox" at bounding box center [105, 69] width 23 height 12
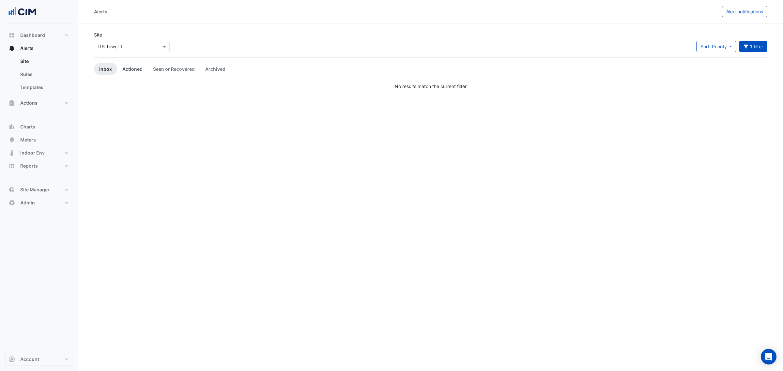
click at [127, 69] on link "Actioned" at bounding box center [132, 69] width 31 height 12
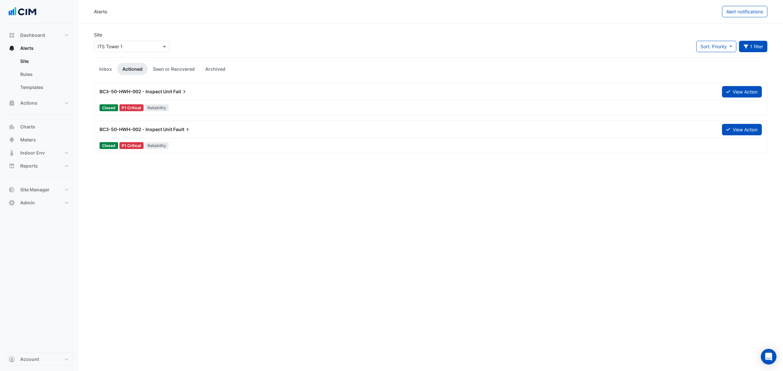
drag, startPoint x: 301, startPoint y: 43, endPoint x: 277, endPoint y: 50, distance: 25.3
click at [298, 44] on div "Site Select a Site × ITS Tower 1 Sort: Priority Priority Updated 1 filter Title…" at bounding box center [430, 44] width 681 height 26
click at [750, 88] on button "View Action" at bounding box center [742, 91] width 40 height 11
click at [744, 96] on button "View Action" at bounding box center [742, 91] width 40 height 11
click at [745, 133] on button "View Action" at bounding box center [742, 129] width 40 height 11
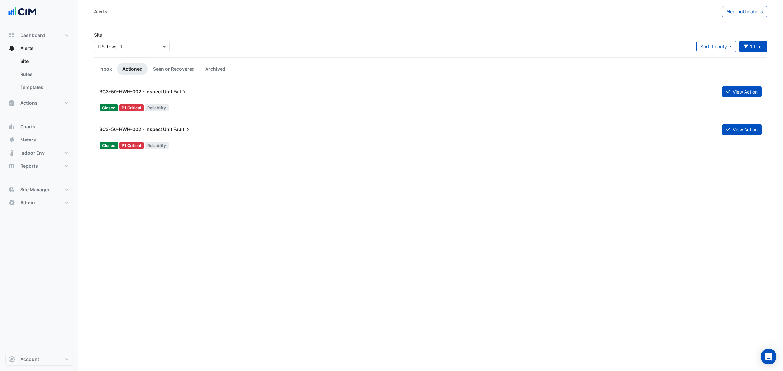
click at [222, 133] on div "BC3-50-HWH-002 - Inspect Unit Fault" at bounding box center [407, 130] width 623 height 12
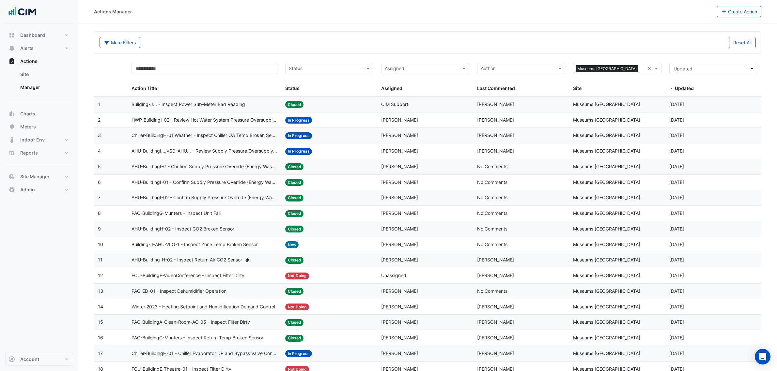
select select "**"
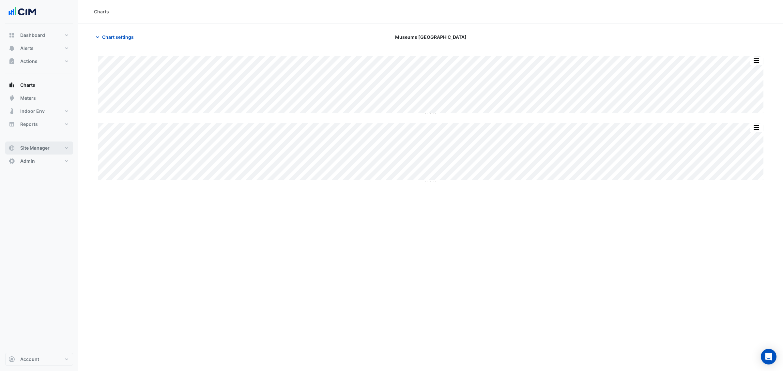
click at [61, 146] on button "Site Manager" at bounding box center [39, 148] width 68 height 13
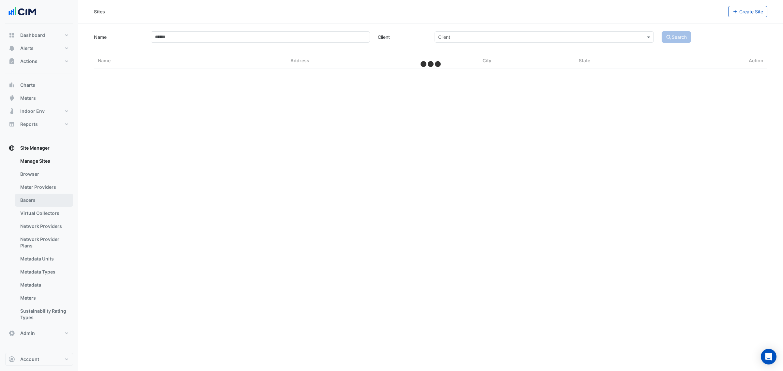
click at [39, 203] on link "Bacers" at bounding box center [44, 200] width 58 height 13
drag, startPoint x: 335, startPoint y: 57, endPoint x: 333, endPoint y: 51, distance: 6.1
click at [334, 55] on div "Manage Bacers Select a Site" at bounding box center [430, 185] width 705 height 371
click at [332, 49] on div "Manage Bacers Select a Site" at bounding box center [430, 185] width 705 height 371
click at [341, 39] on input "text" at bounding box center [424, 42] width 317 height 7
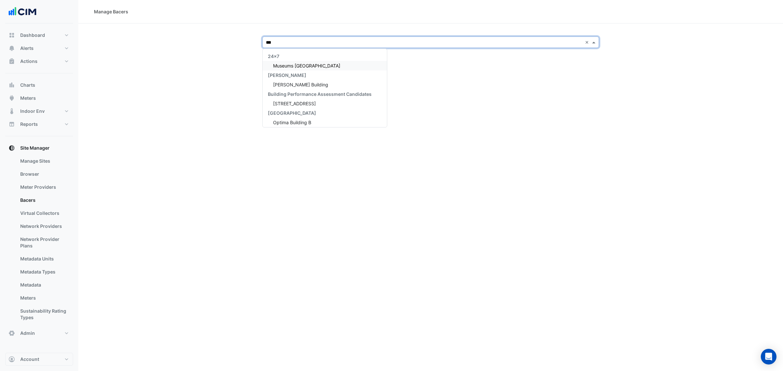
type input "****"
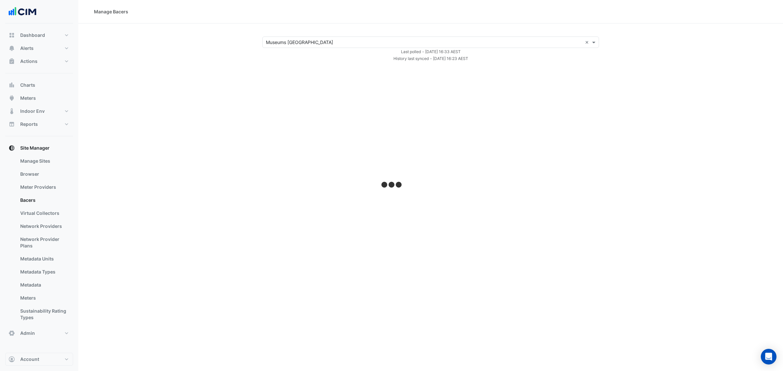
select select "**"
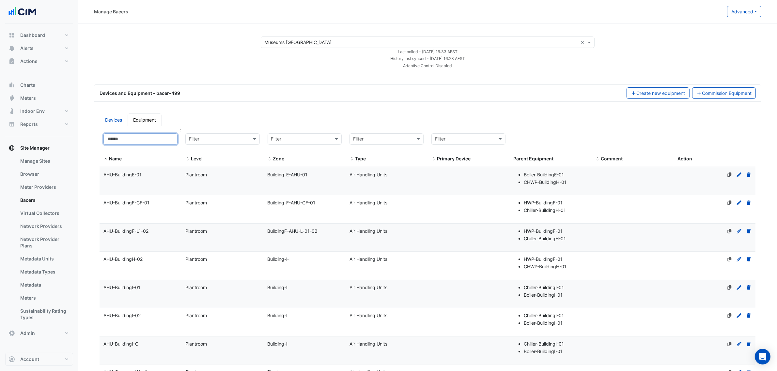
click at [157, 138] on input at bounding box center [140, 138] width 74 height 11
click at [380, 139] on input "text" at bounding box center [380, 140] width 54 height 8
type input "***"
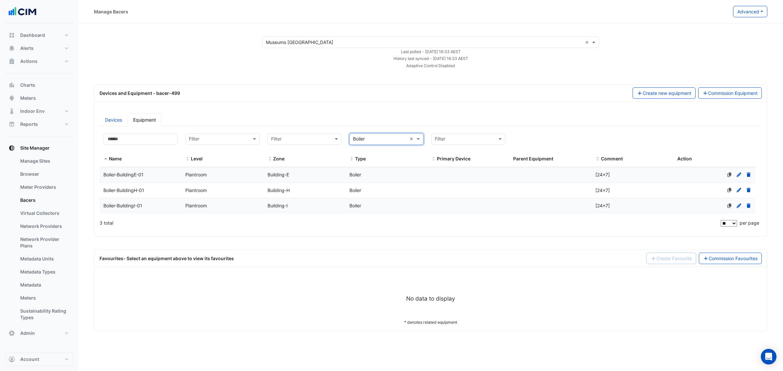
click at [149, 189] on div "Boiler-BuildingH-01" at bounding box center [141, 191] width 82 height 8
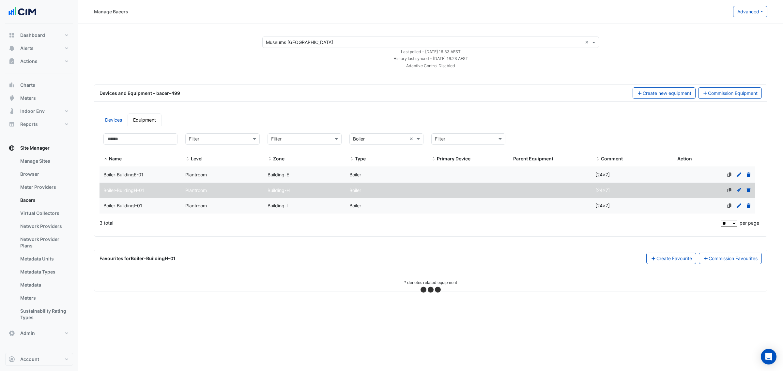
select select "**"
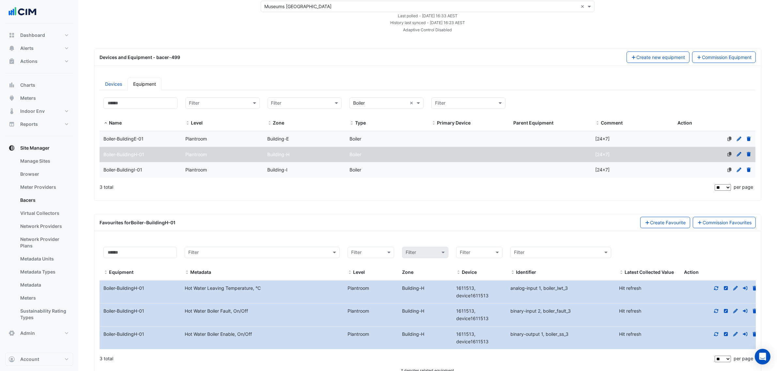
scroll to position [54, 0]
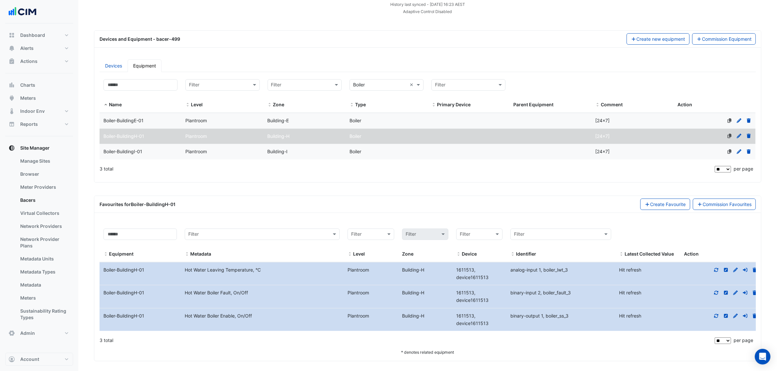
click at [461, 271] on span "1611513, device1611513" at bounding box center [472, 273] width 32 height 13
copy span "1611513"
click at [119, 68] on link "Devices" at bounding box center [114, 65] width 28 height 13
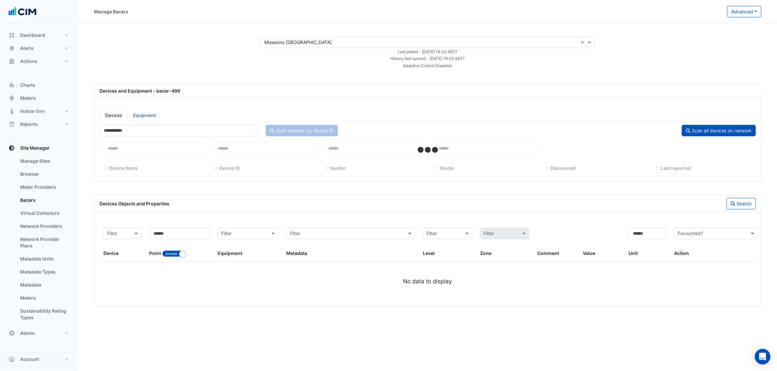
select select "**"
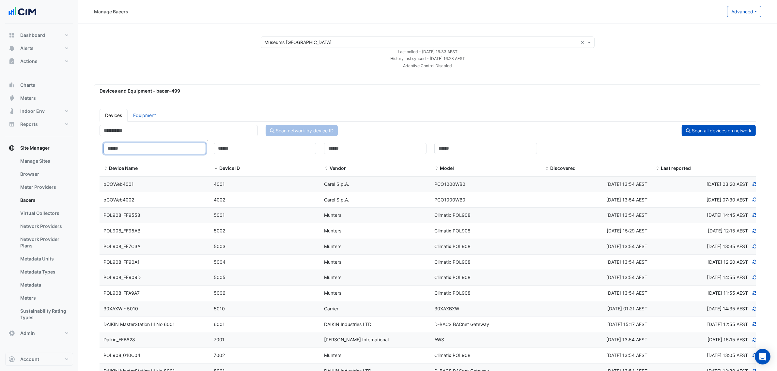
click at [157, 147] on input at bounding box center [154, 148] width 102 height 11
paste input "*******"
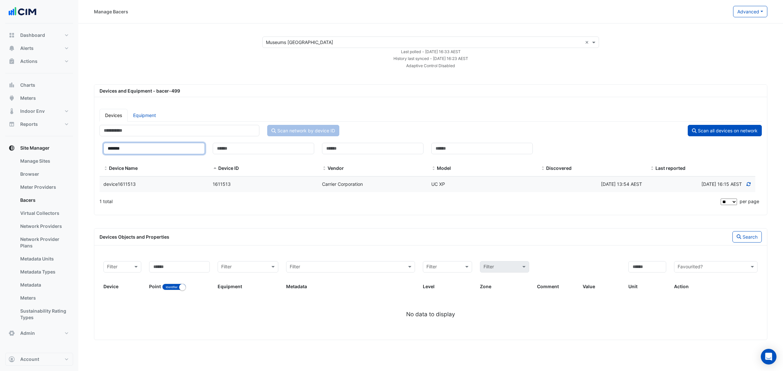
type input "*******"
click at [237, 185] on div "1611513" at bounding box center [263, 185] width 109 height 8
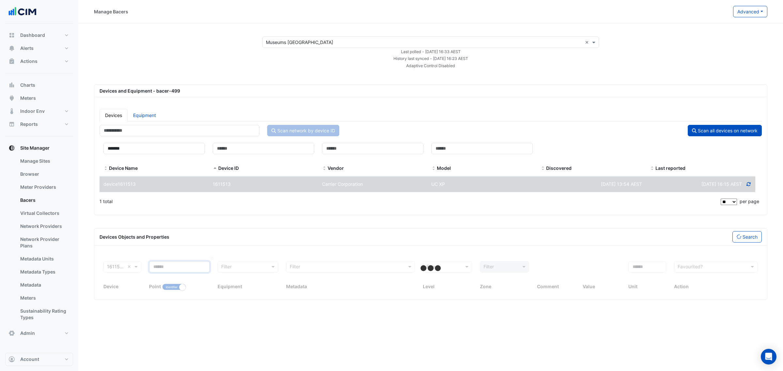
click at [182, 268] on input at bounding box center [179, 266] width 61 height 11
type input "**"
select select "**"
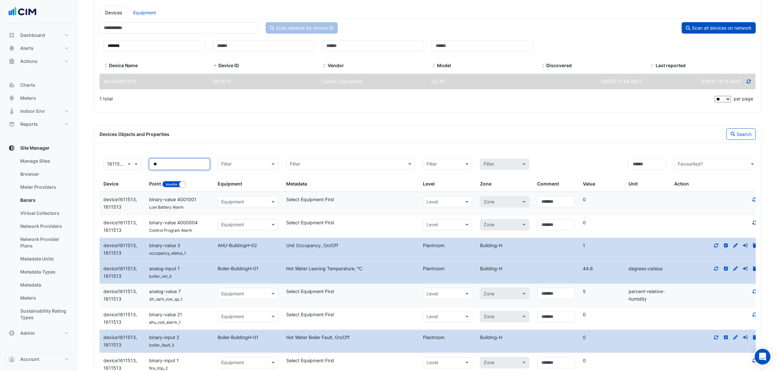
scroll to position [109, 0]
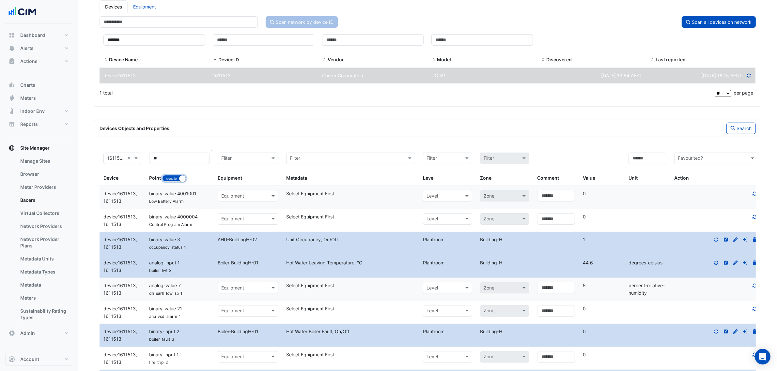
click at [175, 180] on button "Identifier Name" at bounding box center [174, 178] width 24 height 7
drag, startPoint x: 165, startPoint y: 160, endPoint x: 89, endPoint y: 151, distance: 77.3
type input "******"
click at [741, 134] on button "Search" at bounding box center [740, 128] width 29 height 11
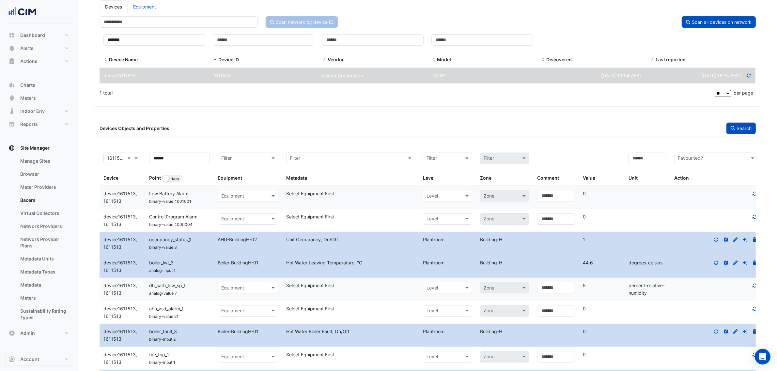
scroll to position [0, 0]
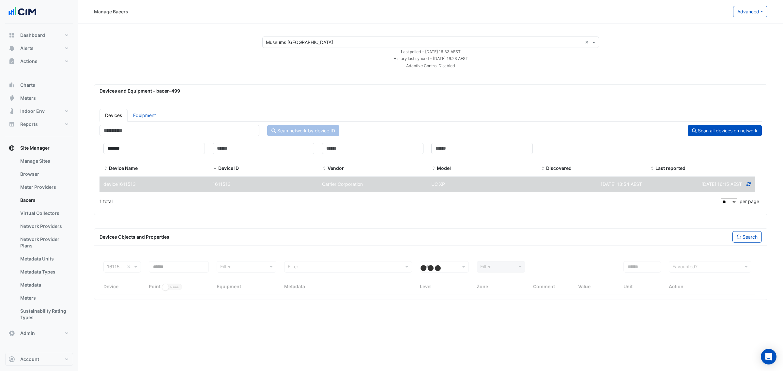
select select "**"
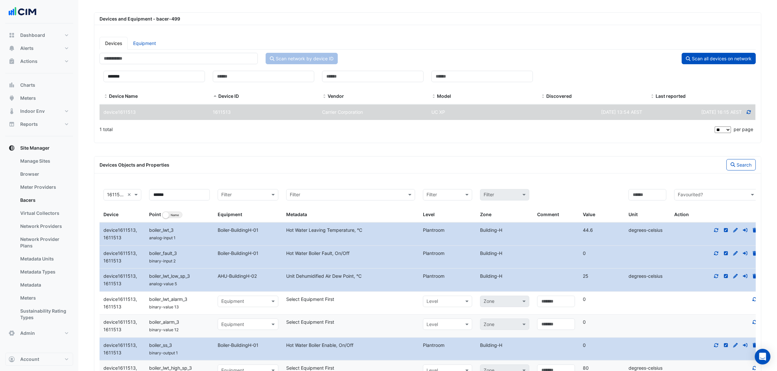
scroll to position [123, 0]
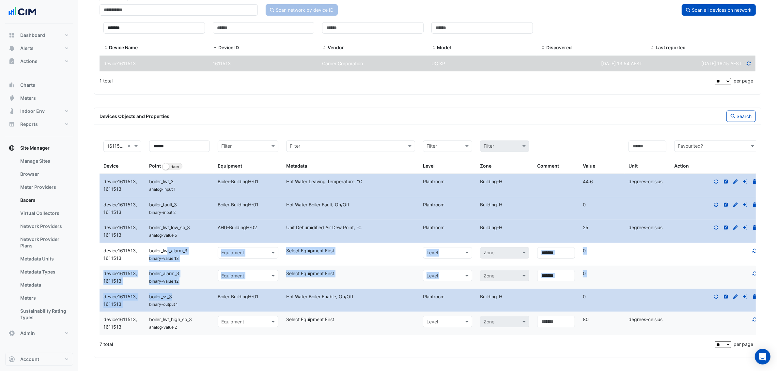
drag, startPoint x: 166, startPoint y: 249, endPoint x: 197, endPoint y: 293, distance: 53.5
click at [197, 292] on datatable-scroller "Device device1611513, 1611513 Name boiler_lwt_3 analog-input 1 Equipment Boiler…" at bounding box center [428, 254] width 656 height 161
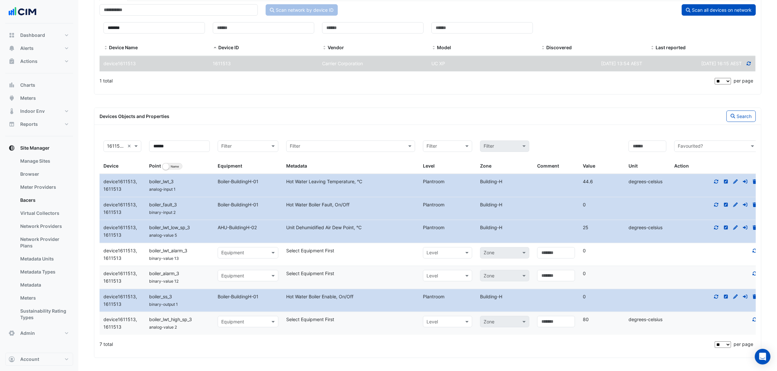
click at [205, 314] on datatable-body-cell "Name boiler_lwt_high_sp_3 analog-value 2" at bounding box center [179, 323] width 69 height 23
drag, startPoint x: 299, startPoint y: 183, endPoint x: 389, endPoint y: 185, distance: 89.8
click at [389, 185] on datatable-body-cell "Metadata Hot Water Leaving Temperature, °C" at bounding box center [350, 185] width 137 height 23
drag, startPoint x: 313, startPoint y: 185, endPoint x: 399, endPoint y: 189, distance: 86.2
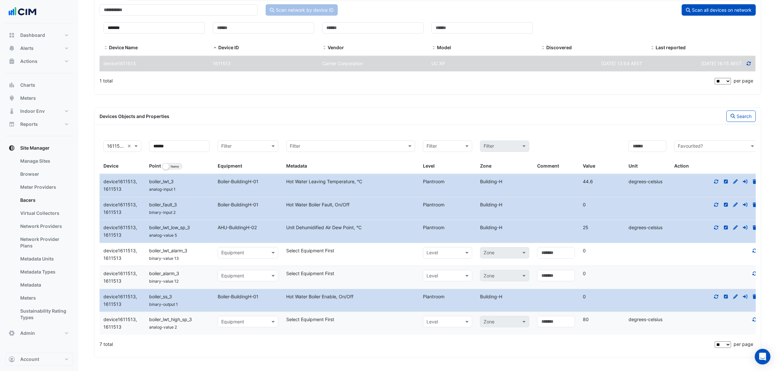
click at [386, 188] on datatable-body-cell "Metadata Hot Water Leaving Temperature, °C" at bounding box center [350, 185] width 137 height 23
click at [717, 179] on icon at bounding box center [716, 181] width 6 height 5
drag, startPoint x: 284, startPoint y: 181, endPoint x: 354, endPoint y: 185, distance: 70.2
click at [354, 185] on div "Hot Water Leaving Temperature, °C" at bounding box center [350, 182] width 137 height 8
copy div "Hot Water Leaving Temperature"
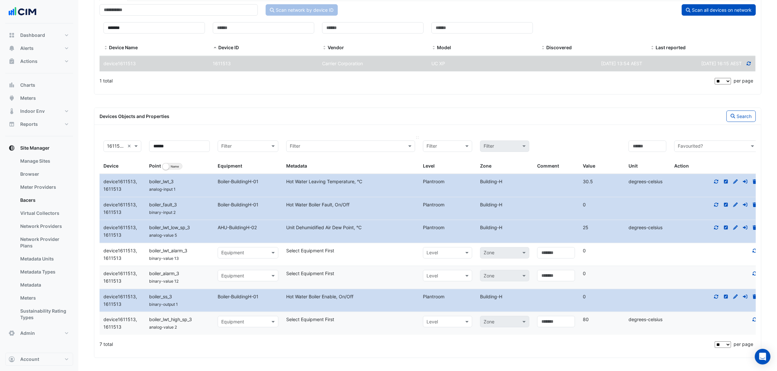
click at [306, 149] on div "Filter" at bounding box center [350, 146] width 129 height 11
click at [306, 143] on input "text" at bounding box center [344, 147] width 109 height 8
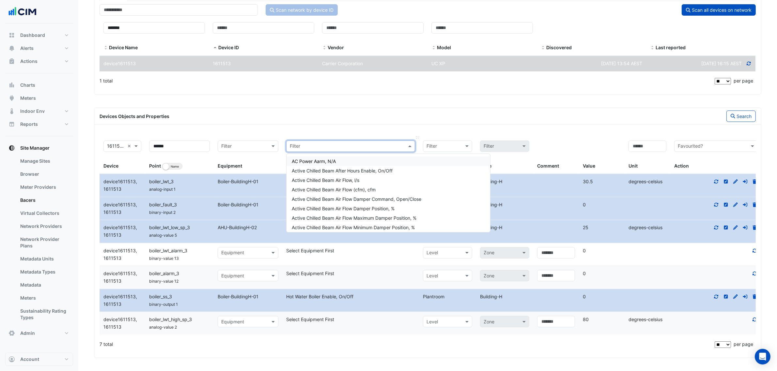
paste input "**********"
type input "**********"
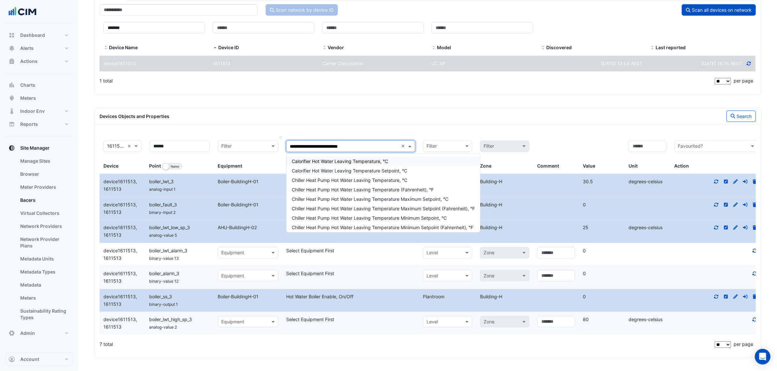
drag, startPoint x: 352, startPoint y: 145, endPoint x: 259, endPoint y: 144, distance: 93.7
click at [255, 145] on div "**********" at bounding box center [431, 156] width 662 height 38
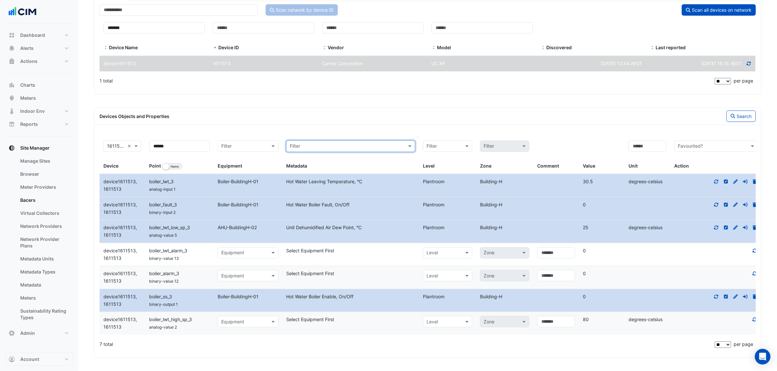
click at [366, 138] on datatable-header-cell "Filter Metadata" at bounding box center [350, 156] width 137 height 38
click at [363, 143] on input "text" at bounding box center [344, 147] width 109 height 8
paste input "**********"
type input "**********"
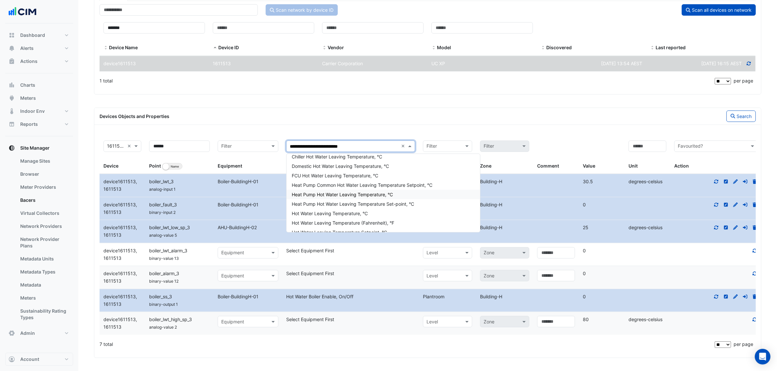
scroll to position [163, 0]
click at [370, 157] on div "Hot Water Leaving Temperature, °C" at bounding box center [382, 158] width 193 height 9
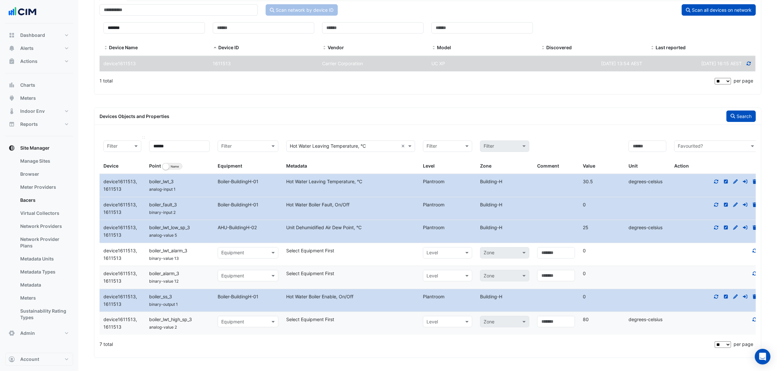
click at [735, 115] on button "Search" at bounding box center [740, 116] width 29 height 11
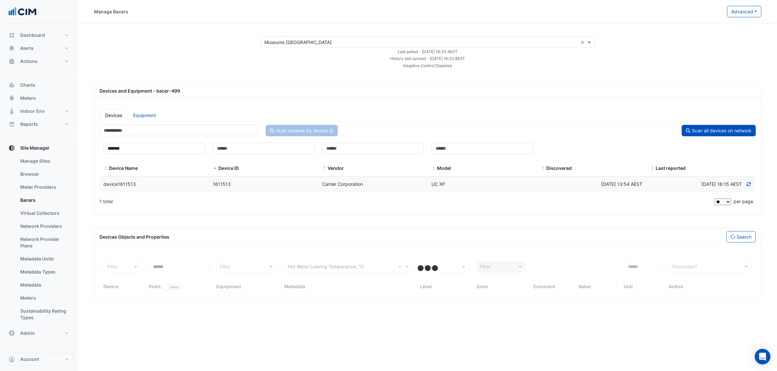
select select "**"
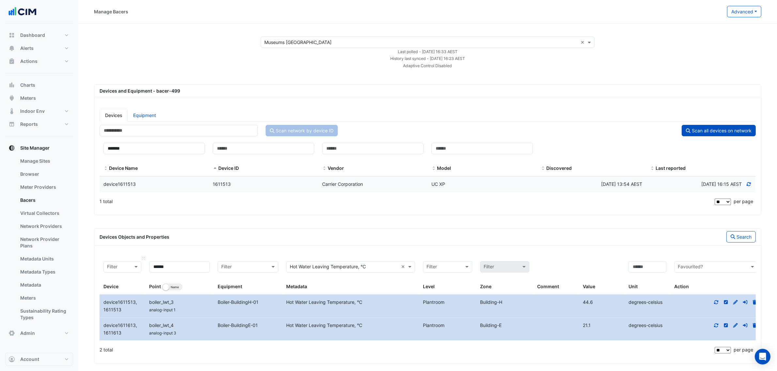
drag, startPoint x: 257, startPoint y: 301, endPoint x: 478, endPoint y: 330, distance: 223.5
click at [435, 327] on datatable-scroller "Device device1611513, 1611513 Name boiler_lwt_3 analog-input 1 Equipment Boiler…" at bounding box center [428, 318] width 656 height 46
click at [574, 325] on datatable-body-cell "Comment" at bounding box center [556, 329] width 46 height 23
click at [385, 260] on datatable-header-cell "Filter Hot Water Leaving Temperature, °C × Metadata" at bounding box center [350, 276] width 137 height 38
click at [377, 273] on div "Filter Hot Water Leaving Temperature, °C ×" at bounding box center [350, 266] width 129 height 11
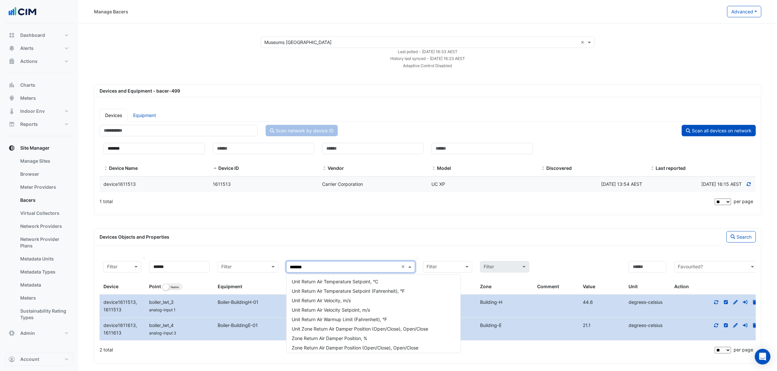
scroll to position [1534, 0]
paste input "**********"
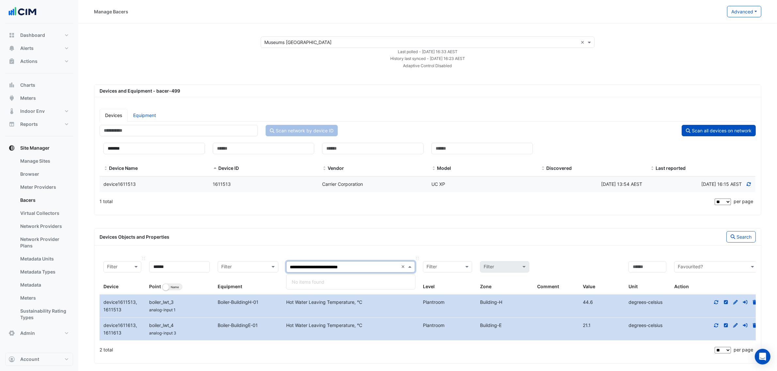
type input "**********"
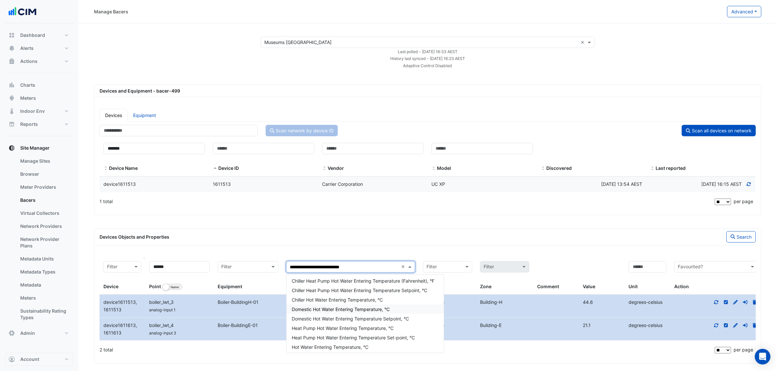
scroll to position [97, 0]
click at [335, 281] on span "Hot Water Entering Temperature, °C" at bounding box center [330, 280] width 77 height 6
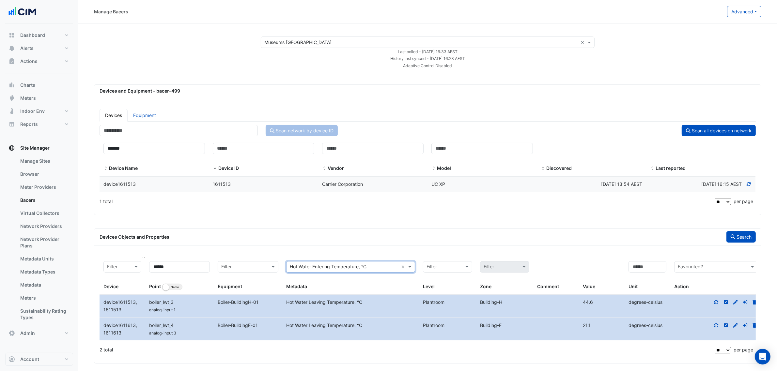
click at [736, 241] on button "Search" at bounding box center [740, 236] width 29 height 11
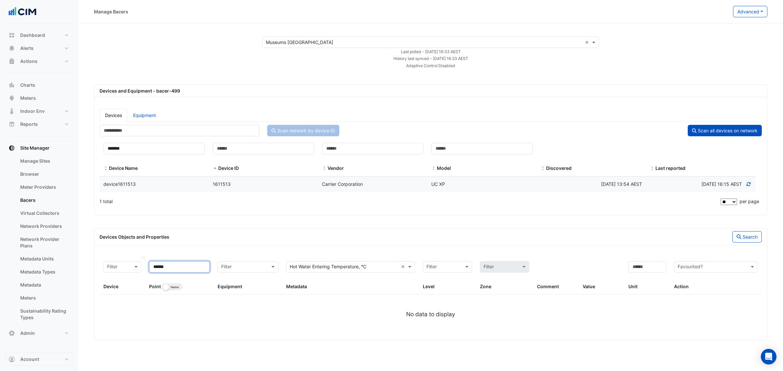
drag, startPoint x: 188, startPoint y: 265, endPoint x: 79, endPoint y: 264, distance: 109.0
click at [73, 260] on div "Manage Bacers Advanced View Collector Notes View scan history View Metadata Pre…" at bounding box center [391, 185] width 783 height 371
click at [742, 234] on button "Search" at bounding box center [747, 236] width 29 height 11
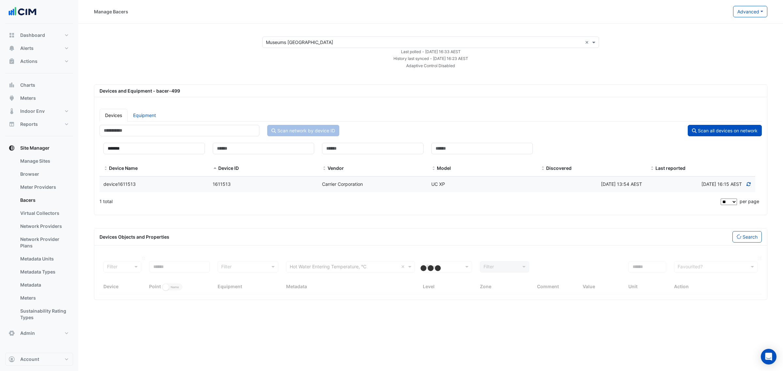
select select "**"
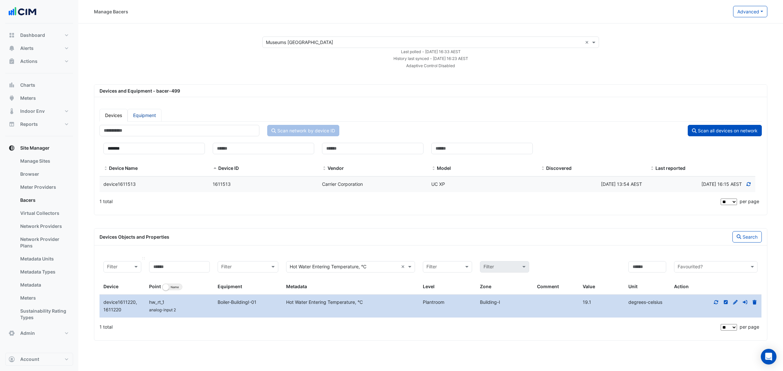
click at [154, 116] on link "Equipment" at bounding box center [145, 115] width 34 height 13
select select "**"
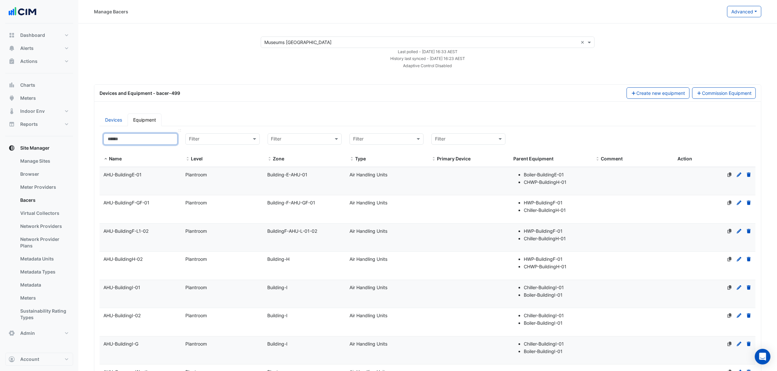
click at [159, 137] on input at bounding box center [140, 138] width 74 height 11
paste input "**********"
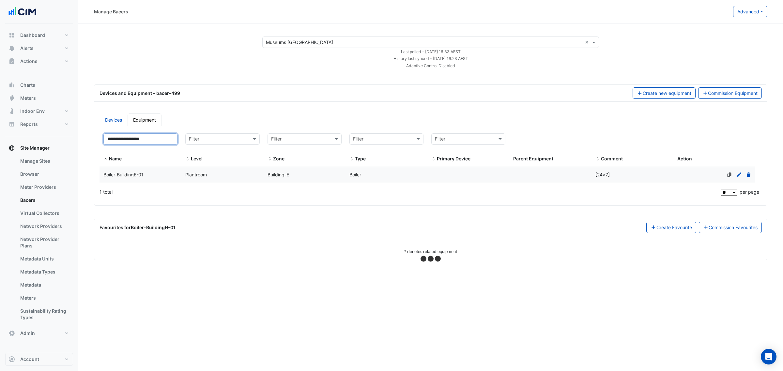
type input "**********"
click at [164, 175] on div "Boiler-BuildingE-01" at bounding box center [141, 175] width 82 height 8
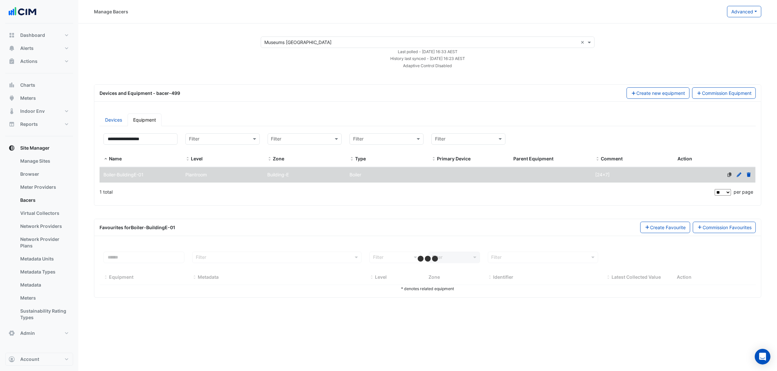
select select "**"
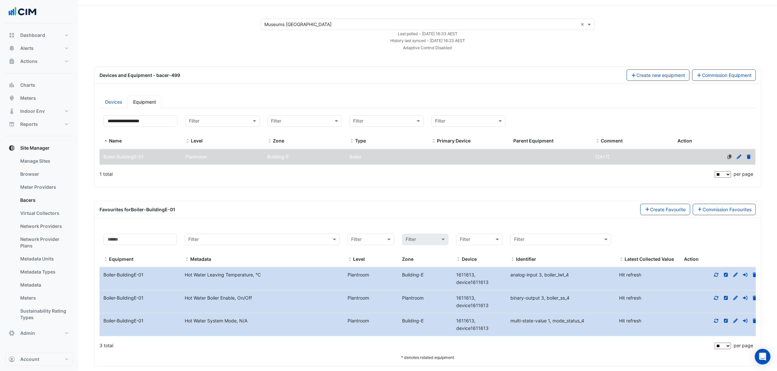
scroll to position [28, 0]
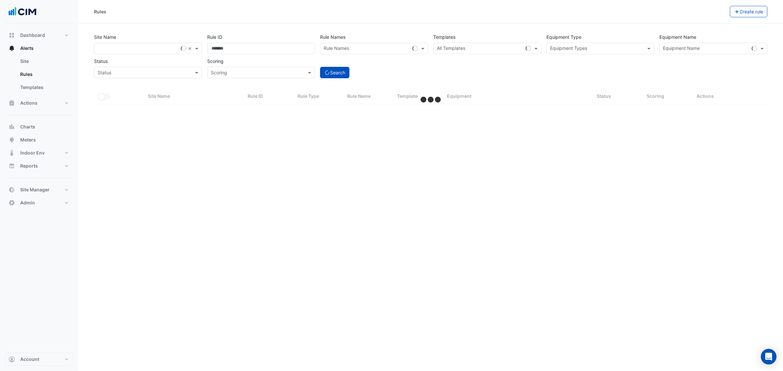
select select "**"
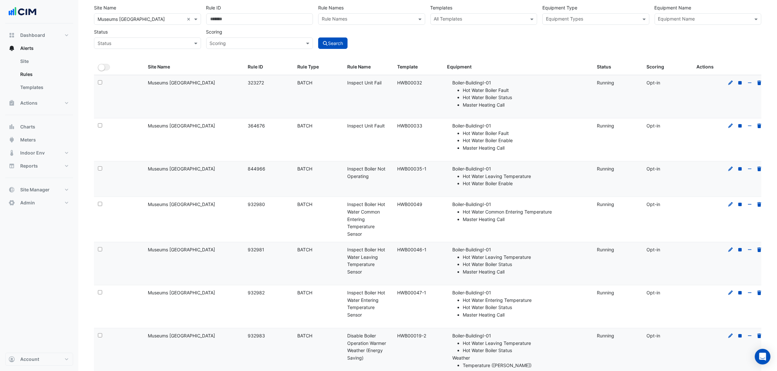
scroll to position [55, 0]
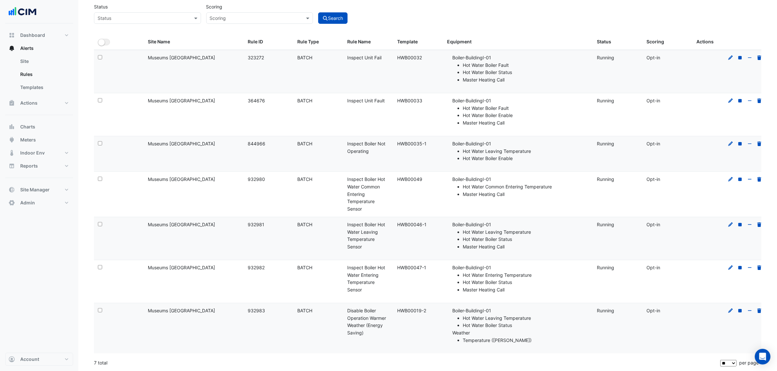
drag, startPoint x: 472, startPoint y: 283, endPoint x: 506, endPoint y: 286, distance: 35.0
click at [473, 285] on li "Hot Water Boiler Status" at bounding box center [526, 283] width 126 height 8
drag, startPoint x: 521, startPoint y: 285, endPoint x: 433, endPoint y: 276, distance: 89.1
click at [432, 277] on div "Select: Site Name: [GEOGRAPHIC_DATA] Rule ID: 932982 Rule Type: BATCH Rule Name…" at bounding box center [430, 281] width 673 height 43
click at [494, 266] on li "Boiler-BuildingI-01 Hot Water Entering Temperature Hot Water Boiler Status Mast…" at bounding box center [520, 279] width 137 height 30
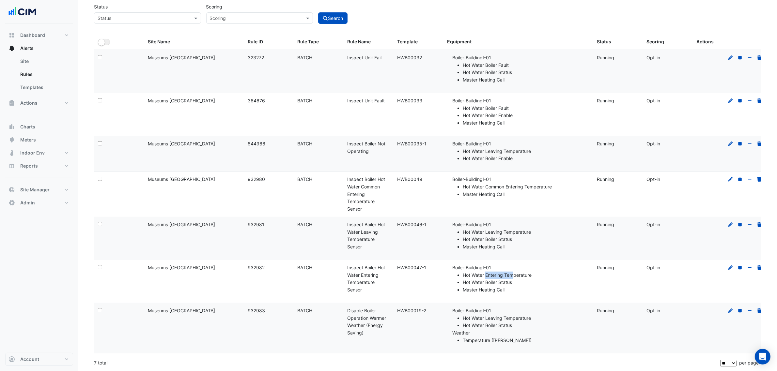
drag, startPoint x: 509, startPoint y: 275, endPoint x: 464, endPoint y: 271, distance: 45.5
click at [516, 273] on li "Hot Water Entering Temperature" at bounding box center [526, 276] width 126 height 8
drag, startPoint x: 430, startPoint y: 265, endPoint x: 393, endPoint y: 269, distance: 36.8
click at [393, 269] on datatable-body-cell "Template: HWB00047-1" at bounding box center [418, 281] width 50 height 43
copy div "HWB00047-1"
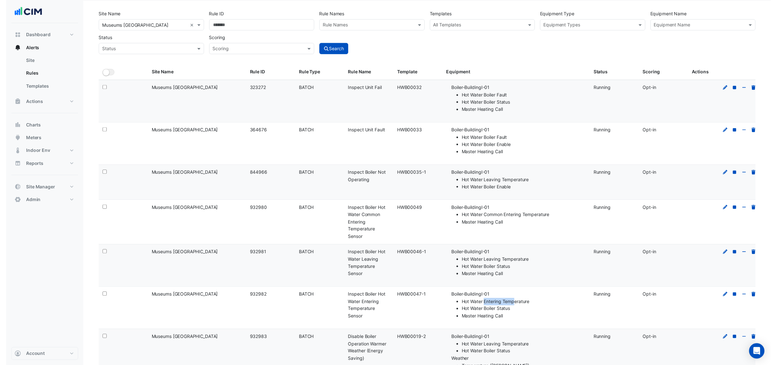
scroll to position [0, 0]
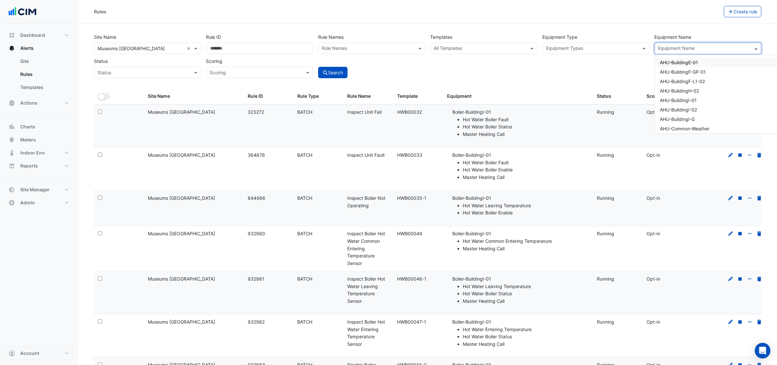
click at [665, 47] on input "text" at bounding box center [704, 49] width 92 height 7
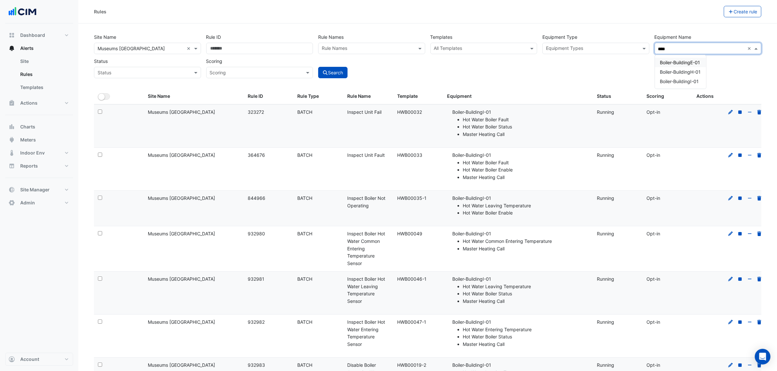
click at [687, 61] on span "Boiler-BuildingE-01" at bounding box center [680, 63] width 40 height 6
type input "****"
click at [351, 73] on div "Search" at bounding box center [372, 66] width 112 height 23
click at [338, 71] on button "Search" at bounding box center [332, 72] width 29 height 11
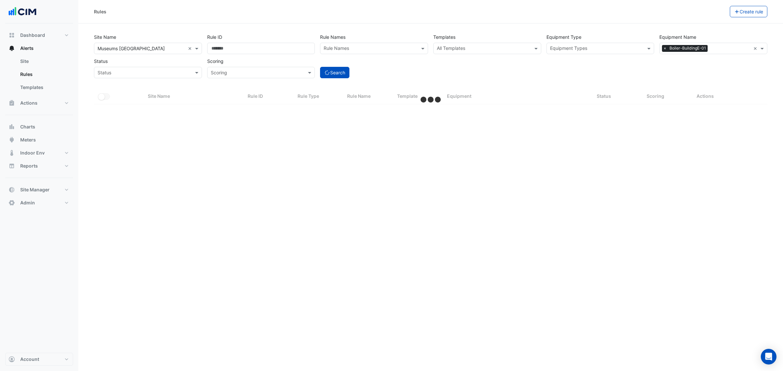
select select "**"
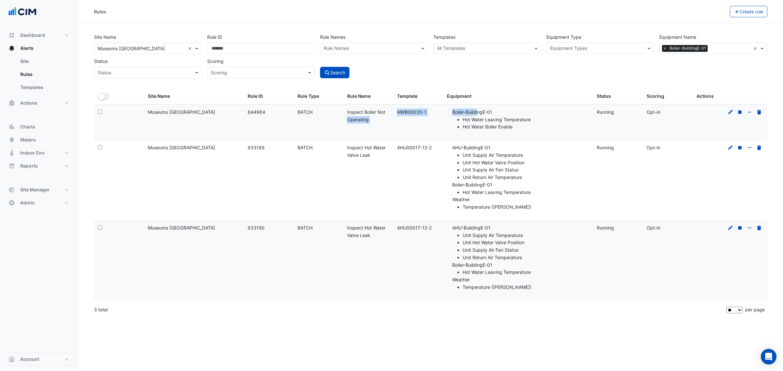
drag, startPoint x: 382, startPoint y: 114, endPoint x: 460, endPoint y: 114, distance: 77.7
click at [460, 114] on div "Select: Site Name: [GEOGRAPHIC_DATA] Rule ID: 844964 Rule Type: BATCH Rule Name…" at bounding box center [430, 122] width 673 height 35
click at [473, 113] on li "Boiler-BuildingE-01 Hot Water Leaving Temperature Hot Water Boiler Enable" at bounding box center [520, 120] width 137 height 22
drag, startPoint x: 501, startPoint y: 111, endPoint x: 444, endPoint y: 109, distance: 56.8
click at [444, 109] on datatable-body-cell "Equipment: [GEOGRAPHIC_DATA]-01 Hot Water Leaving Temperature Hot Water Boiler …" at bounding box center [518, 122] width 150 height 35
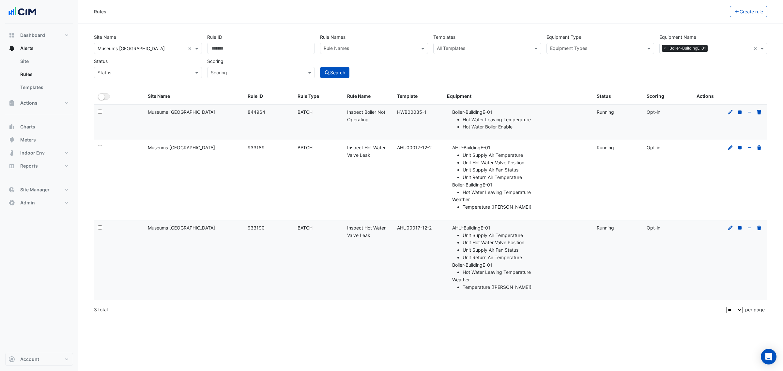
copy li "Boiler-BuildingE-01"
click at [727, 113] on div at bounding box center [744, 113] width 37 height 8
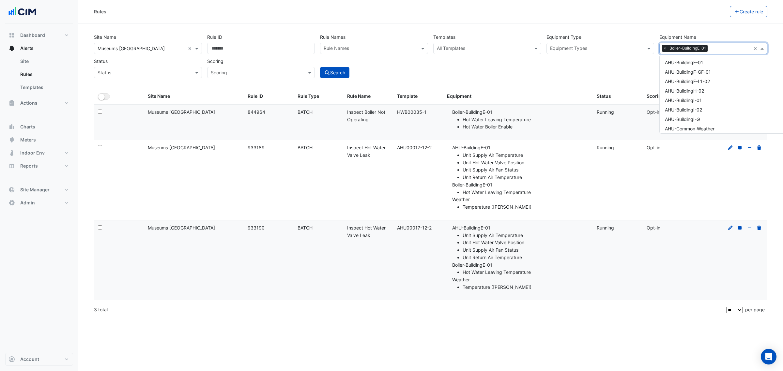
click at [715, 47] on input "text" at bounding box center [730, 49] width 40 height 7
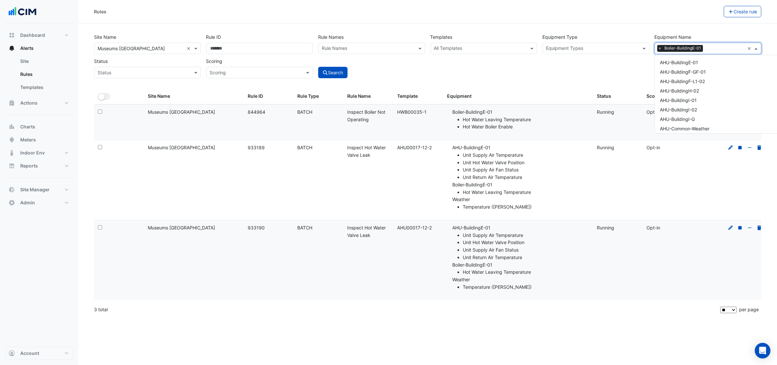
scroll to position [97, 0]
click at [694, 68] on span "Boiler-BuildingH-01" at bounding box center [680, 70] width 41 height 6
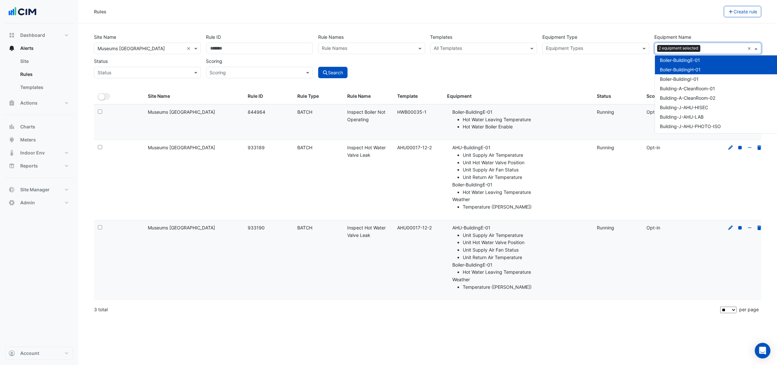
click at [690, 56] on div "Boiler-BuildingE-01" at bounding box center [739, 59] width 169 height 9
click at [346, 74] on button "Search" at bounding box center [332, 72] width 29 height 11
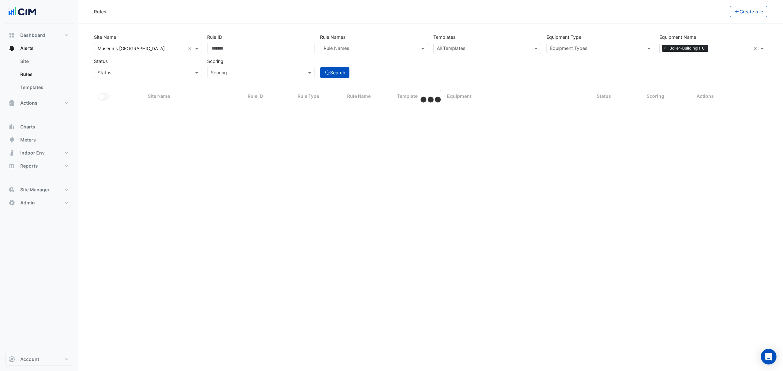
select select "**"
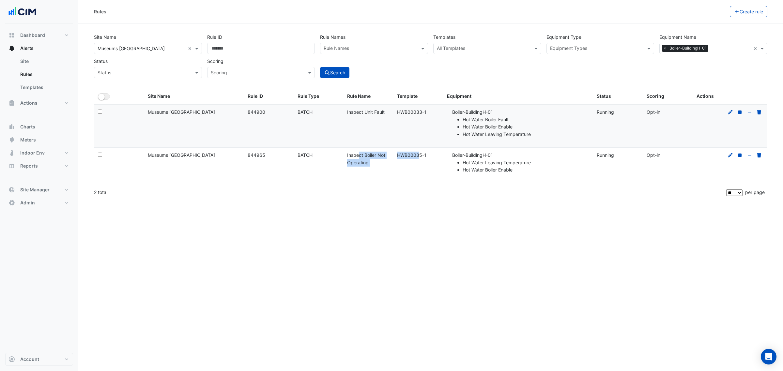
drag, startPoint x: 351, startPoint y: 156, endPoint x: 411, endPoint y: 160, distance: 60.8
click at [411, 160] on div "Select: Site Name: [GEOGRAPHIC_DATA] Rule ID: 844965 Rule Type: BATCH Rule Name…" at bounding box center [430, 165] width 673 height 35
click at [356, 151] on datatable-body-cell "Rule Name: Inspect Boiler Not Operating" at bounding box center [368, 165] width 50 height 35
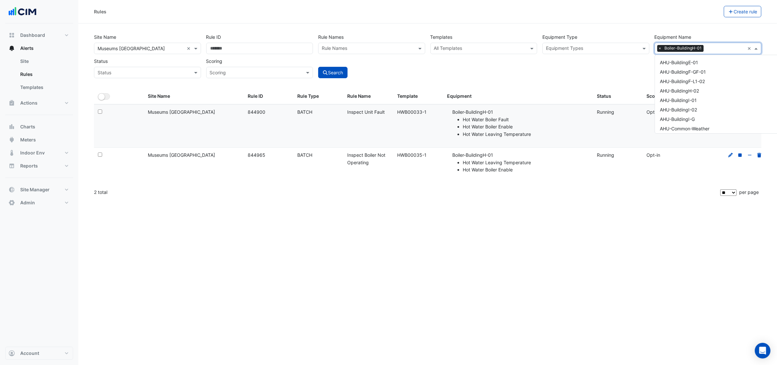
drag, startPoint x: 715, startPoint y: 51, endPoint x: 710, endPoint y: 58, distance: 8.4
click at [714, 52] on div at bounding box center [725, 49] width 40 height 8
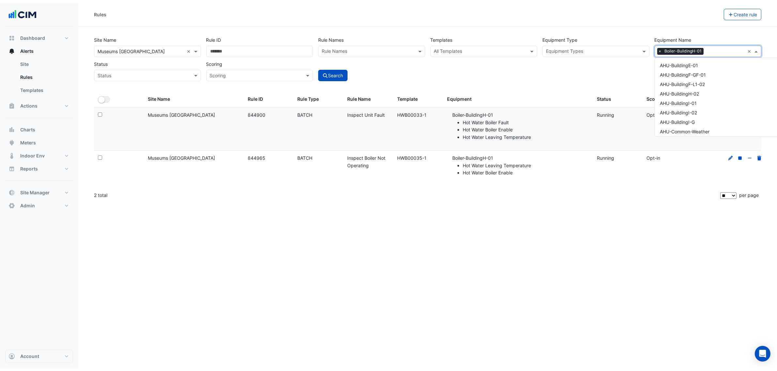
scroll to position [107, 0]
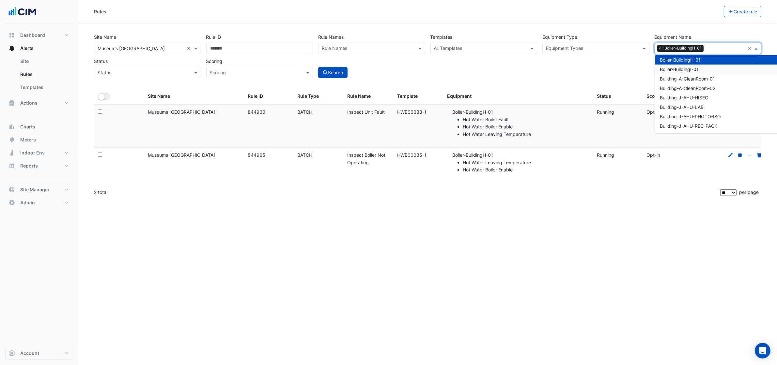
click at [702, 65] on div "Boiler-BuildingI-01" at bounding box center [739, 69] width 169 height 9
click at [702, 61] on div "Boiler-BuildingH-01" at bounding box center [739, 59] width 169 height 9
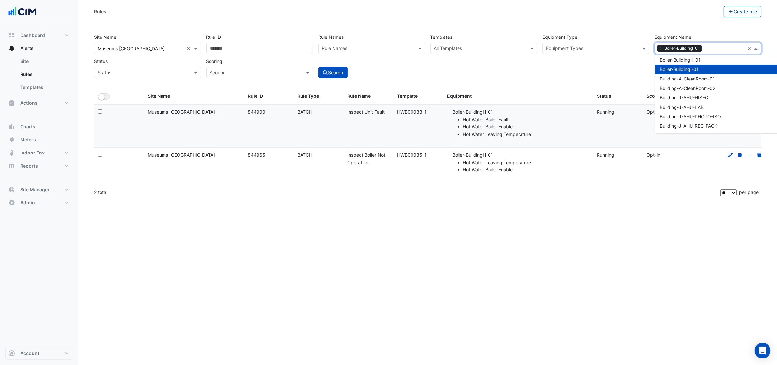
click at [371, 78] on div "Search" at bounding box center [372, 66] width 112 height 23
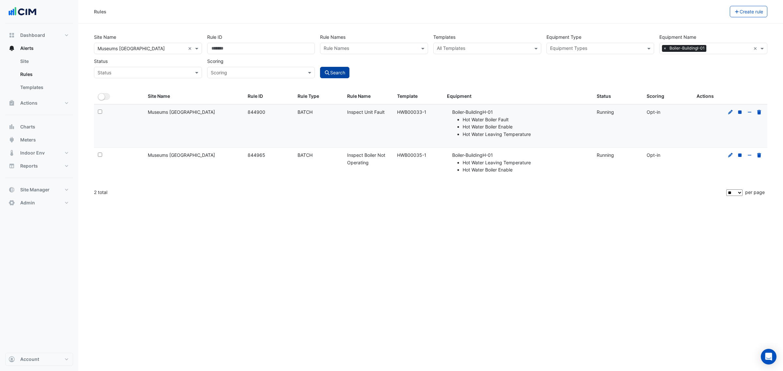
click at [330, 71] on icon "submit" at bounding box center [327, 72] width 6 height 5
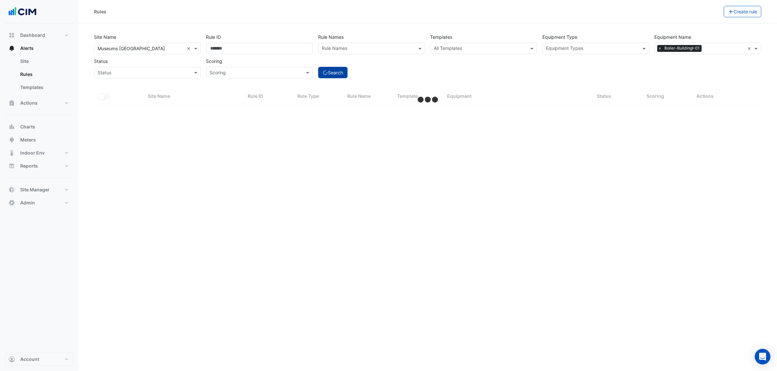
select select "**"
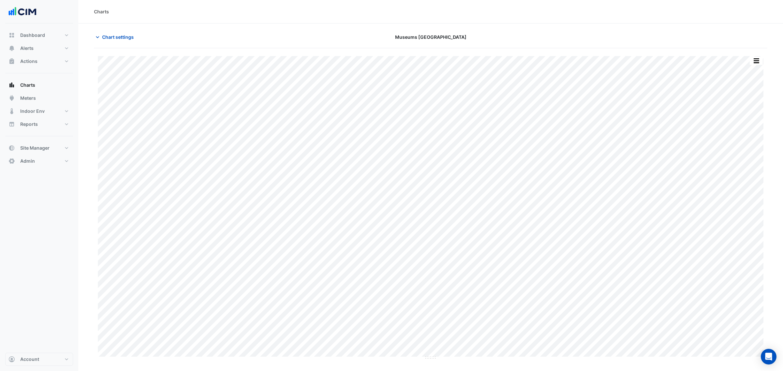
type input "**********"
click at [132, 40] on span "Chart settings" at bounding box center [118, 37] width 32 height 7
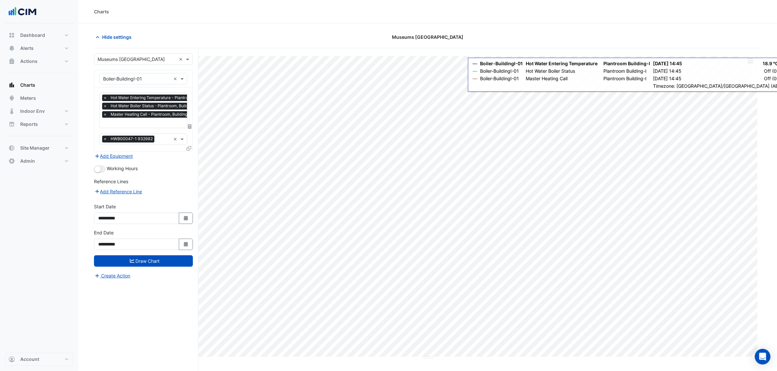
click at [749, 56] on div "Split by Unit Split All Print Save as JPEG Save as PNG Pivot Data Table Export …" at bounding box center [427, 56] width 659 height 0
click at [746, 63] on button "button" at bounding box center [750, 61] width 13 height 8
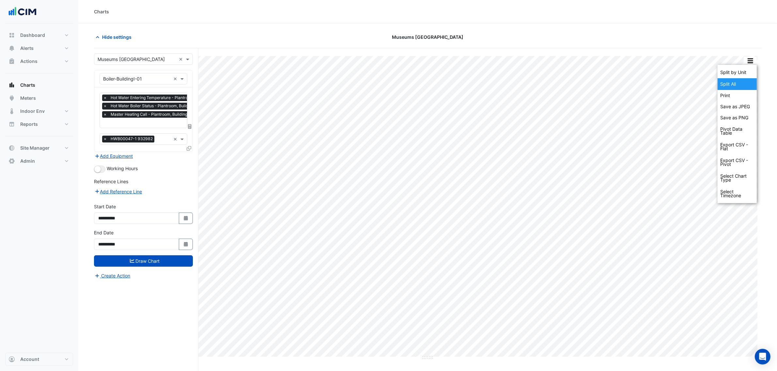
click at [741, 84] on div "Split All" at bounding box center [737, 84] width 39 height 12
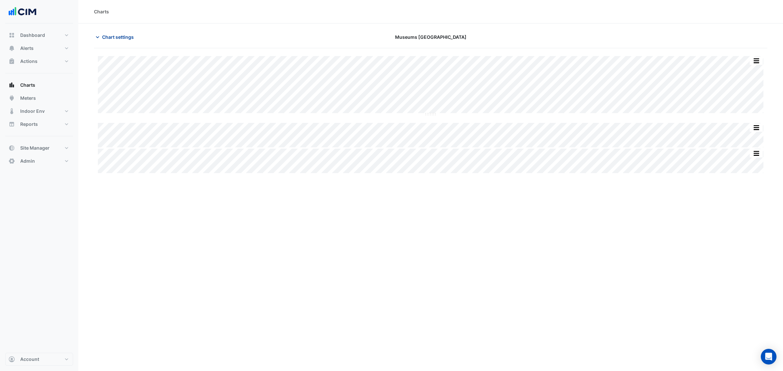
click at [120, 33] on button "Chart settings" at bounding box center [116, 36] width 44 height 11
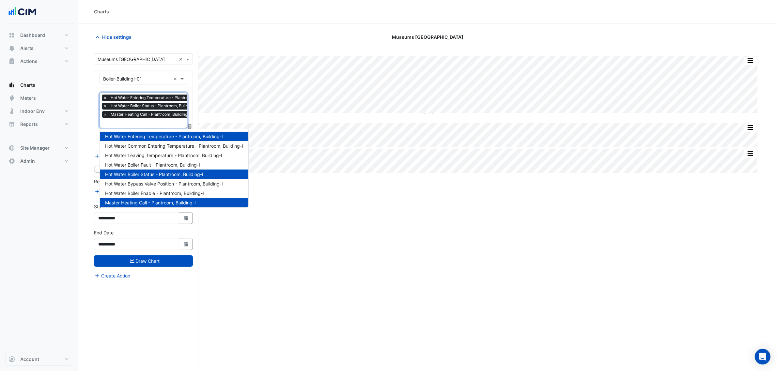
scroll to position [0, 3]
click at [139, 126] on input "text" at bounding box center [157, 123] width 114 height 7
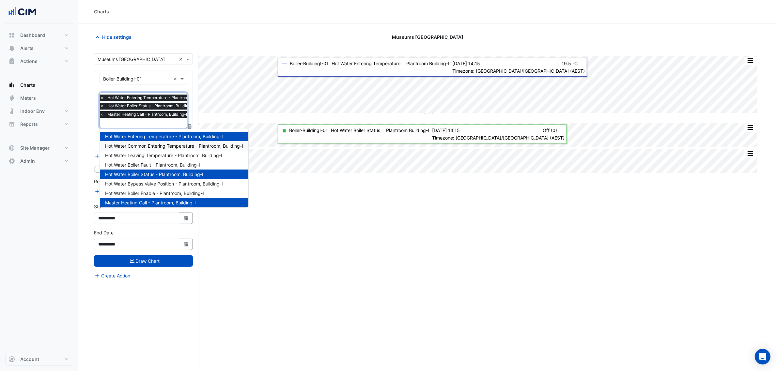
click at [353, 231] on div "Split by Unit Split None Print Save as JPEG Save as PNG Pivot Data Table Export…" at bounding box center [427, 222] width 667 height 348
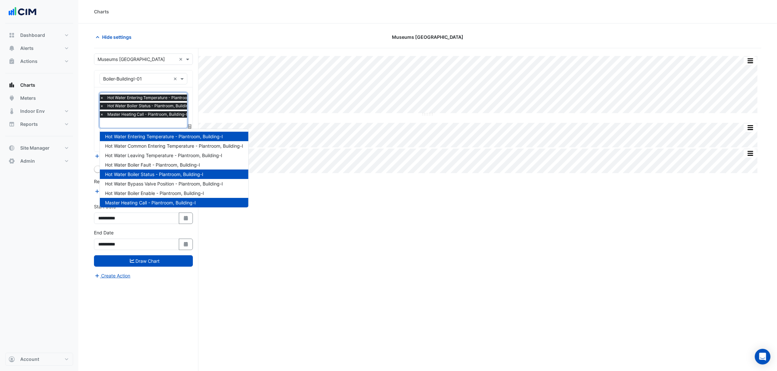
click at [168, 117] on span "Master Heating Call - Plantroom, Building-I" at bounding box center [147, 114] width 83 height 7
click at [285, 294] on div "Split by Unit Split None Print Save as JPEG Save as PNG Pivot Data Table Export…" at bounding box center [427, 222] width 667 height 348
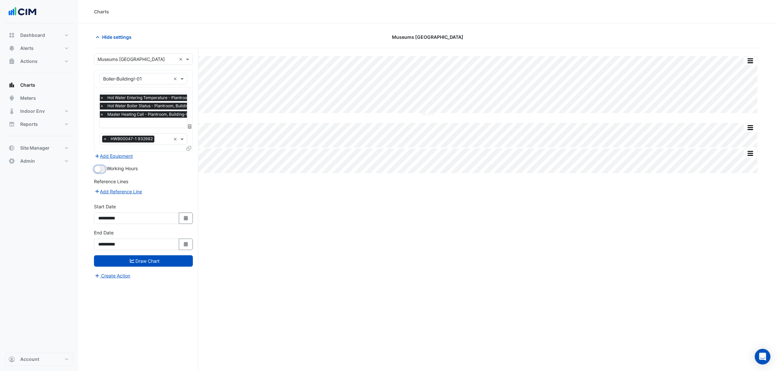
click at [97, 172] on small "button" at bounding box center [97, 169] width 7 height 7
click at [178, 261] on button "Draw Chart" at bounding box center [143, 260] width 99 height 11
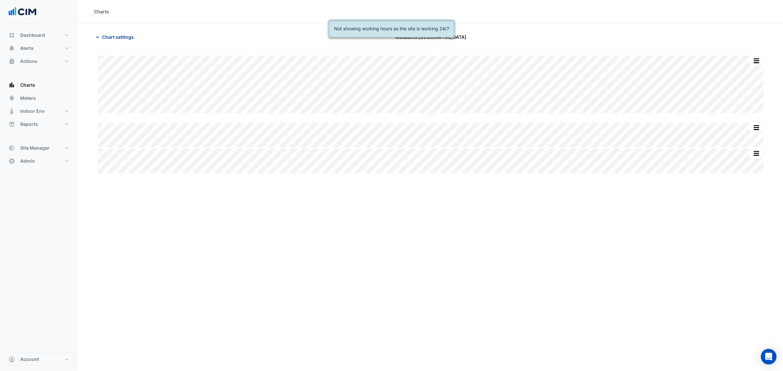
click at [120, 37] on span "Chart settings" at bounding box center [118, 37] width 32 height 7
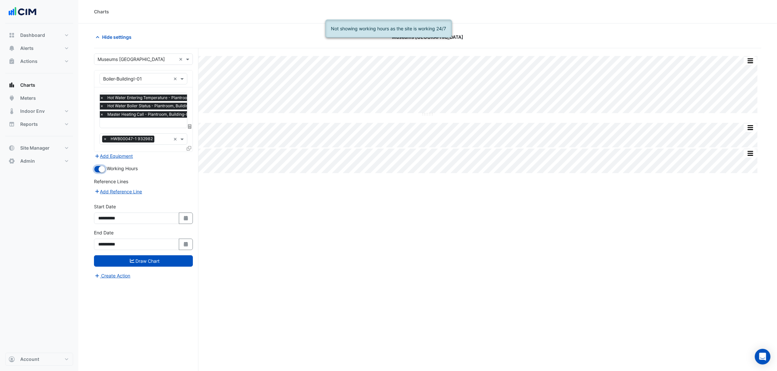
click at [98, 169] on button "button" at bounding box center [99, 169] width 11 height 7
click at [147, 122] on input "text" at bounding box center [157, 123] width 114 height 7
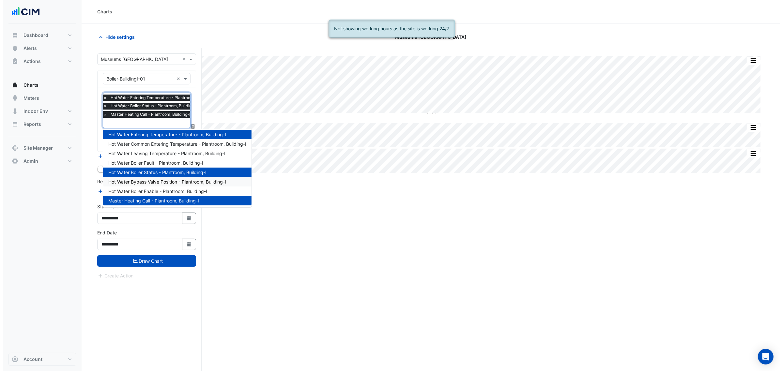
scroll to position [2, 0]
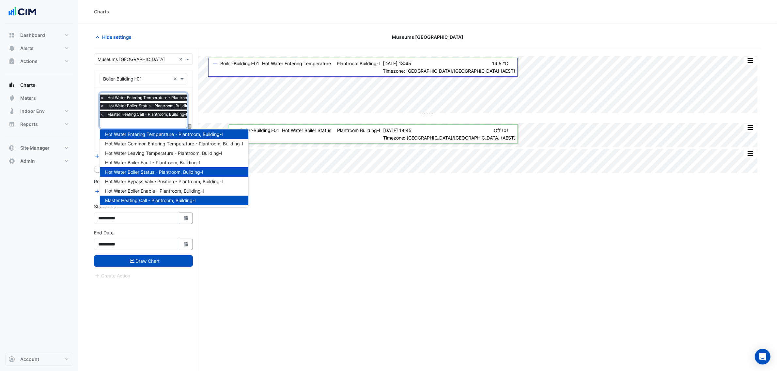
click at [315, 251] on div "Split by Unit Split None Print Save as JPEG Save as PNG Pivot Data Table Export…" at bounding box center [427, 222] width 667 height 348
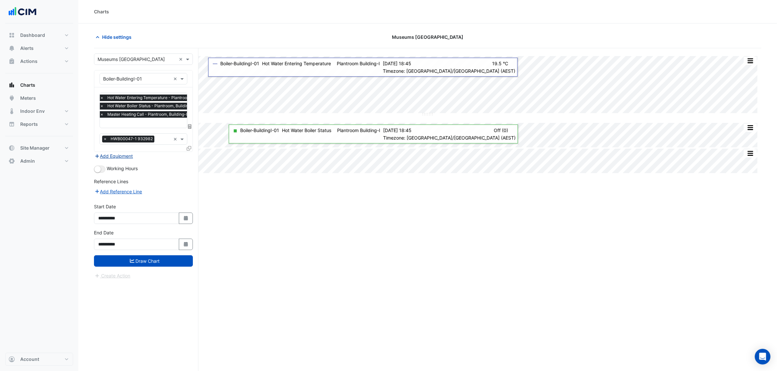
click at [121, 159] on button "Add Equipment" at bounding box center [113, 156] width 39 height 8
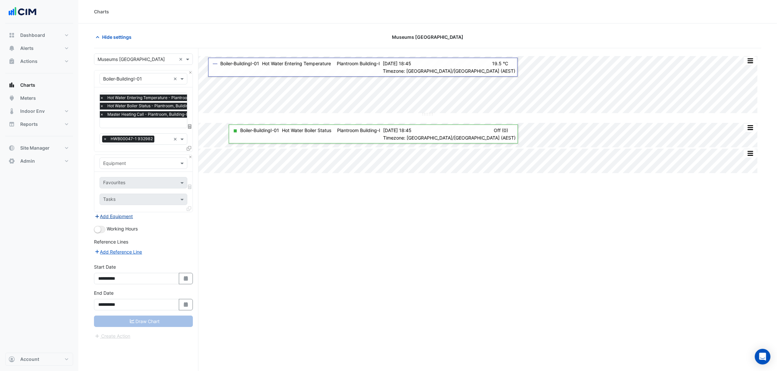
click at [121, 165] on input "text" at bounding box center [137, 163] width 68 height 7
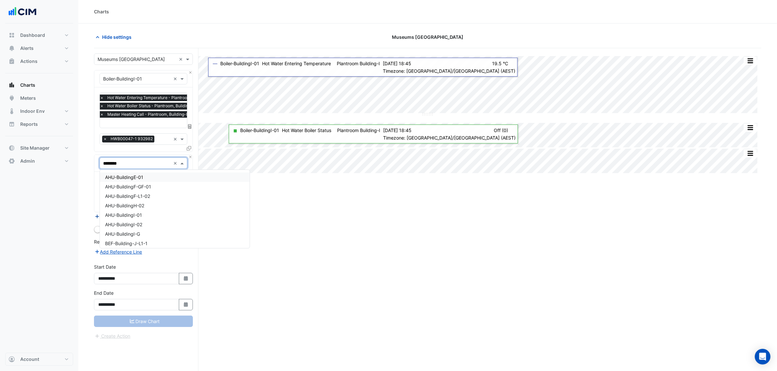
type input "*********"
click at [159, 176] on div "AHU-BuildingI-01" at bounding box center [143, 177] width 87 height 9
drag, startPoint x: 139, startPoint y: 197, endPoint x: 136, endPoint y: 185, distance: 12.0
click at [139, 197] on input "text" at bounding box center [136, 200] width 66 height 7
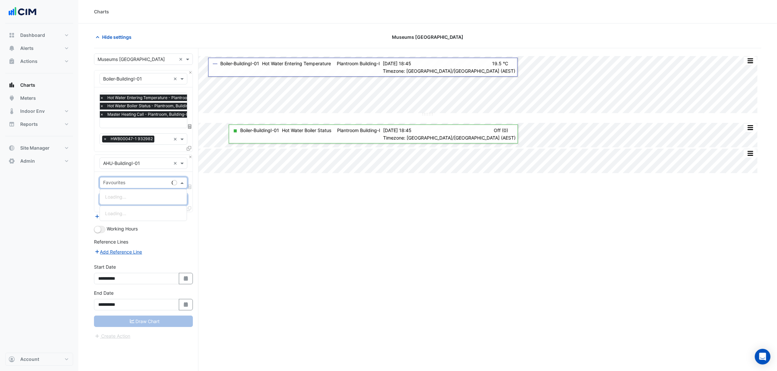
click at [136, 185] on input "text" at bounding box center [136, 183] width 66 height 7
type input "******"
click at [174, 205] on span "Unit Hot Water Valve Position - Plantroom, Building-I" at bounding box center [160, 207] width 111 height 6
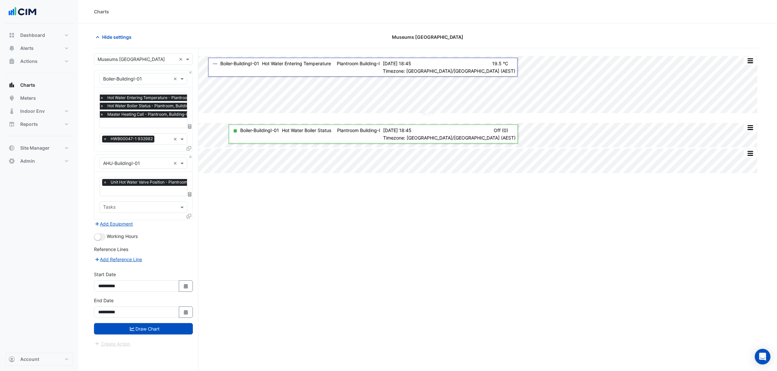
click at [188, 215] on icon at bounding box center [189, 216] width 5 height 5
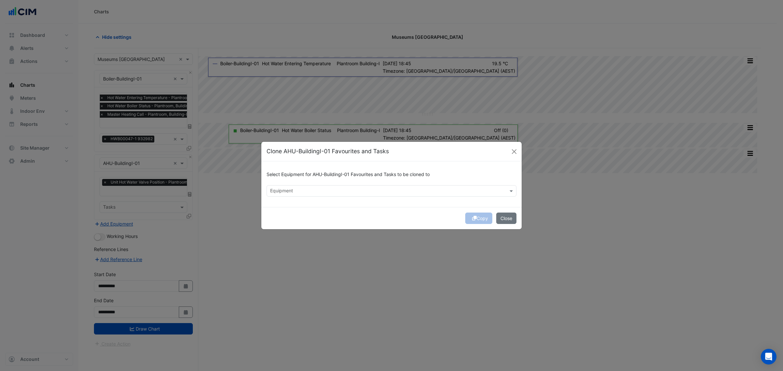
click at [309, 196] on div "Equipment" at bounding box center [392, 190] width 250 height 11
click at [303, 204] on span "AHU-BuildingI-02" at bounding box center [290, 205] width 37 height 6
drag, startPoint x: 304, startPoint y: 214, endPoint x: 401, endPoint y: 213, distance: 96.9
click at [309, 214] on div "AHU-BuildingI-G" at bounding box center [291, 214] width 48 height 9
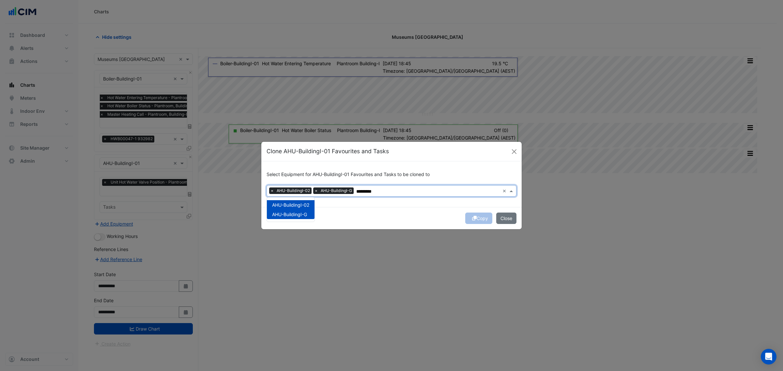
type input "*********"
click at [405, 215] on div "Copy Close" at bounding box center [391, 218] width 260 height 22
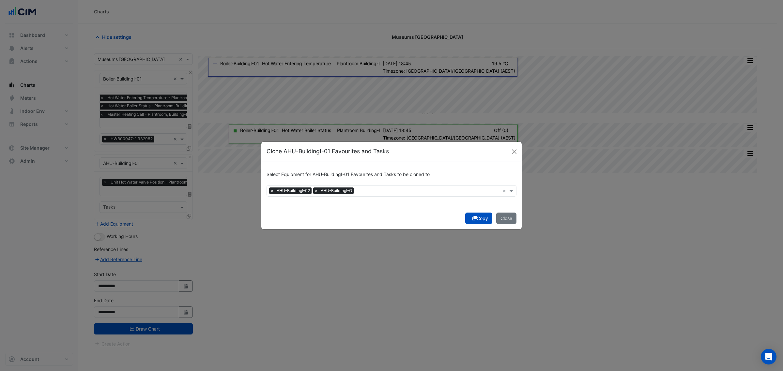
click at [480, 219] on button "Copy" at bounding box center [478, 218] width 27 height 11
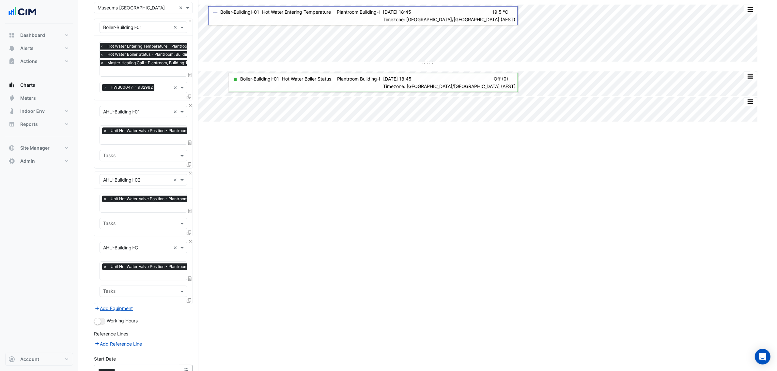
scroll to position [109, 0]
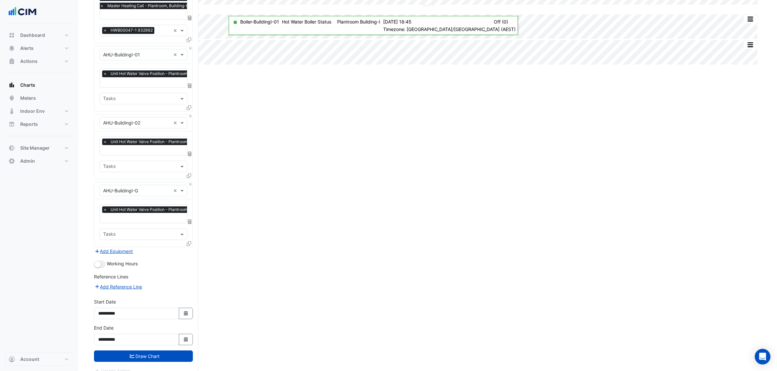
click at [138, 365] on form "Select a Site × Museums Discovery Centre × Equipment × Boiler-BuildingI-01 × Fa…" at bounding box center [143, 160] width 99 height 430
click at [160, 349] on div "**********" at bounding box center [143, 338] width 107 height 26
click at [162, 357] on button "Draw Chart" at bounding box center [143, 356] width 99 height 11
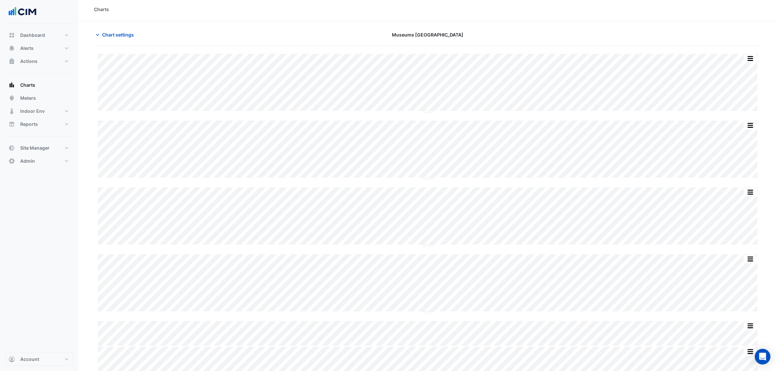
scroll to position [4, 0]
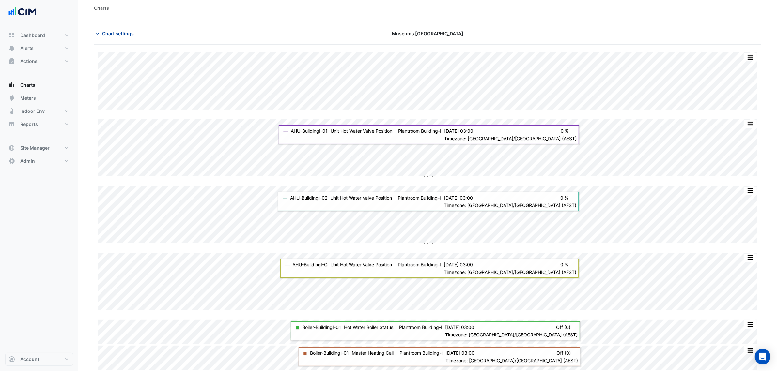
click at [134, 30] on button "Chart settings" at bounding box center [116, 33] width 44 height 11
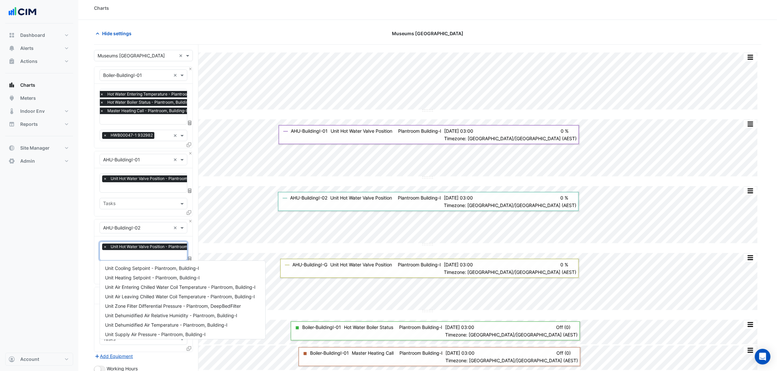
click at [134, 250] on span "Unit Hot Water Valve Position - Plantroom, Building-I" at bounding box center [159, 247] width 100 height 7
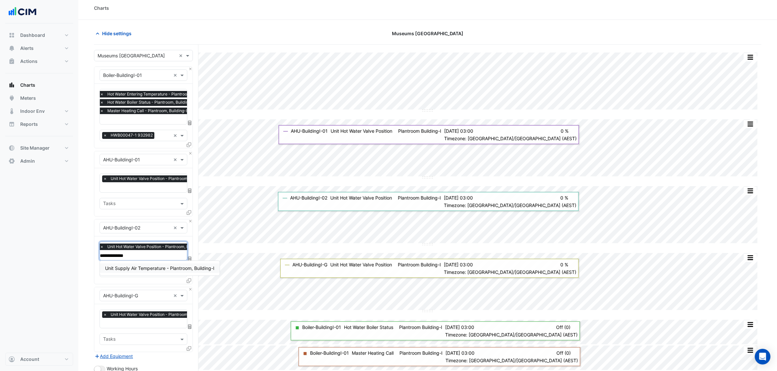
type input "**********"
click at [148, 268] on span "Unit Supply Air Temperature - Plantroom, Building-I" at bounding box center [159, 269] width 109 height 6
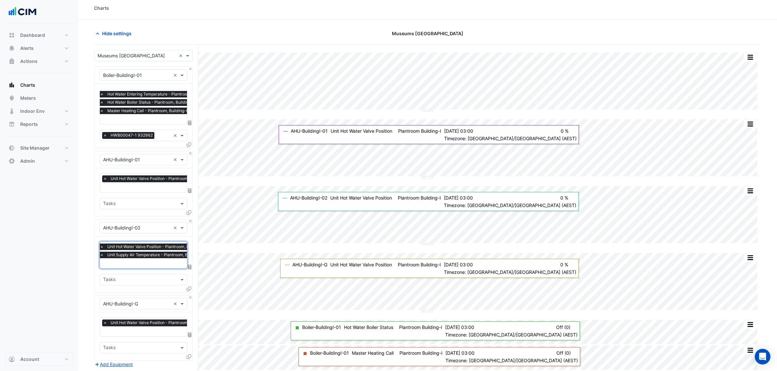
drag, startPoint x: 139, startPoint y: 304, endPoint x: 144, endPoint y: 314, distance: 10.8
click at [141, 309] on div "Equipment × AHU-BuildingI-G ×" at bounding box center [143, 304] width 98 height 17
click at [144, 314] on div "Favourites × Unit Hot Water Valve Position - Plantroom, Building-I × Tasks" at bounding box center [143, 337] width 98 height 48
click at [147, 322] on span "Unit Hot Water Valve Position - Plantroom, Building-I" at bounding box center [159, 323] width 100 height 7
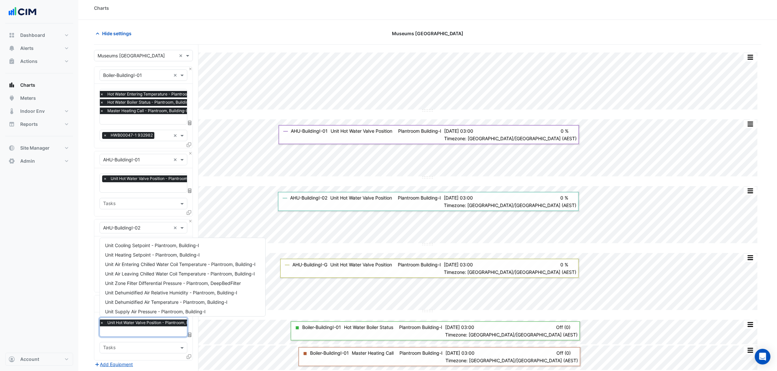
scroll to position [220, 0]
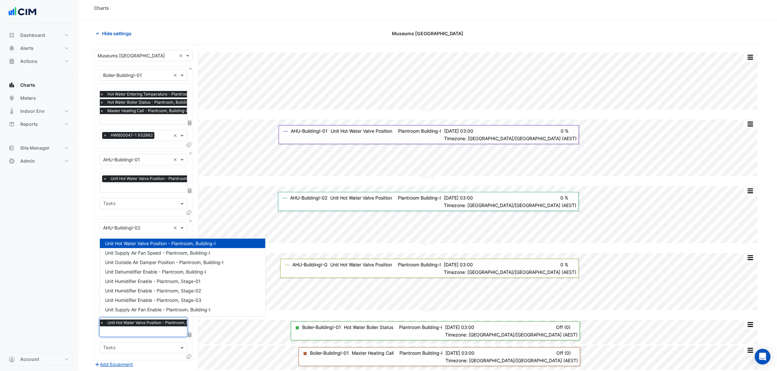
paste input "**********"
type input "**********"
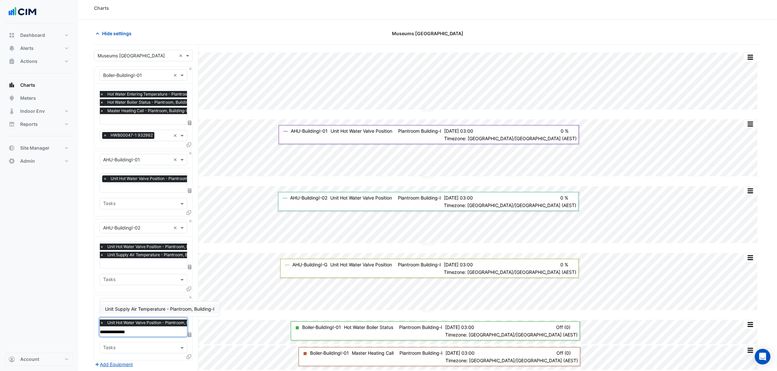
scroll to position [0, 0]
click at [145, 314] on div "Unit Supply Air Temperature - Plantroom, Building-I" at bounding box center [160, 308] width 120 height 9
click at [125, 177] on span "Unit Hot Water Valve Position - Plantroom, Building-I" at bounding box center [156, 179] width 100 height 7
paste input "**********"
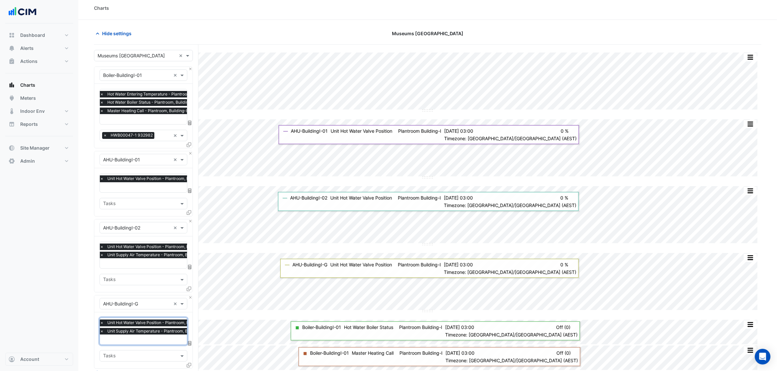
type input "**********"
click at [141, 203] on span "Unit Supply Air Temperature - Plantroom, Building-I" at bounding box center [159, 201] width 109 height 6
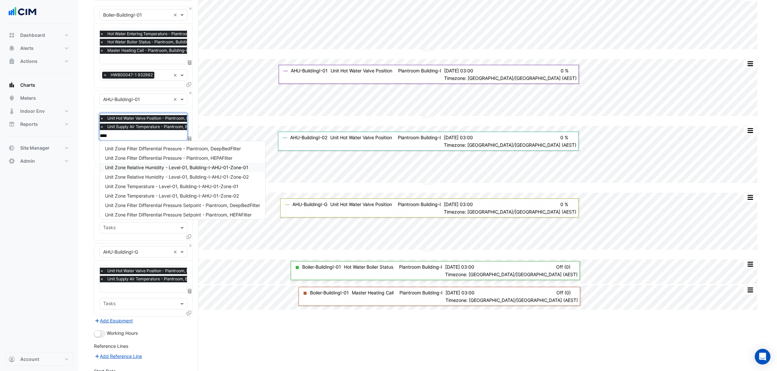
scroll to position [141, 0]
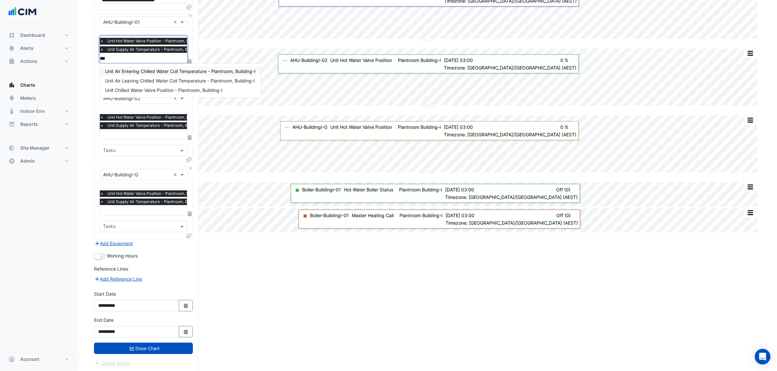
type input "****"
click at [151, 87] on span "Unit Chilled Water Valve Position - Plantroom, Building-I" at bounding box center [163, 90] width 117 height 6
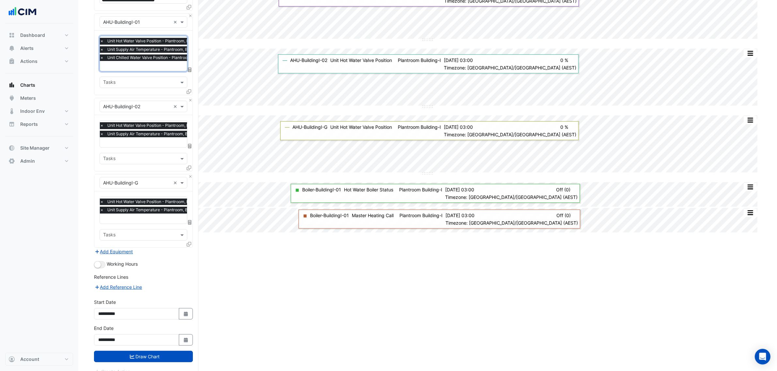
click at [176, 131] on span "Unit Supply Air Temperature - Plantroom, Building-I" at bounding box center [155, 134] width 99 height 7
paste input "****"
type input "****"
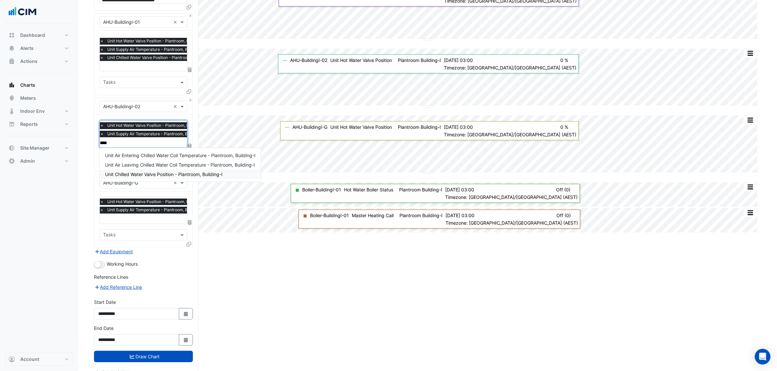
click at [183, 170] on div "Unit Chilled Water Valve Position - Plantroom, Building-I" at bounding box center [180, 174] width 161 height 9
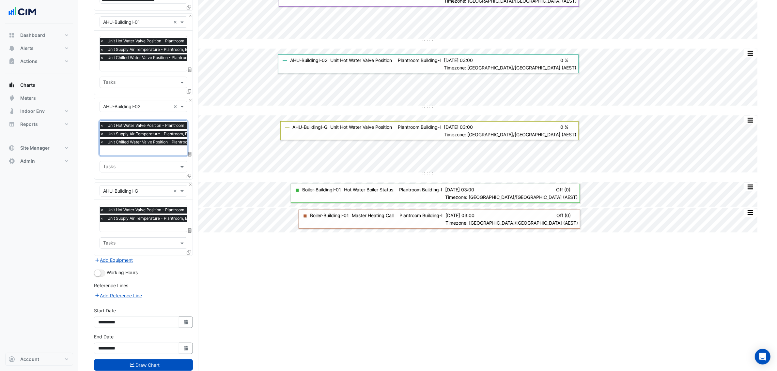
click at [144, 217] on span "Unit Supply Air Temperature - Plantroom, Building-I" at bounding box center [155, 218] width 99 height 7
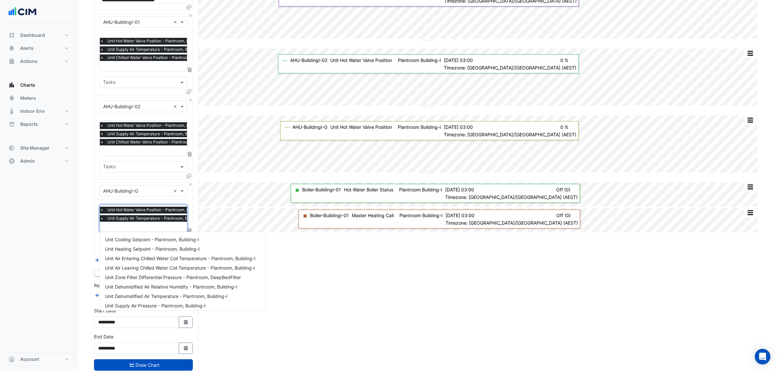
paste input "****"
type input "****"
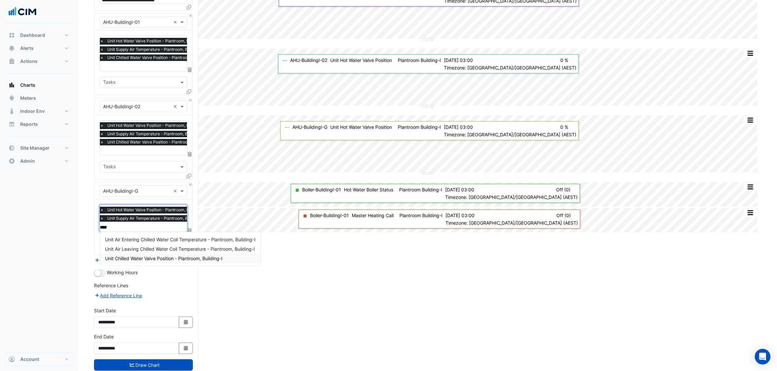
click at [150, 256] on span "Unit Chilled Water Valve Position - Plantroom, Building-I" at bounding box center [163, 259] width 117 height 6
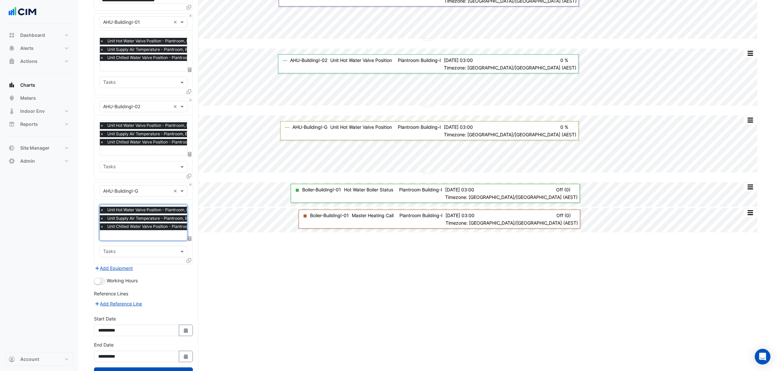
drag, startPoint x: 125, startPoint y: 363, endPoint x: 124, endPoint y: 366, distance: 3.3
click at [125, 364] on div "**********" at bounding box center [143, 355] width 107 height 26
click at [124, 368] on button "Draw Chart" at bounding box center [143, 373] width 99 height 11
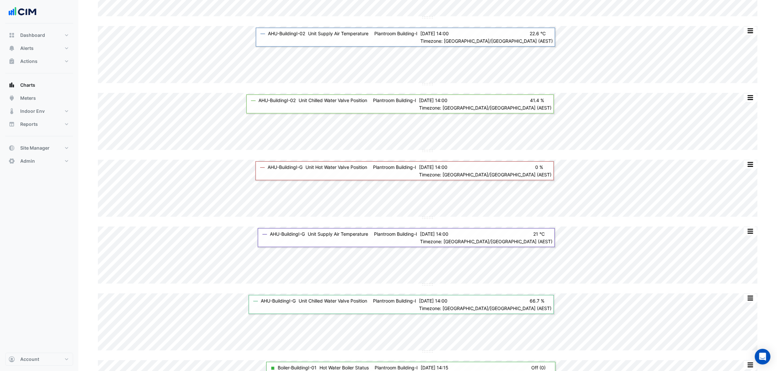
scroll to position [380, 0]
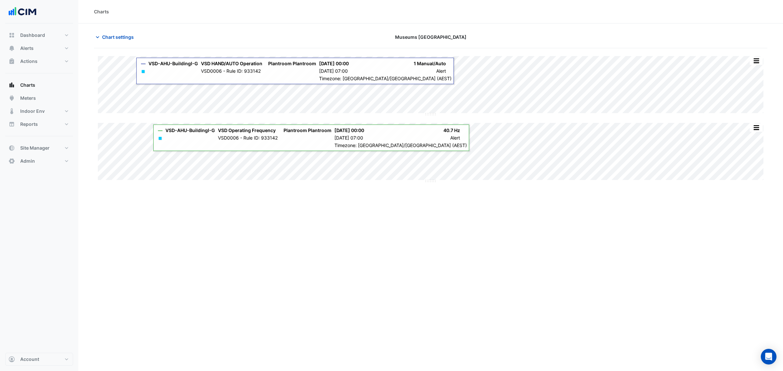
type input "**********"
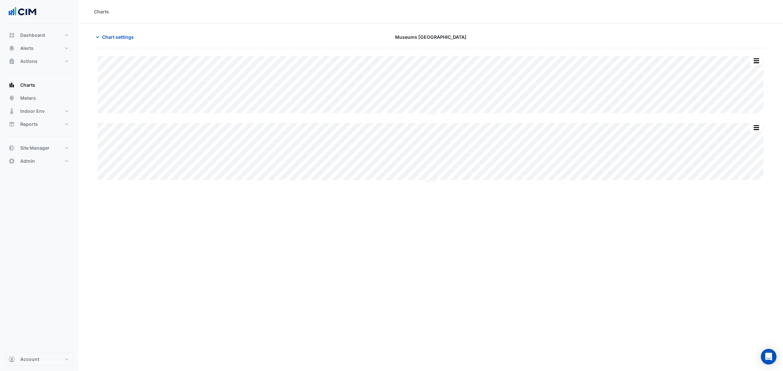
click at [109, 27] on section "Chart settings [GEOGRAPHIC_DATA] Split All Split None Print Save as JPEG Save a…" at bounding box center [430, 106] width 705 height 166
click at [118, 33] on button "Chart settings" at bounding box center [116, 36] width 44 height 11
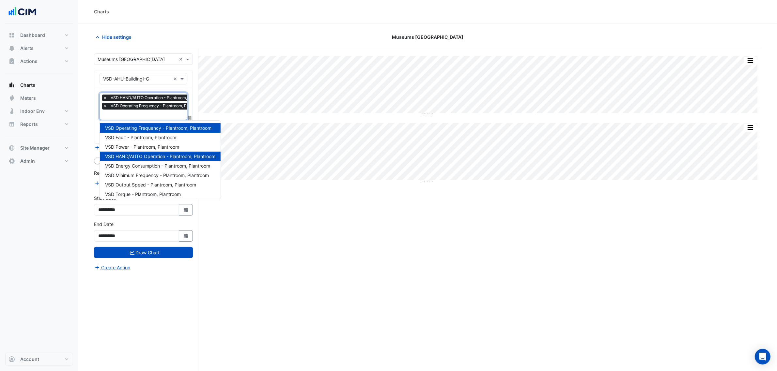
click at [136, 108] on span "VSD Operating Frequency - Plantroom, Plantroom" at bounding box center [157, 106] width 96 height 7
drag, startPoint x: 154, startPoint y: 145, endPoint x: 147, endPoint y: 97, distance: 48.5
click at [154, 144] on span "VSD Power - Plantroom, Plantroom" at bounding box center [142, 147] width 74 height 6
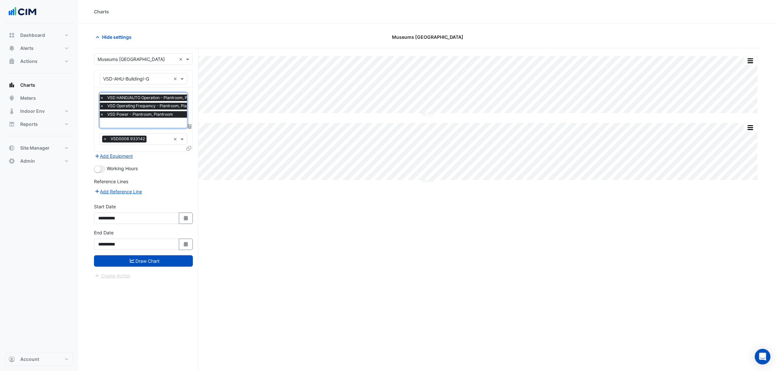
click at [147, 96] on span "VSD HAND/AUTO Operation - Plantroom, Plantroom" at bounding box center [156, 98] width 100 height 7
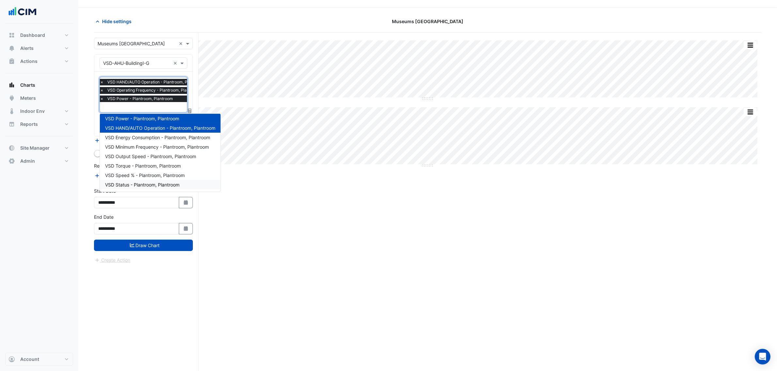
scroll to position [25, 0]
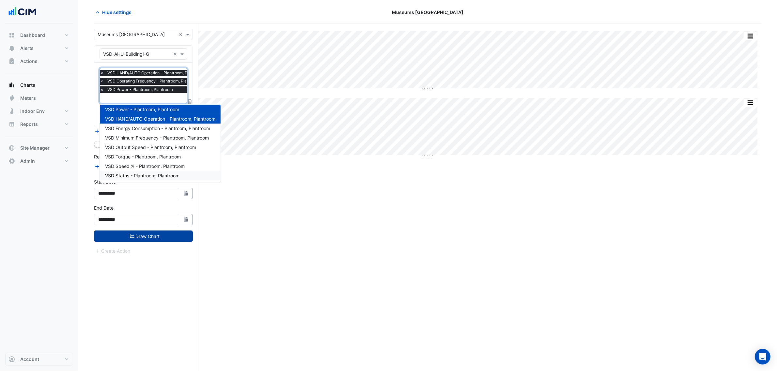
click at [150, 233] on button "Draw Chart" at bounding box center [143, 236] width 99 height 11
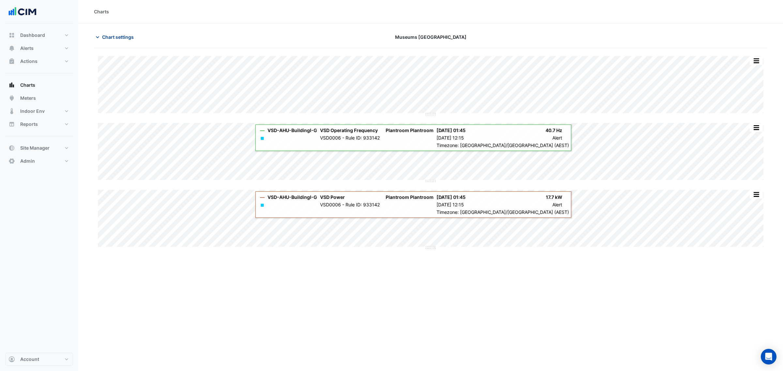
click at [102, 35] on span "Chart settings" at bounding box center [118, 37] width 32 height 7
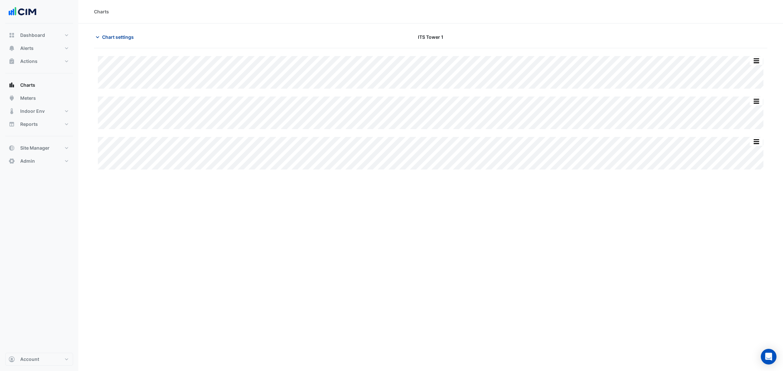
click at [110, 38] on span "Chart settings" at bounding box center [118, 37] width 32 height 7
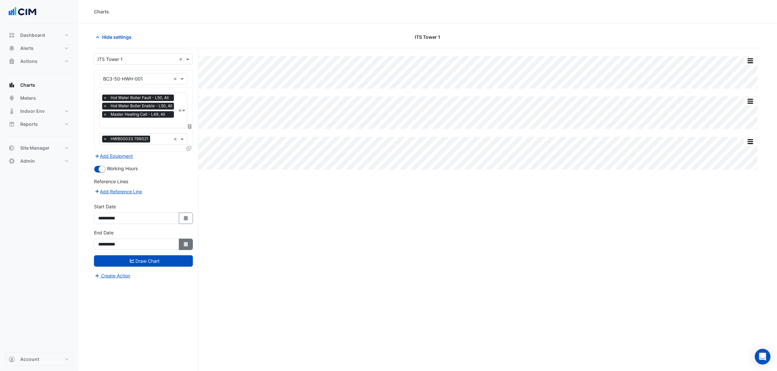
click at [189, 242] on button "Select Date" at bounding box center [186, 244] width 14 height 11
select select "*"
click at [165, 220] on div "31" at bounding box center [167, 220] width 10 height 10
type input "**********"
click at [180, 261] on button "Draw Chart" at bounding box center [143, 260] width 99 height 11
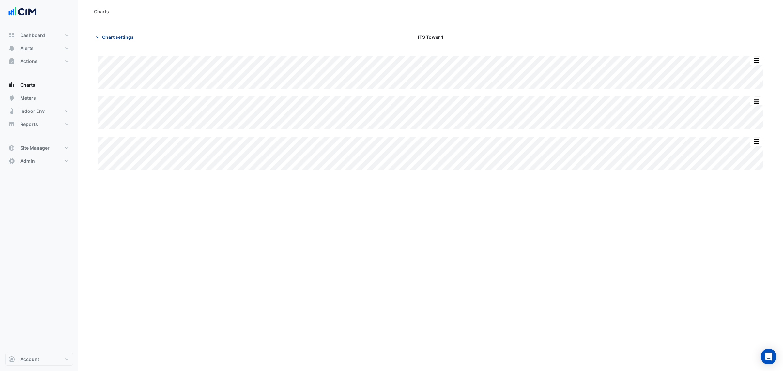
click at [123, 35] on span "Chart settings" at bounding box center [118, 37] width 32 height 7
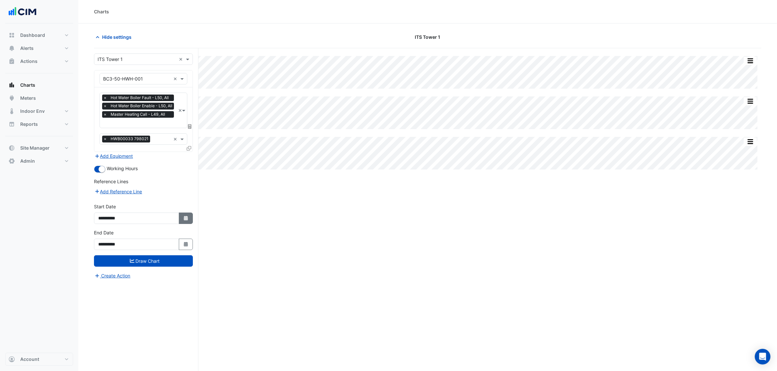
click at [190, 217] on button "Select Date" at bounding box center [186, 218] width 14 height 11
select select "*"
select select "****"
click at [105, 153] on div "30" at bounding box center [105, 152] width 10 height 10
type input "**********"
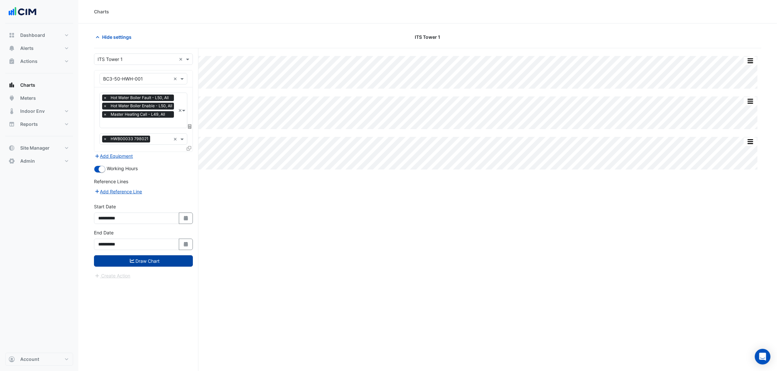
click at [132, 258] on fa-icon "submit" at bounding box center [132, 261] width 5 height 6
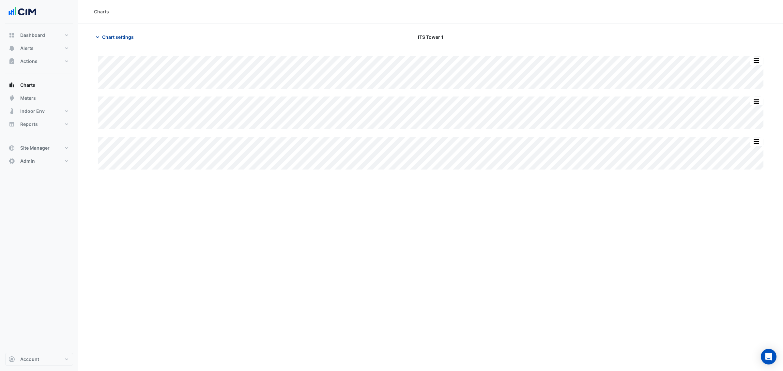
click at [115, 35] on span "Chart settings" at bounding box center [118, 37] width 32 height 7
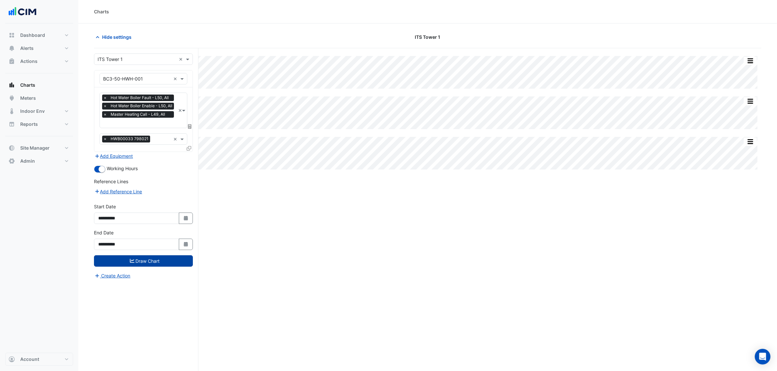
click at [103, 105] on span "×" at bounding box center [105, 106] width 6 height 7
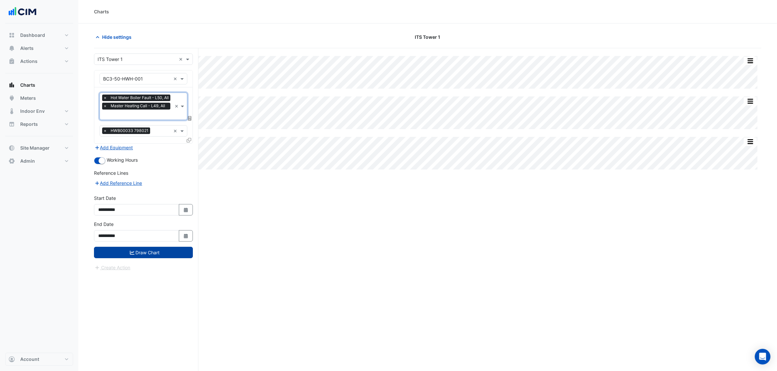
click at [102, 109] on span "×" at bounding box center [105, 106] width 6 height 7
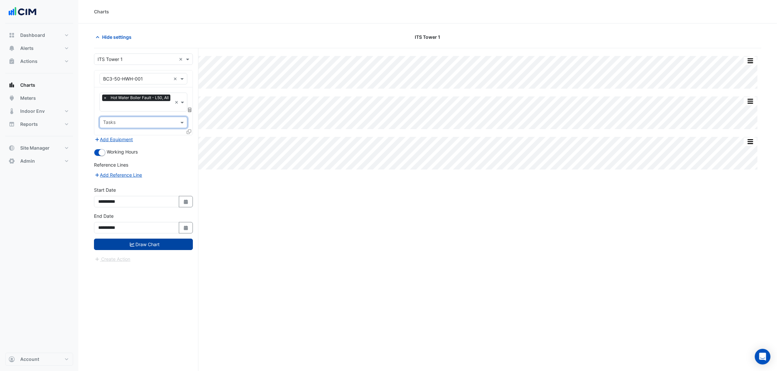
click at [194, 134] on div "**********" at bounding box center [146, 222] width 104 height 348
click at [184, 131] on div "Favourites × Hot Water Boiler Fault - L50, All × Tasks" at bounding box center [143, 111] width 98 height 48
click at [188, 131] on icon at bounding box center [189, 132] width 5 height 5
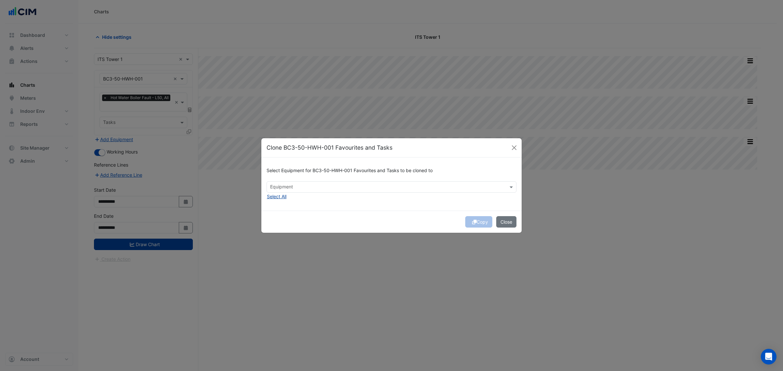
click at [271, 196] on button "Select All" at bounding box center [277, 197] width 20 height 8
click at [362, 194] on div "Select Equipment for BC3-50-HWH-001 Favourites and Tasks to be cloned to Equipm…" at bounding box center [391, 184] width 260 height 53
click at [475, 224] on button "Copy" at bounding box center [478, 221] width 27 height 11
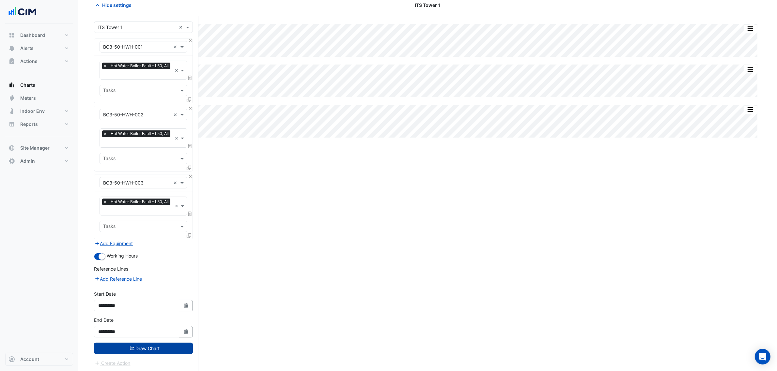
click at [153, 350] on button "Draw Chart" at bounding box center [143, 348] width 99 height 11
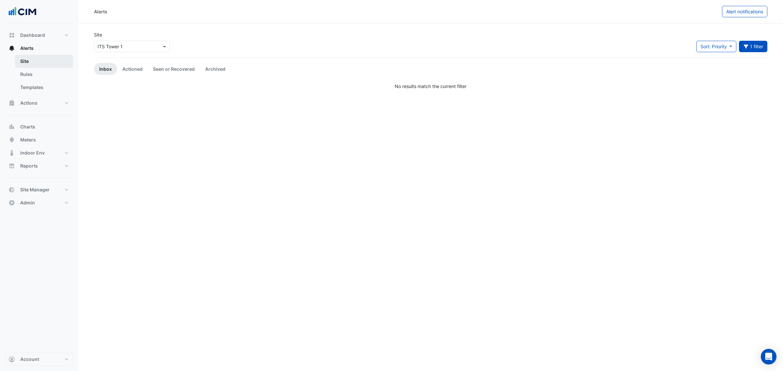
click at [39, 60] on link "Site" at bounding box center [44, 61] width 58 height 13
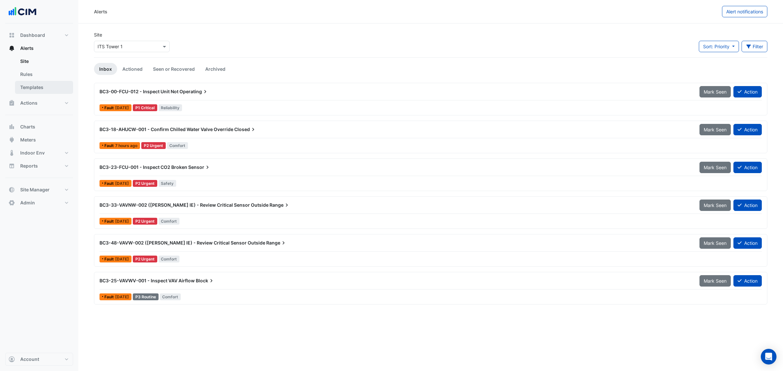
click at [41, 85] on link "Templates" at bounding box center [44, 87] width 58 height 13
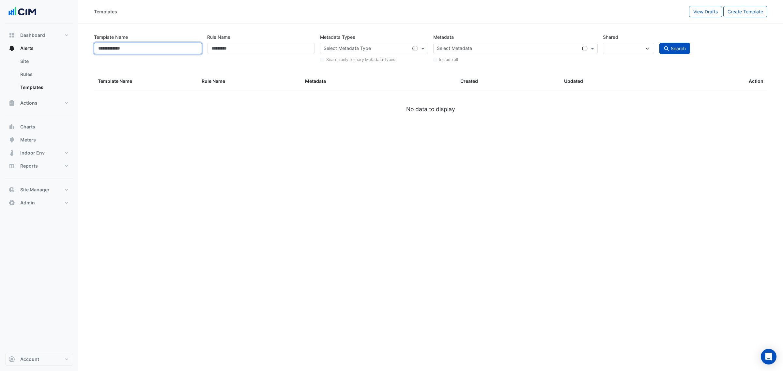
click at [127, 51] on input "Template Name" at bounding box center [148, 48] width 108 height 11
select select
type input "*"
select select "**"
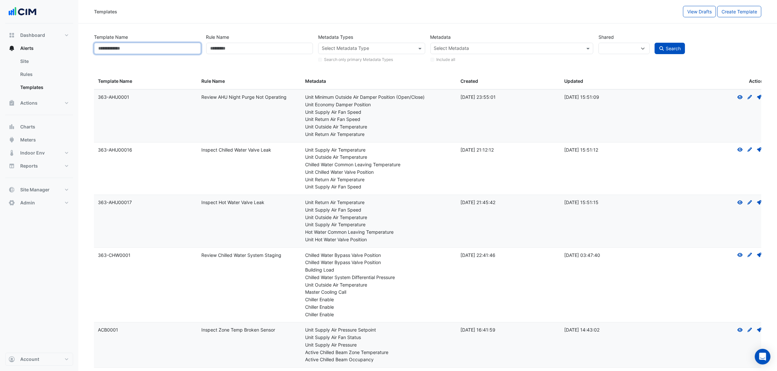
type input "*"
click at [44, 71] on link "Rules" at bounding box center [44, 74] width 58 height 13
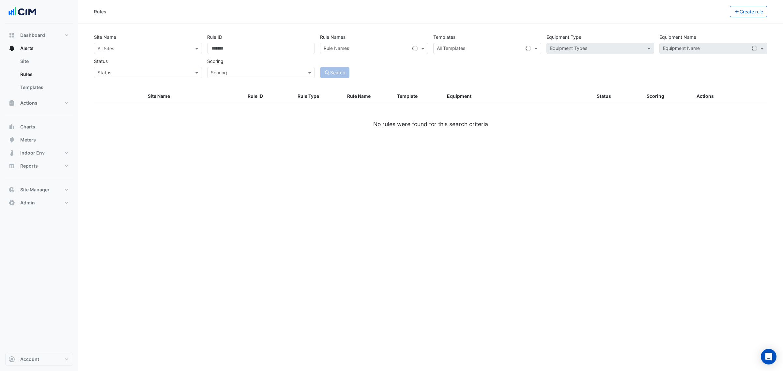
click at [113, 51] on input "text" at bounding box center [142, 48] width 88 height 7
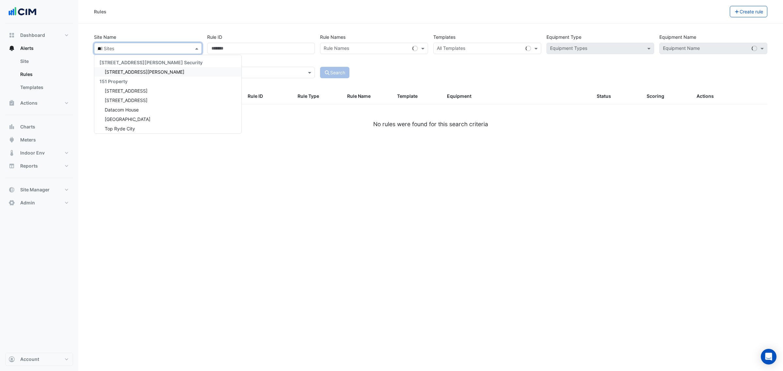
type input "***"
click at [126, 70] on span "ITS Tower 1" at bounding box center [117, 72] width 25 height 6
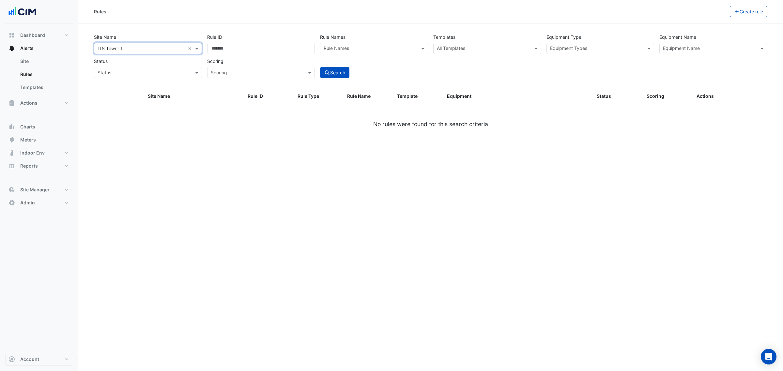
click at [498, 51] on input "text" at bounding box center [483, 49] width 93 height 7
paste input "********"
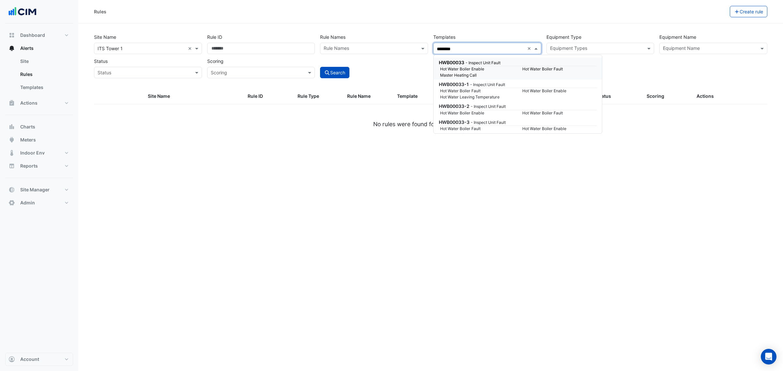
click at [470, 65] on div "HWB00033 - Inspect Unit Fault" at bounding box center [517, 62] width 157 height 7
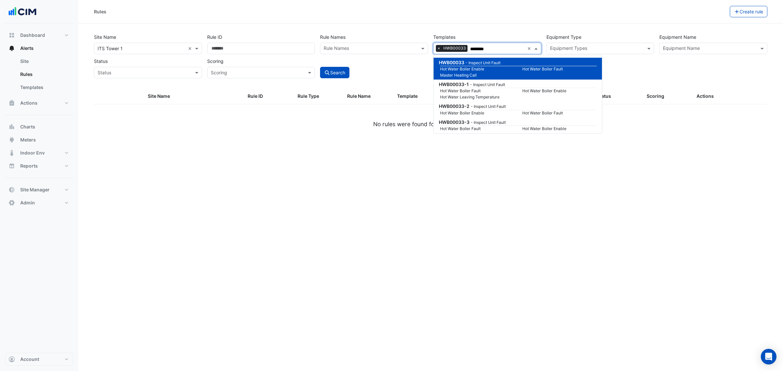
type input "********"
click at [332, 65] on div "Search" at bounding box center [373, 66] width 113 height 23
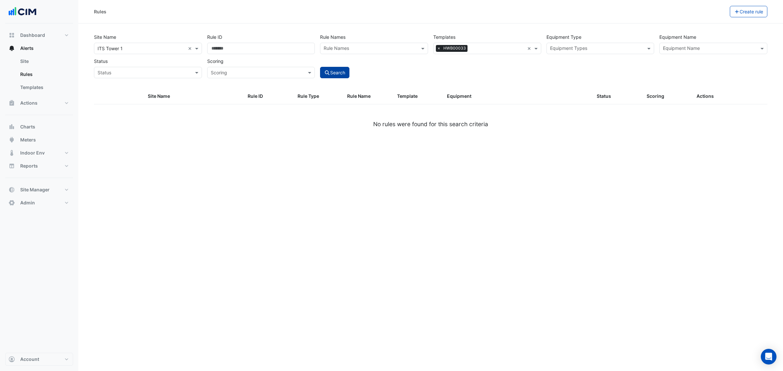
click at [335, 76] on button "Search" at bounding box center [334, 72] width 29 height 11
select select "**"
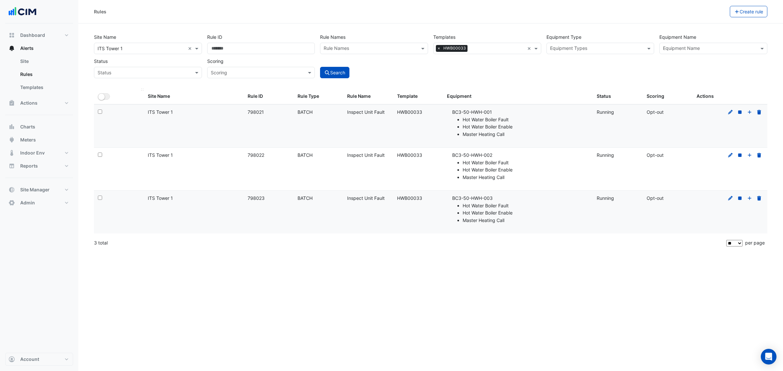
click at [103, 101] on datatable-header-cell "All Selected" at bounding box center [119, 97] width 50 height 16
click at [103, 99] on small "button" at bounding box center [101, 97] width 7 height 7
click at [713, 3] on div "Rules Bulk Actions Update 3 selected HWB00033 rules Start rules Stop 3 selected…" at bounding box center [430, 11] width 705 height 23
click at [712, 7] on button "Bulk Actions" at bounding box center [709, 11] width 39 height 11
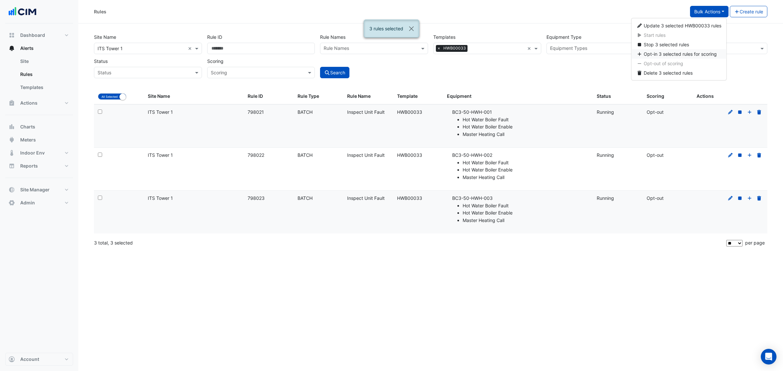
click at [673, 57] on button "Opt-in 3 selected rules for scoring" at bounding box center [678, 53] width 95 height 9
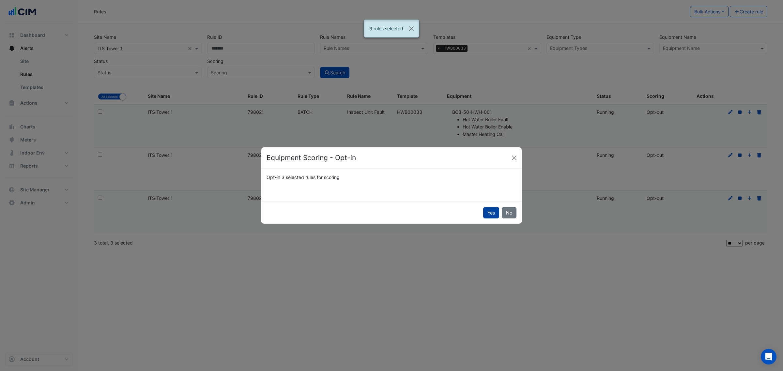
click at [485, 215] on button "Yes" at bounding box center [491, 212] width 16 height 11
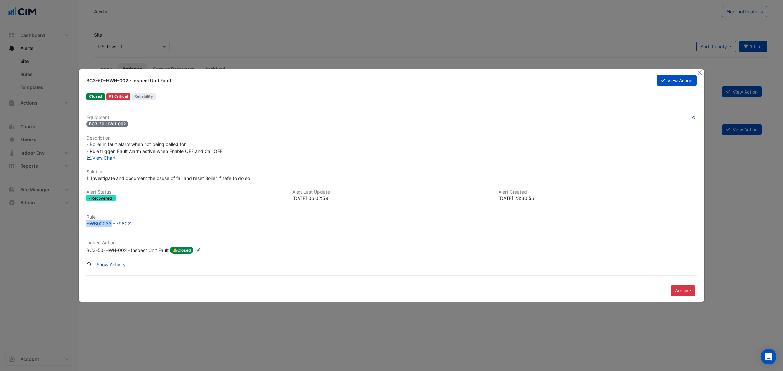
drag, startPoint x: 85, startPoint y: 224, endPoint x: 110, endPoint y: 227, distance: 25.2
click at [110, 227] on div "Rule HWB00033 - 798022" at bounding box center [392, 221] width 618 height 12
copy div "HWB00033"
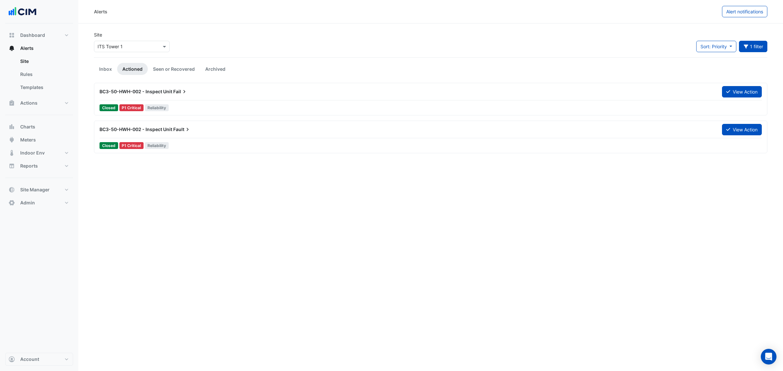
click at [177, 133] on div "BC3-50-HWH-002 - Inspect Unit Fault" at bounding box center [407, 130] width 623 height 12
click at [177, 65] on link "Seen or Recovered" at bounding box center [174, 69] width 52 height 12
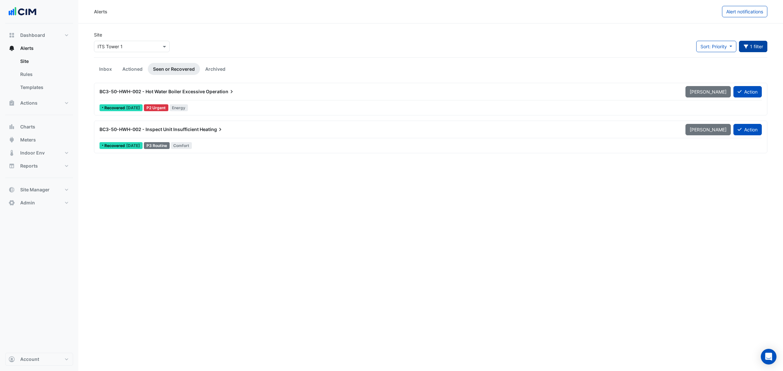
click at [754, 48] on button "1 filter" at bounding box center [753, 46] width 29 height 11
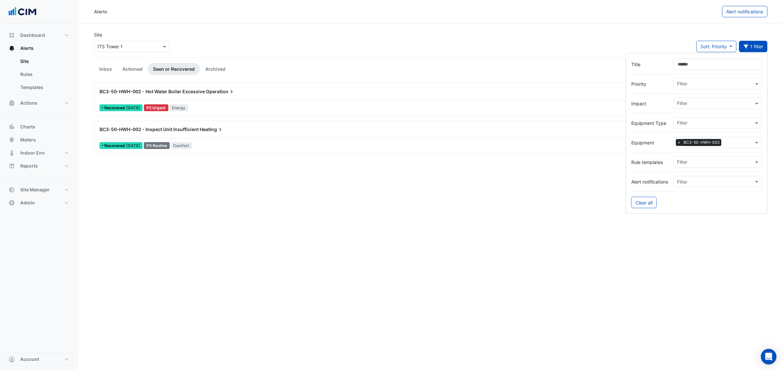
click at [726, 143] on input "text" at bounding box center [739, 143] width 30 height 7
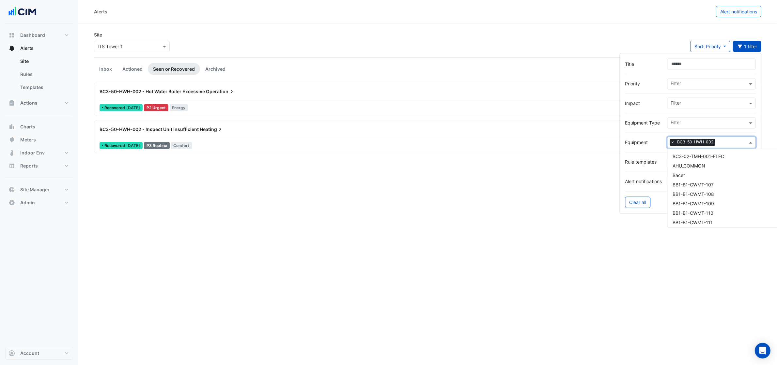
scroll to position [19500, 0]
click at [695, 185] on span "BC3-50-HWH-003" at bounding box center [693, 188] width 40 height 6
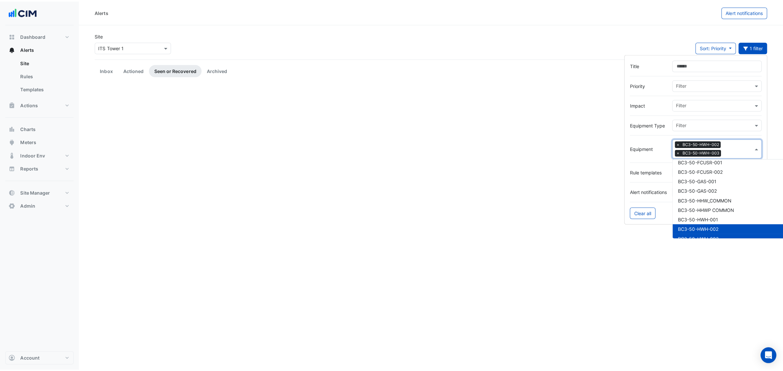
scroll to position [19446, 0]
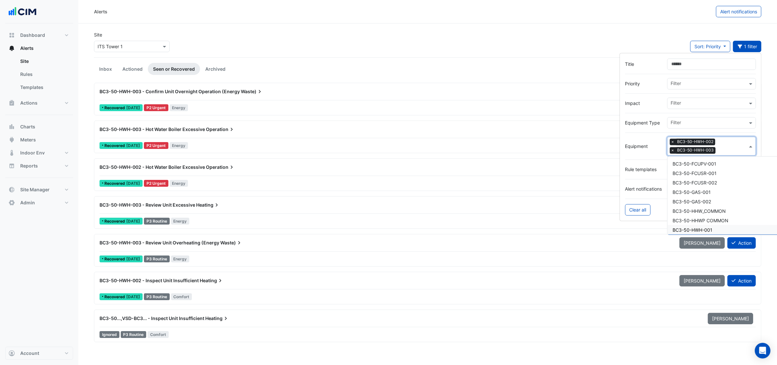
click at [704, 227] on span "BC3-50-HWH-001" at bounding box center [693, 230] width 40 height 6
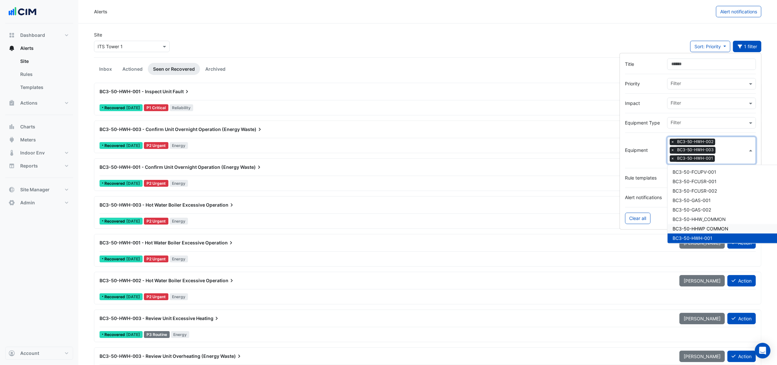
click at [402, 35] on div "Site Select a Site × ITS Tower 1 Sort: Priority Priority Updated 1 filter" at bounding box center [427, 44] width 675 height 26
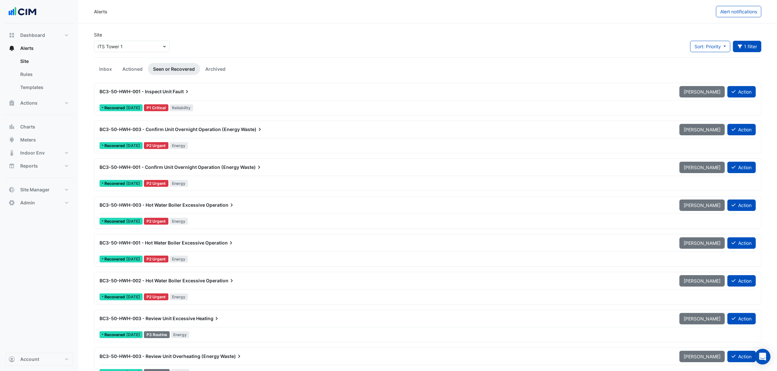
click at [214, 105] on div "Recovered [DATE] P1 Critical Reliability" at bounding box center [427, 107] width 657 height 9
